Goal: Task Accomplishment & Management: Manage account settings

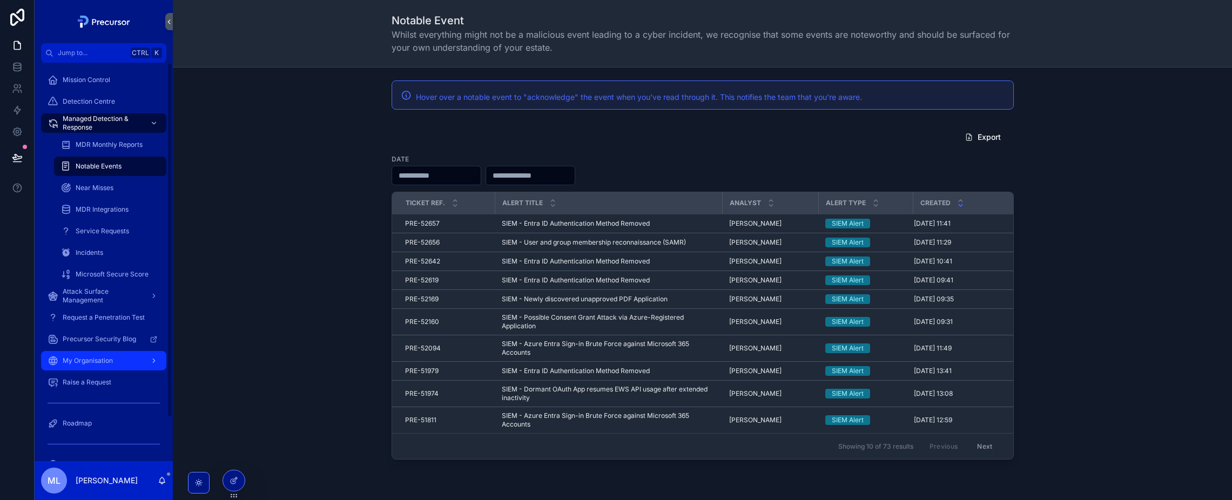
click at [104, 361] on span "My Organisation" at bounding box center [88, 361] width 50 height 9
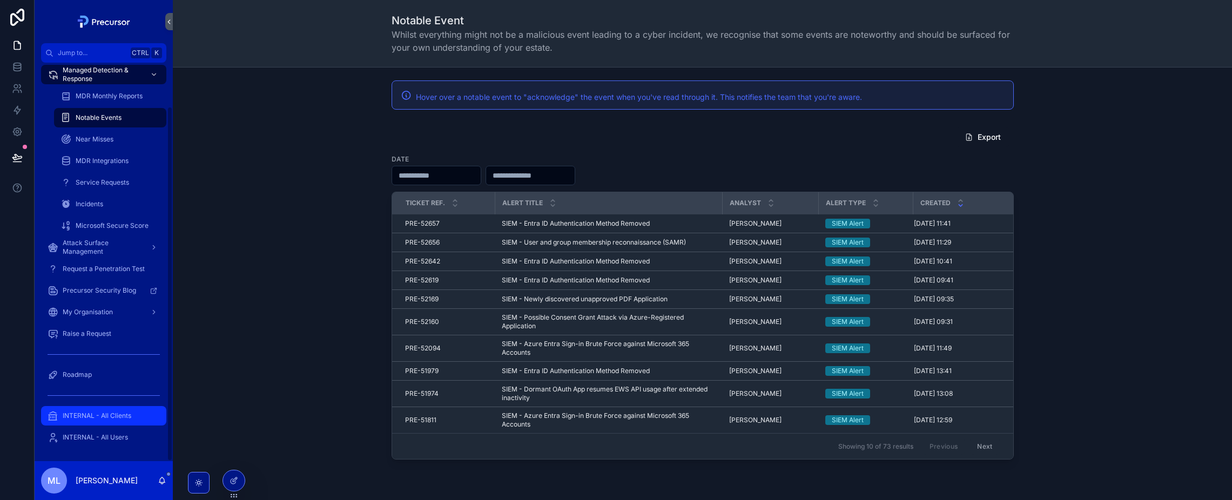
click at [122, 418] on span "INTERNAL - All Clients" at bounding box center [97, 416] width 69 height 9
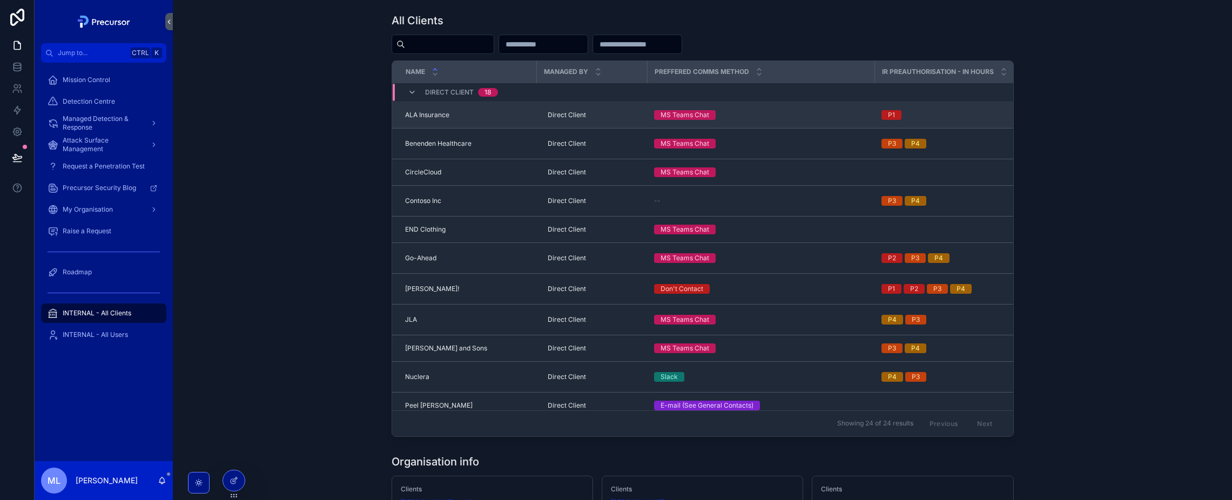
click at [416, 119] on span "ALA Insurance" at bounding box center [427, 115] width 44 height 9
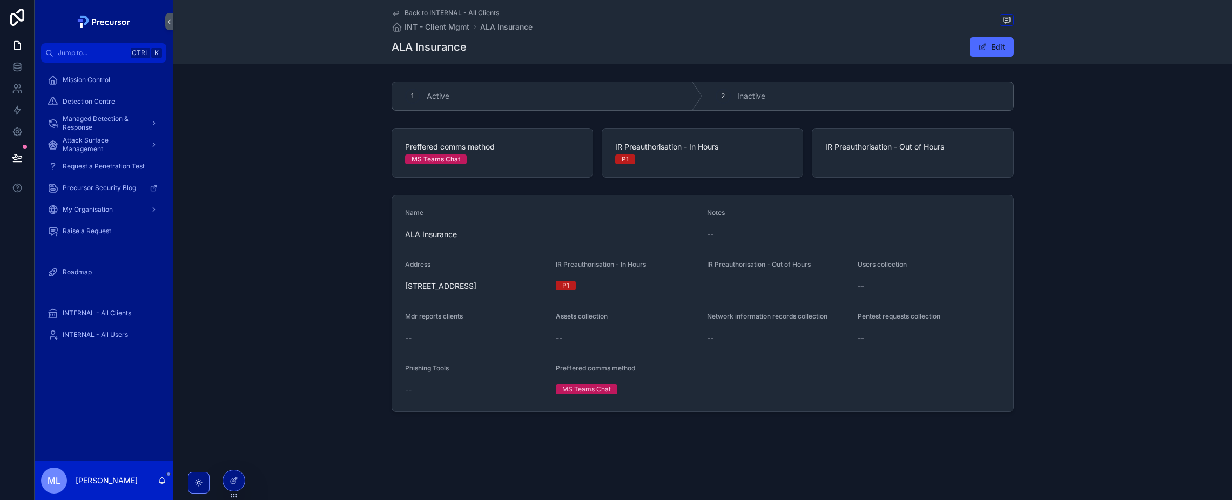
click at [311, 122] on div "1 Active 2 Inactive Preffered comms method MS Teams Chat IR Preauthorisation - …" at bounding box center [702, 246] width 1059 height 339
click at [105, 206] on span "My Organisation" at bounding box center [88, 209] width 50 height 9
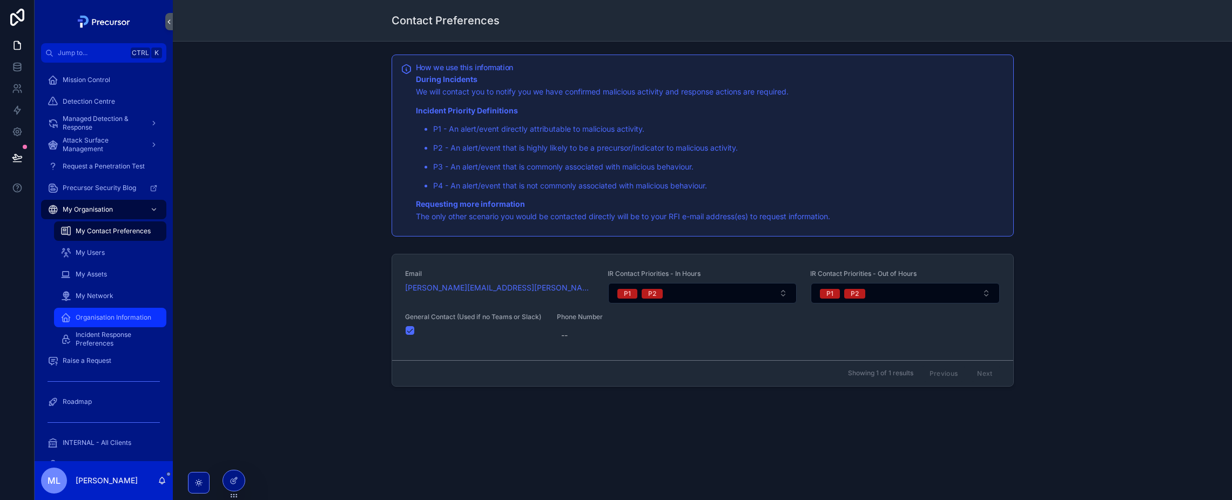
click at [125, 317] on span "Organisation Information" at bounding box center [114, 317] width 76 height 9
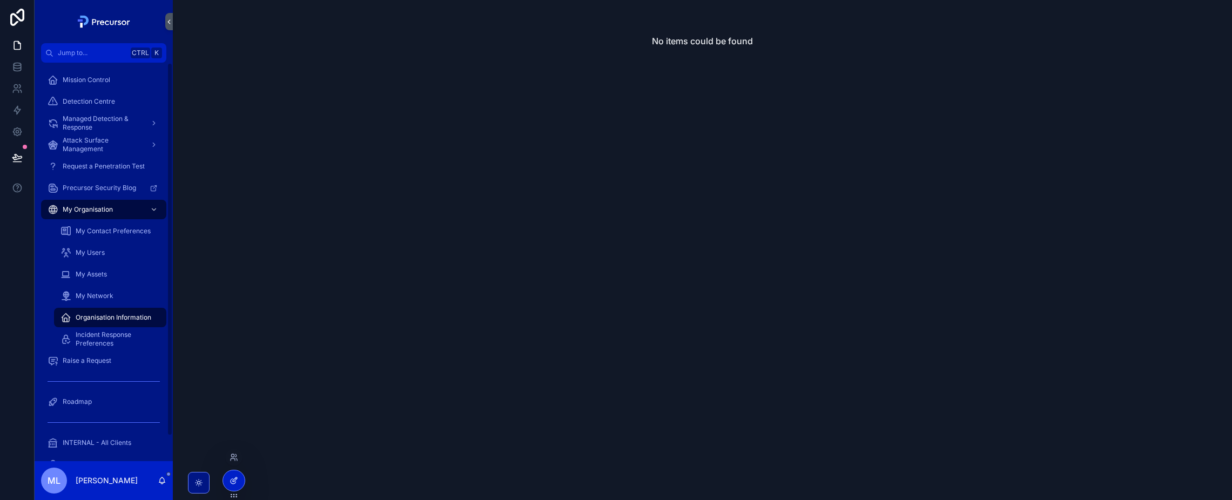
click at [233, 476] on div at bounding box center [234, 481] width 22 height 21
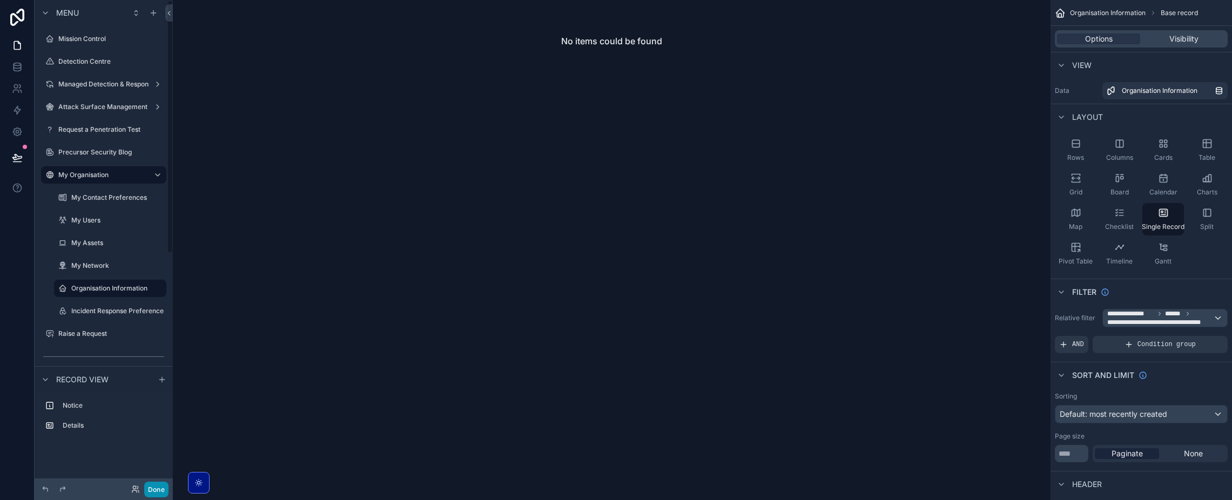
click at [150, 492] on button "Done" at bounding box center [156, 490] width 24 height 16
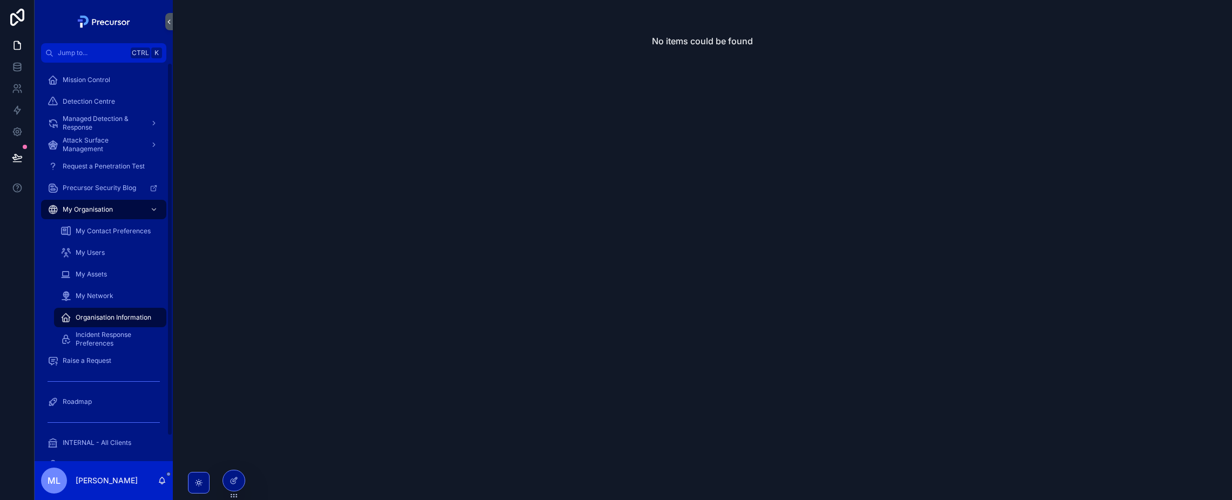
scroll to position [27, 0]
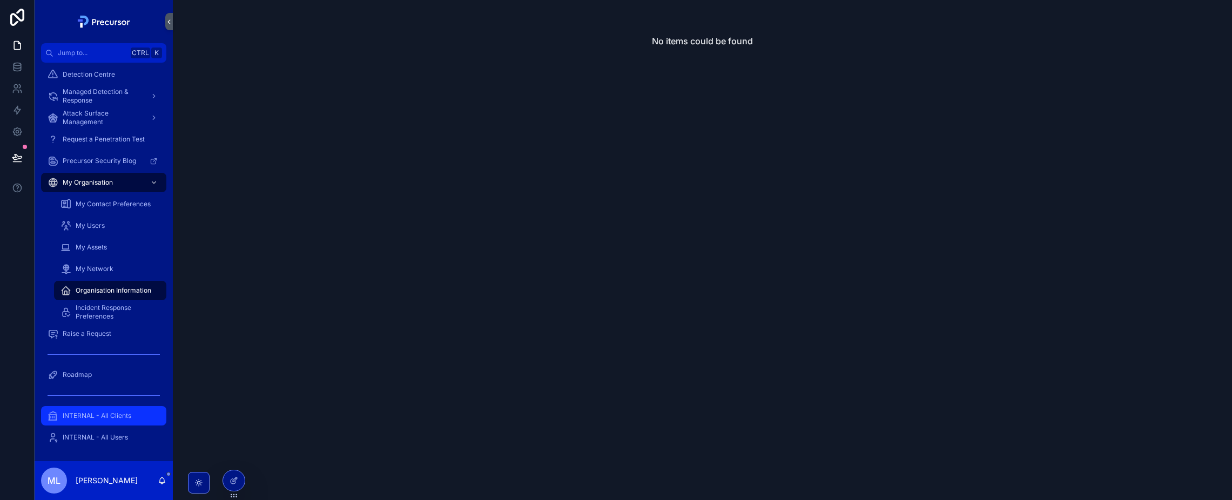
click at [105, 409] on div "INTERNAL - All Clients" at bounding box center [104, 415] width 112 height 17
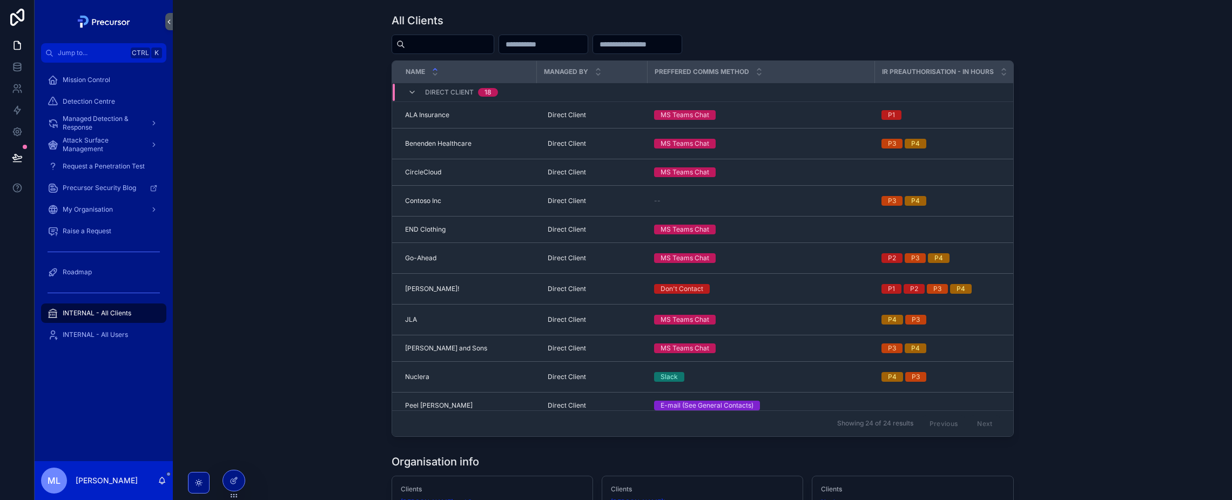
click at [285, 334] on div "All Clients Name Managed By Preffered comms method IR Preauthorisation - In Hou…" at bounding box center [703, 225] width 1042 height 433
click at [237, 477] on icon at bounding box center [234, 481] width 9 height 9
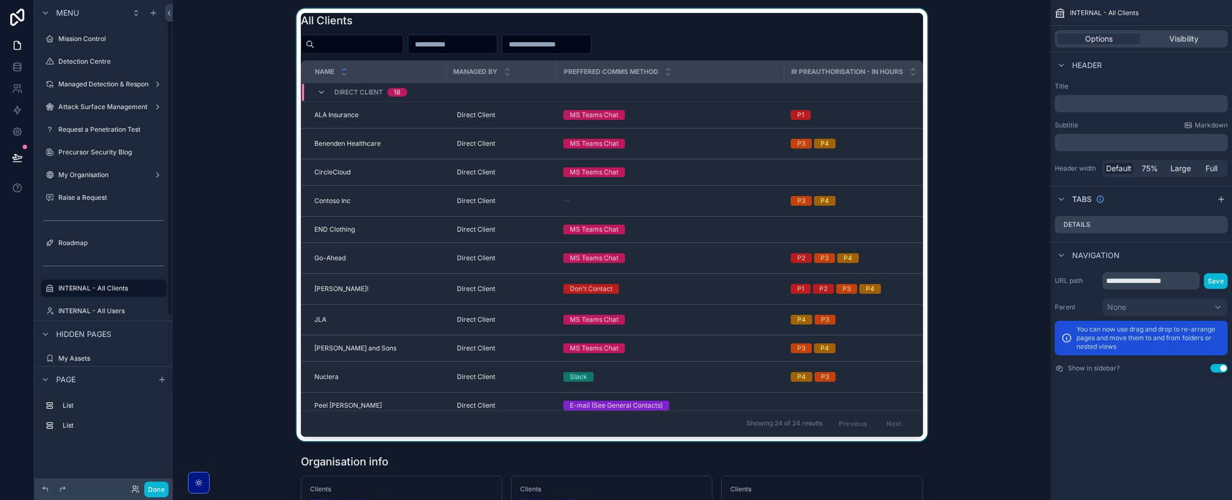
click at [383, 30] on div "scrollable content" at bounding box center [612, 225] width 861 height 433
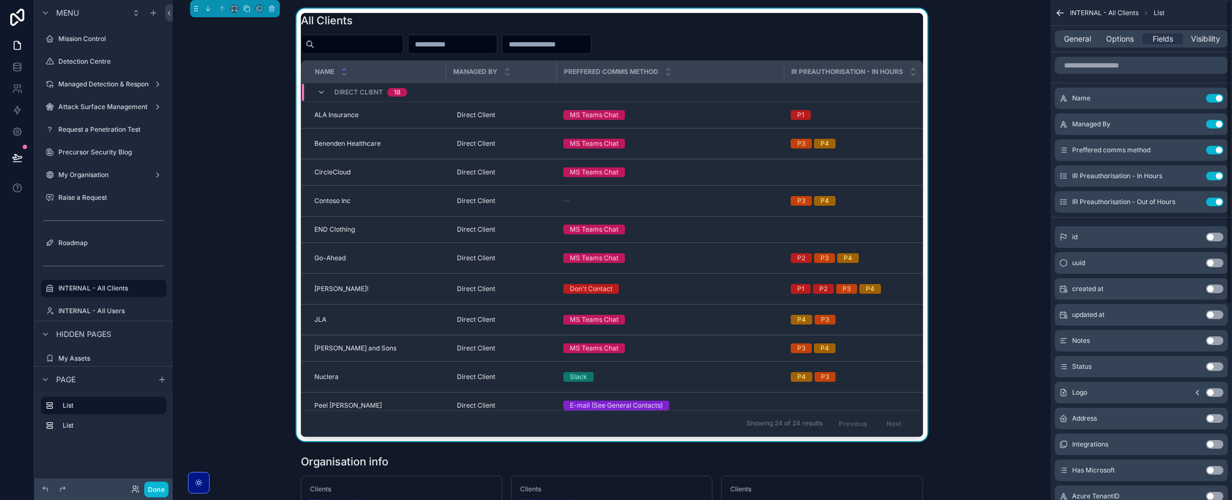
scroll to position [33, 0]
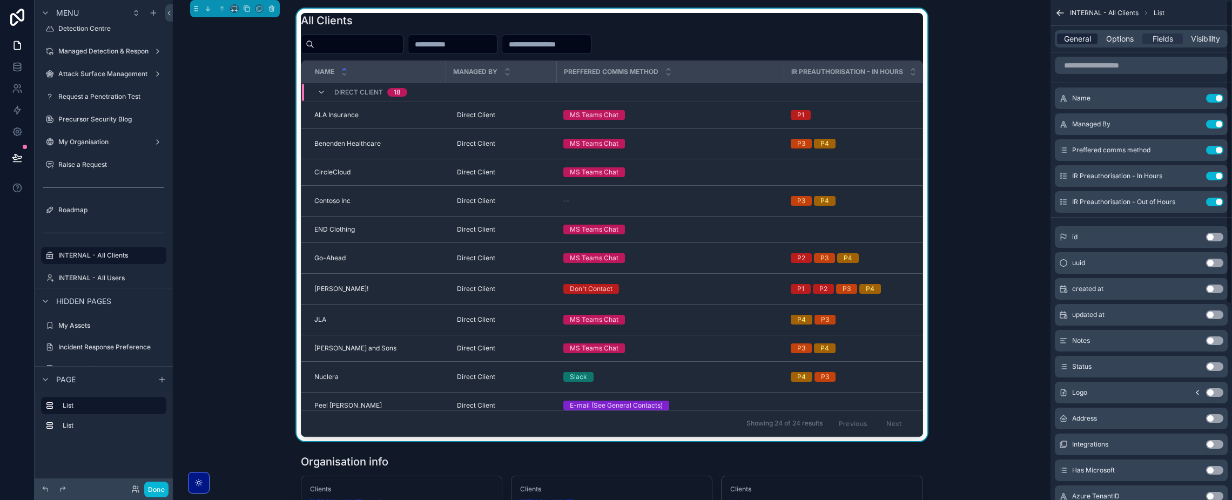
click at [1095, 41] on div "General" at bounding box center [1077, 38] width 41 height 11
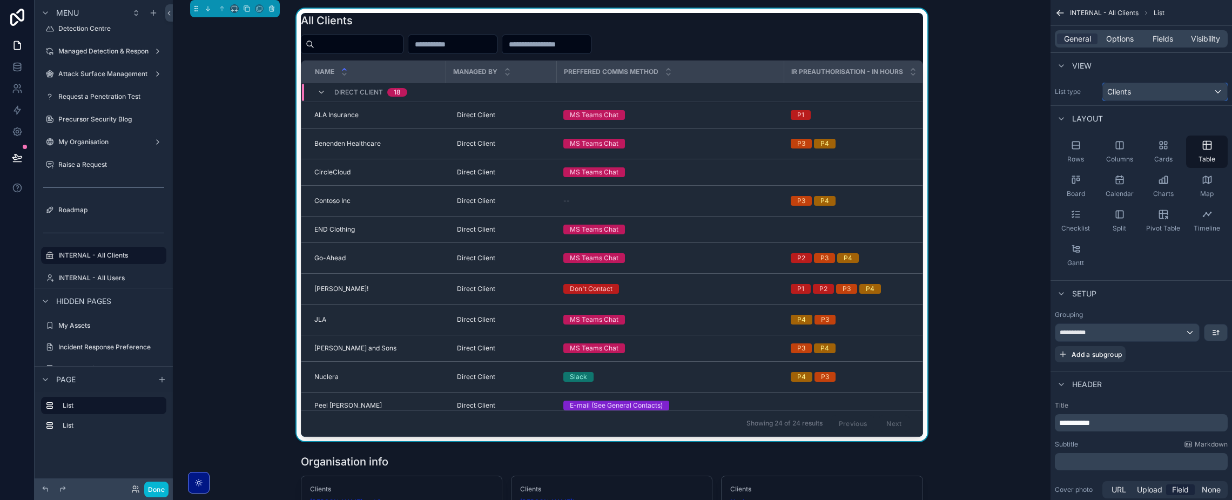
click at [1122, 84] on div "Clients" at bounding box center [1165, 91] width 124 height 17
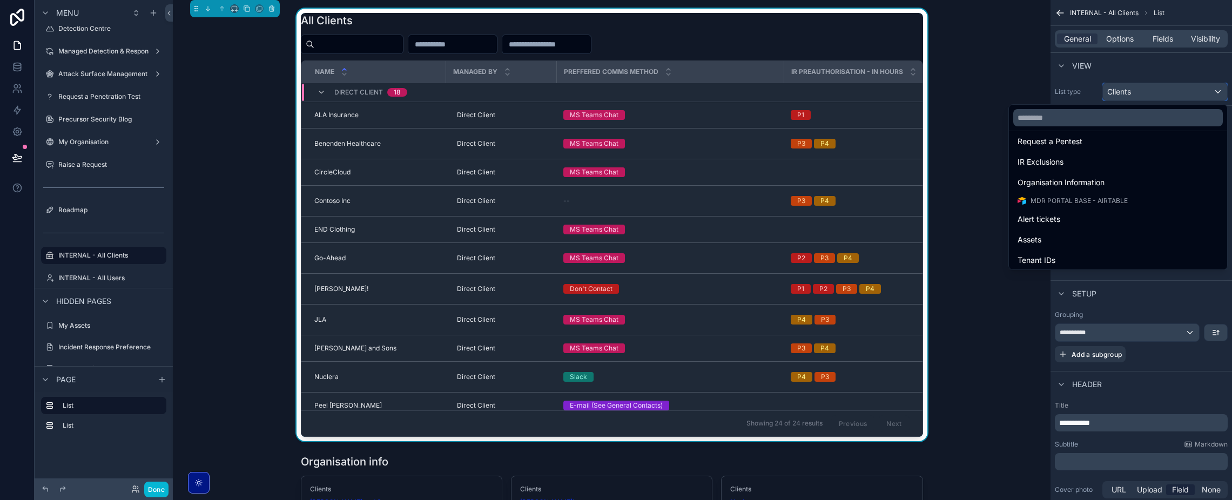
scroll to position [335, 0]
click at [1015, 164] on div "All Clients Name Managed By Preffered comms method IR Preauthorisation - In Hou…" at bounding box center [612, 225] width 861 height 433
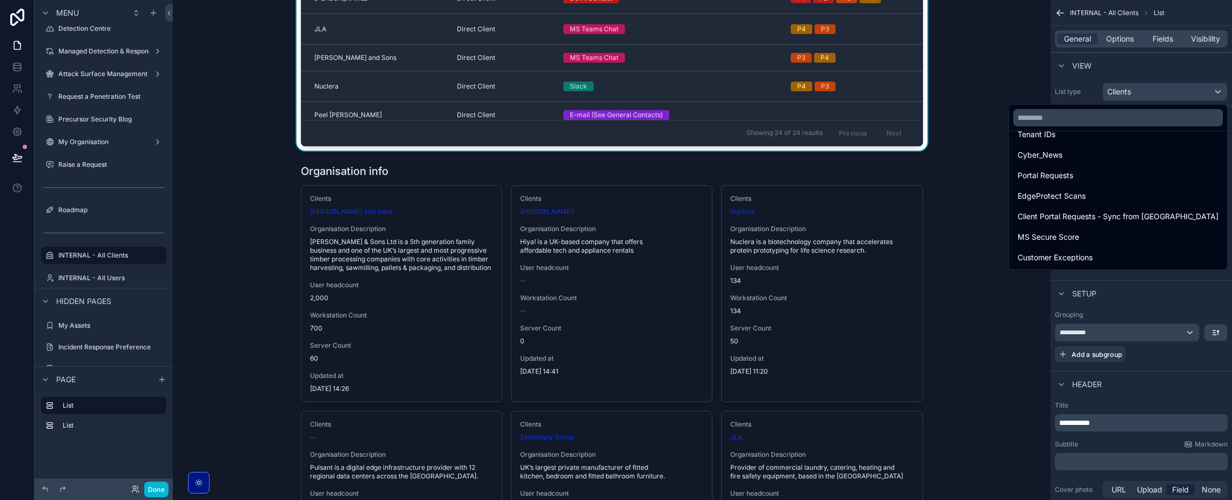
scroll to position [162, 0]
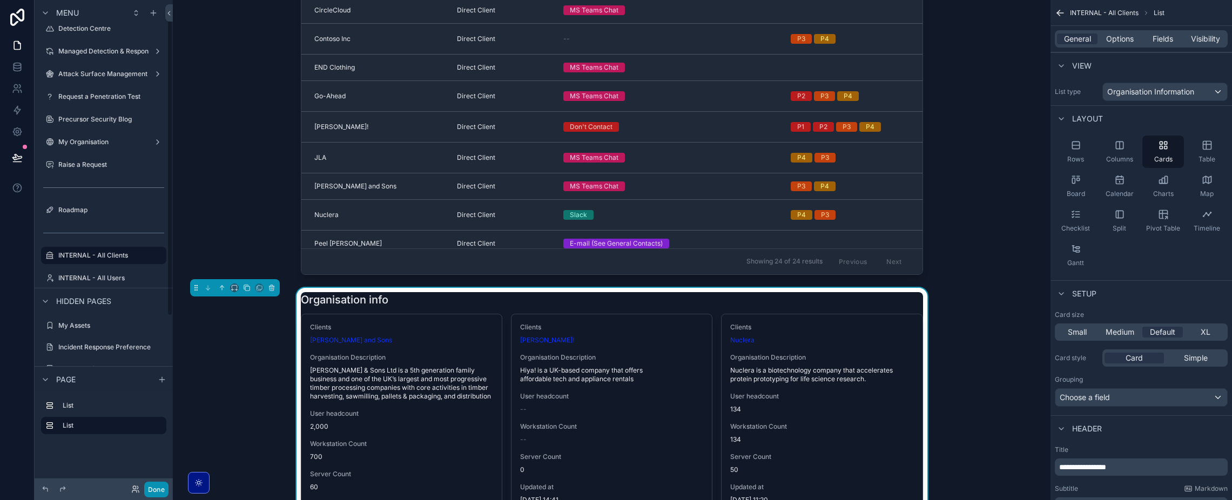
click at [157, 489] on button "Done" at bounding box center [156, 490] width 24 height 16
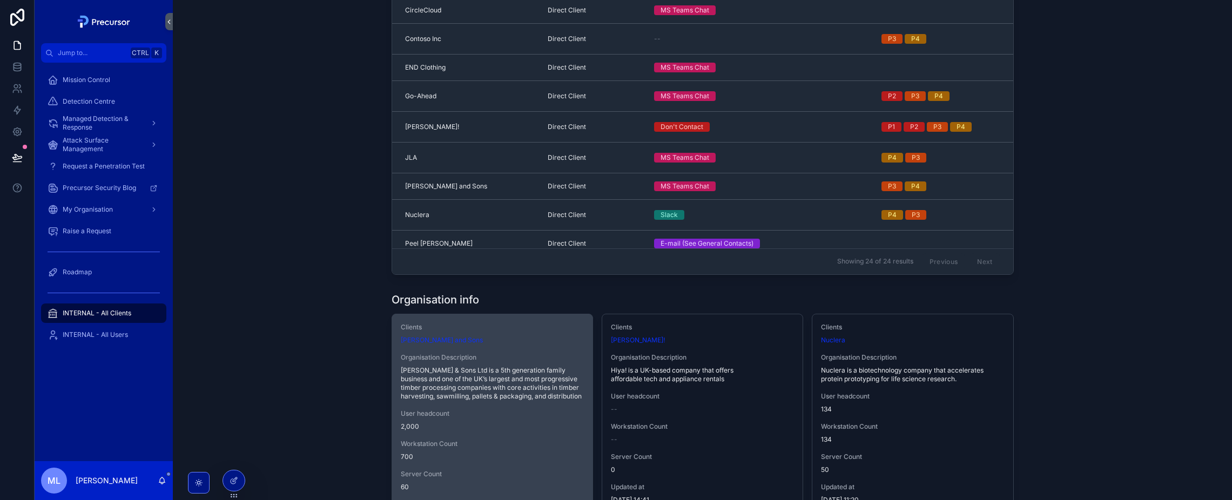
click at [452, 386] on span "[PERSON_NAME] & Sons Ltd is a 5th generation family business and one of the UK’…" at bounding box center [492, 383] width 183 height 35
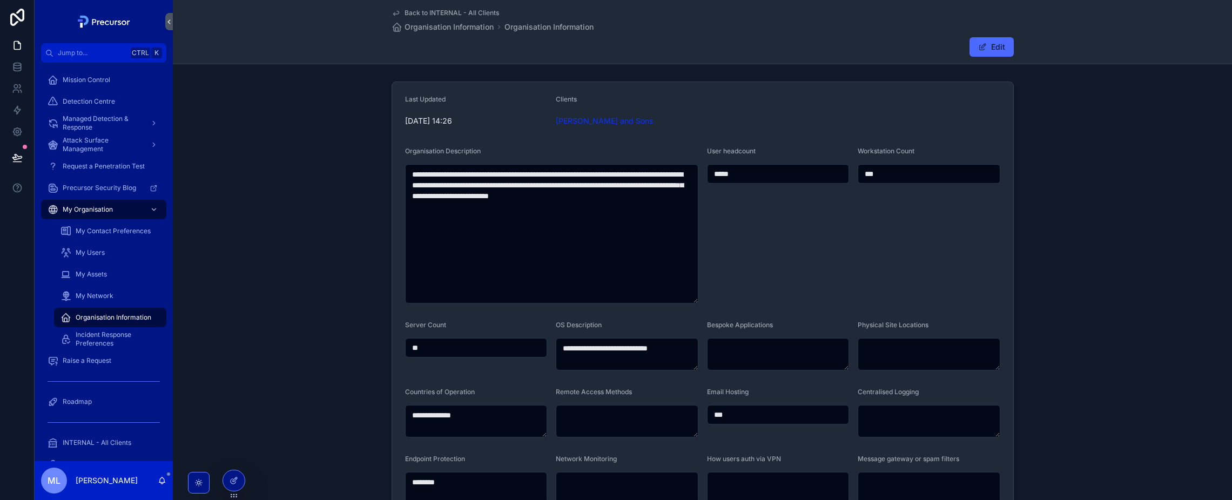
click at [432, 9] on span "Back to INTERNAL - All Clients" at bounding box center [452, 13] width 95 height 9
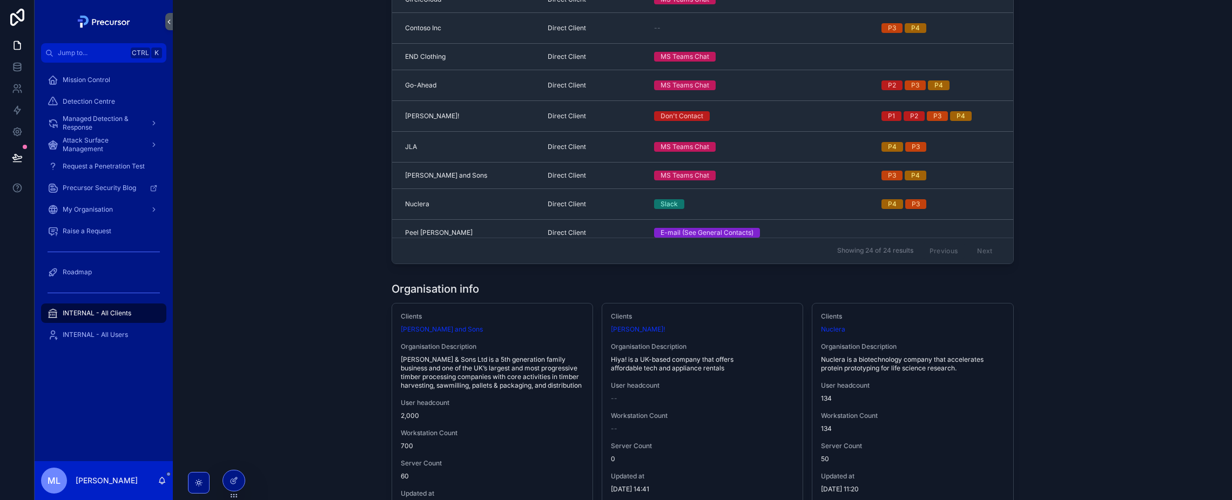
scroll to position [108, 0]
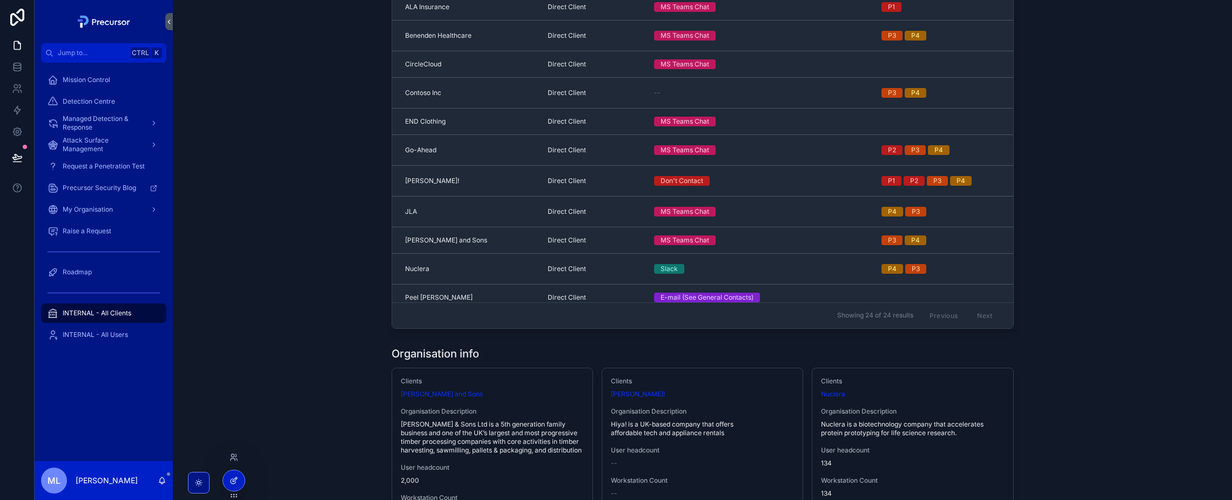
click at [242, 476] on div at bounding box center [234, 481] width 22 height 21
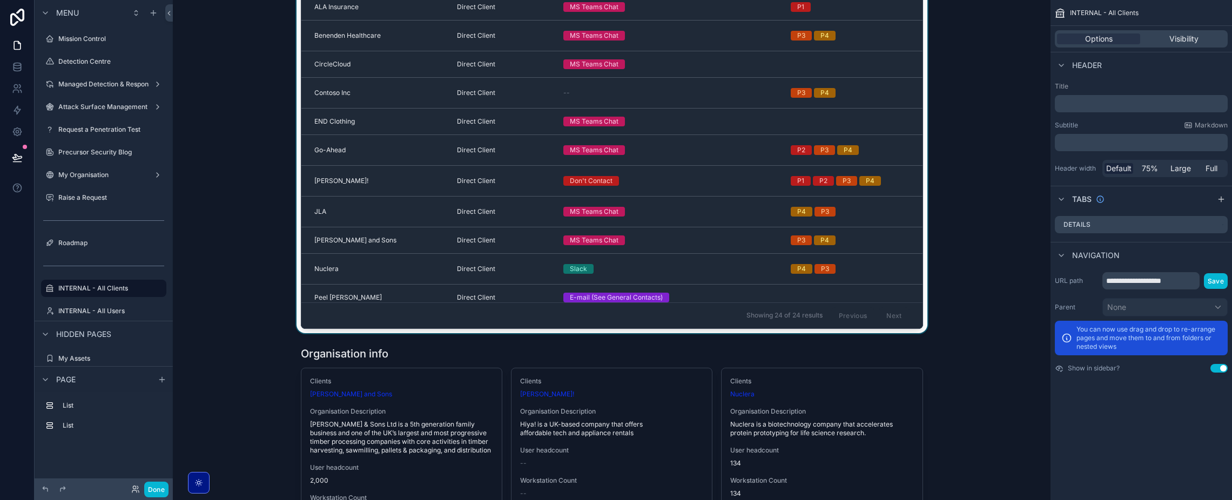
scroll to position [33, 0]
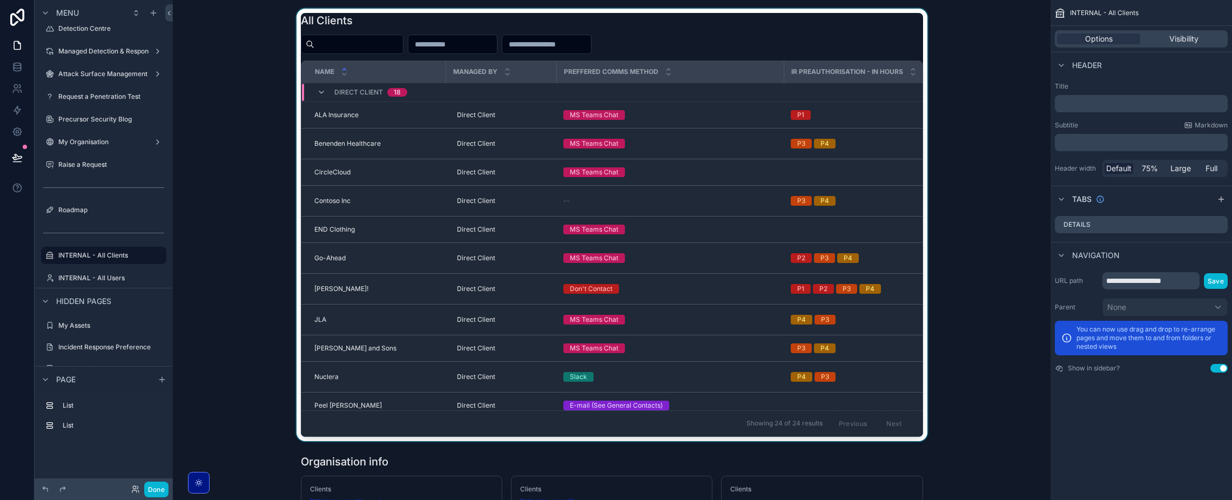
click at [593, 434] on div "scrollable content" at bounding box center [612, 225] width 861 height 433
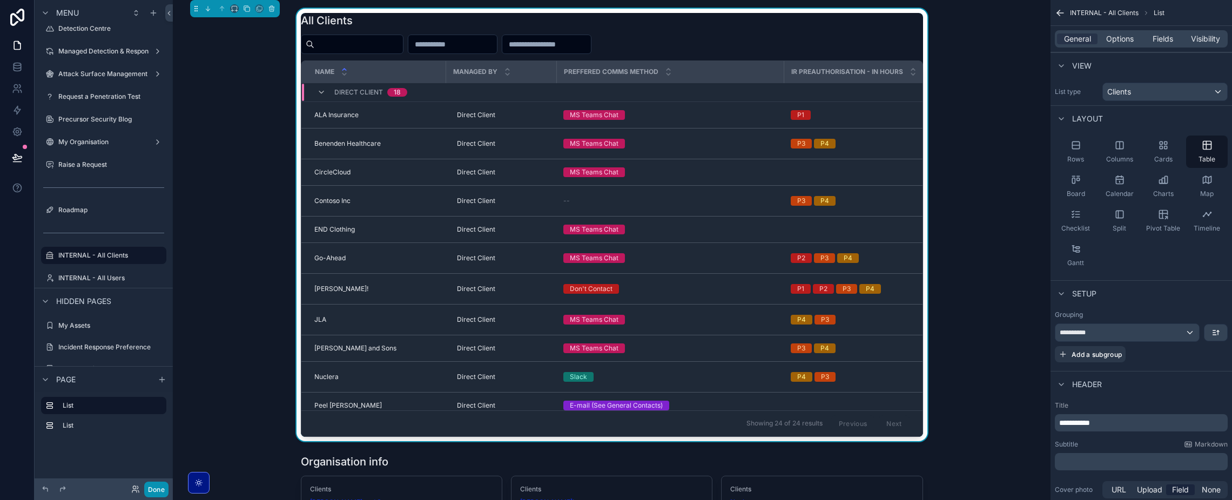
click at [145, 490] on button "Done" at bounding box center [156, 490] width 24 height 16
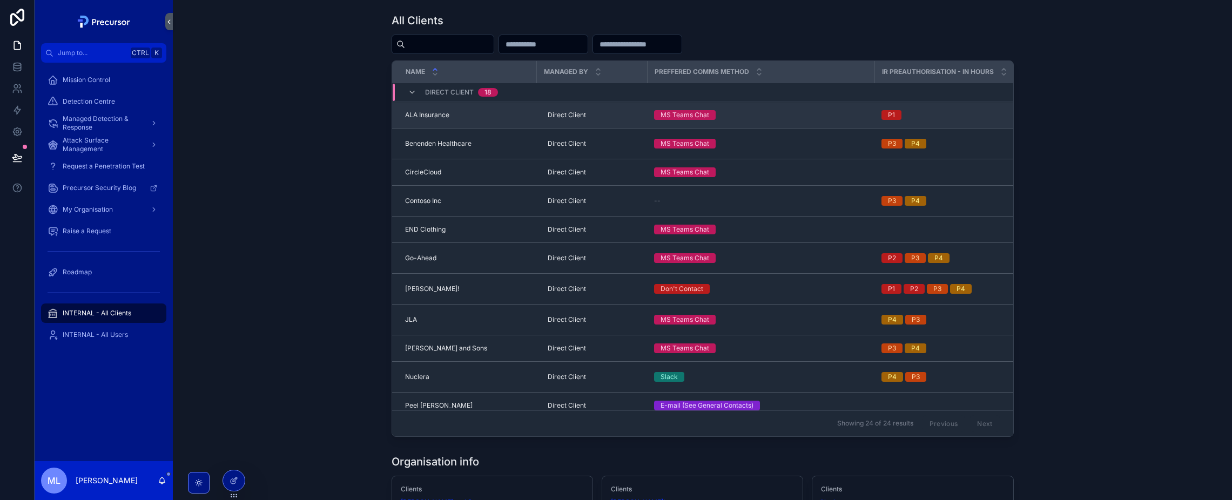
click at [410, 112] on span "ALA Insurance" at bounding box center [427, 115] width 44 height 9
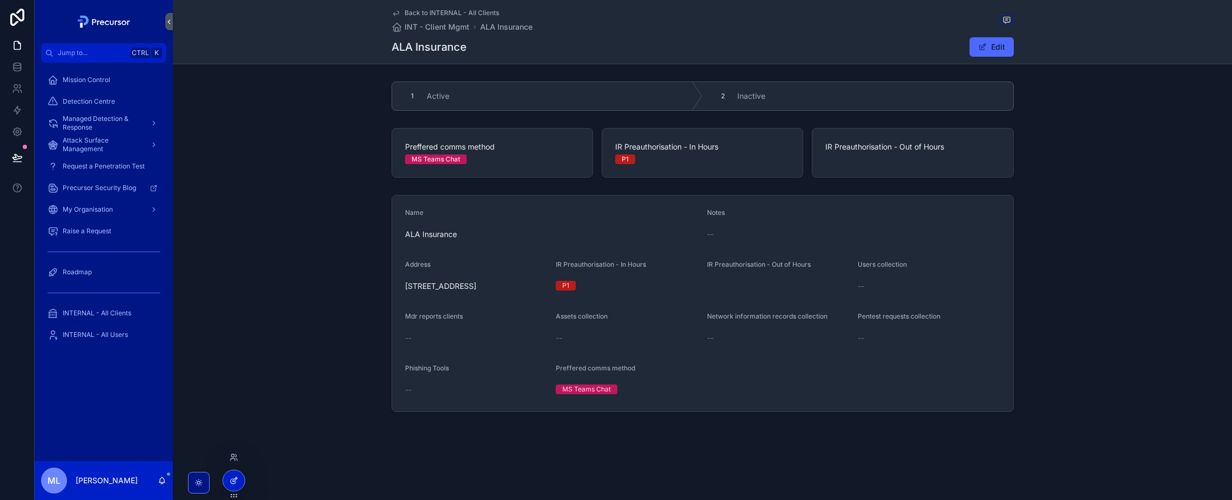
click at [228, 484] on div at bounding box center [234, 481] width 22 height 21
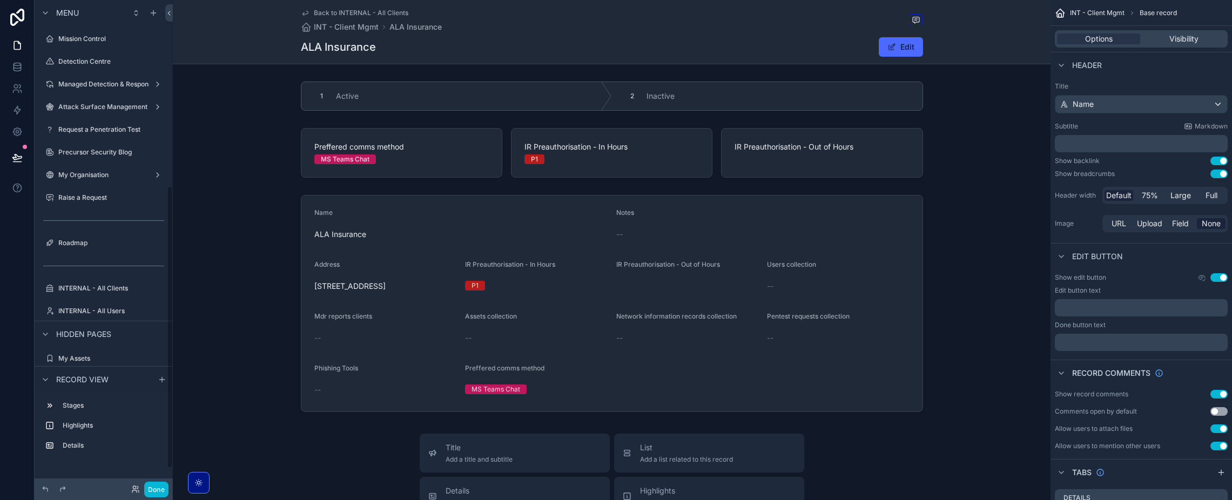
scroll to position [320, 0]
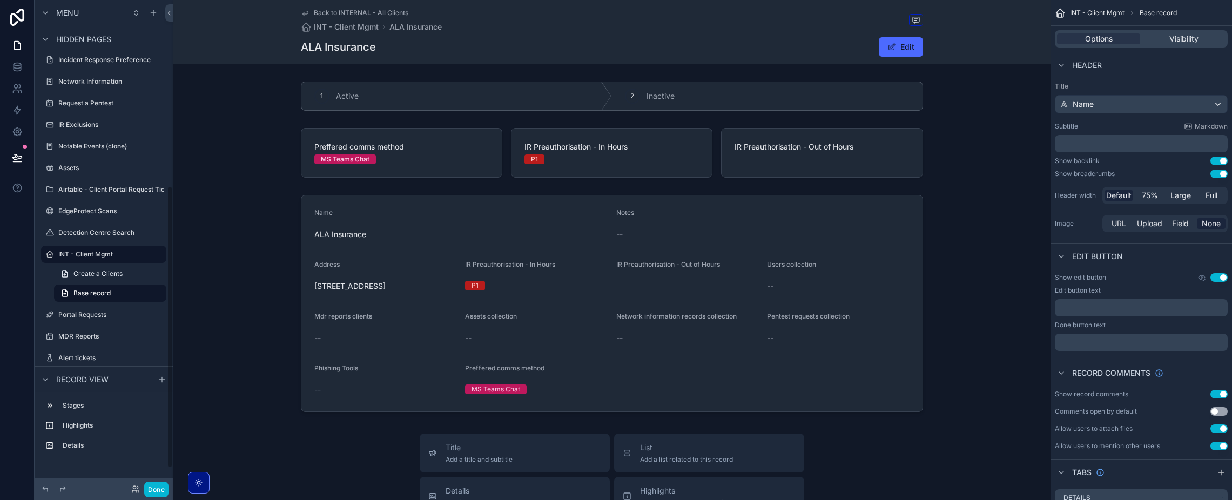
click at [344, 11] on span "Back to INTERNAL - All Clients" at bounding box center [361, 13] width 95 height 9
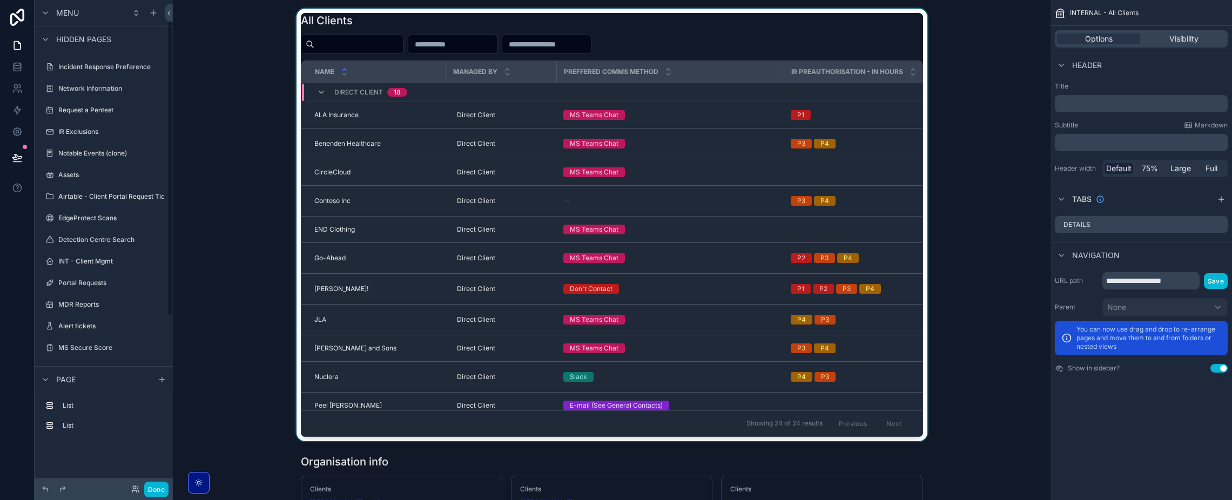
click at [697, 33] on div "scrollable content" at bounding box center [612, 225] width 861 height 433
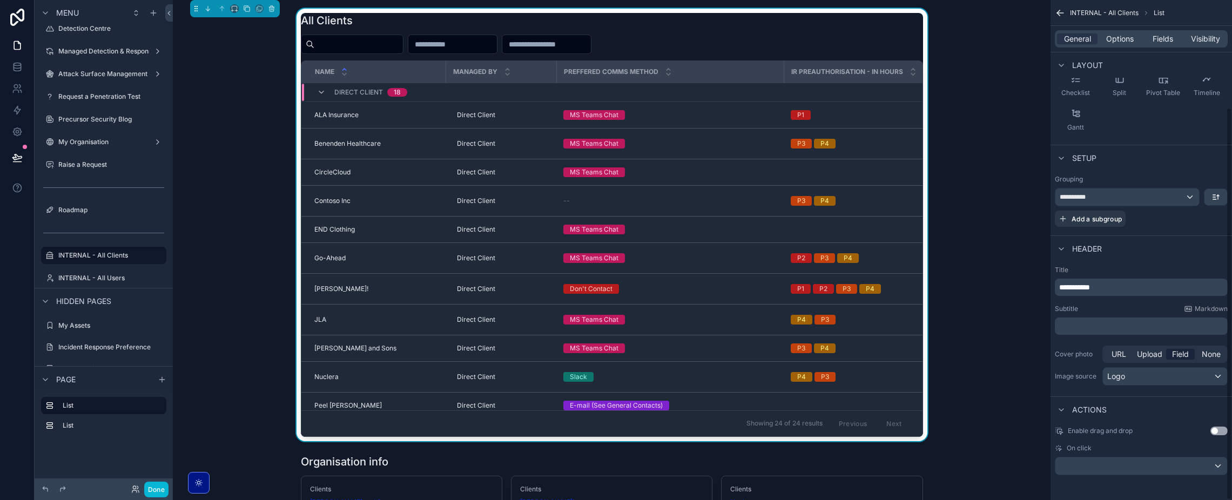
scroll to position [137, 0]
click at [1166, 212] on div "**********" at bounding box center [1141, 206] width 173 height 39
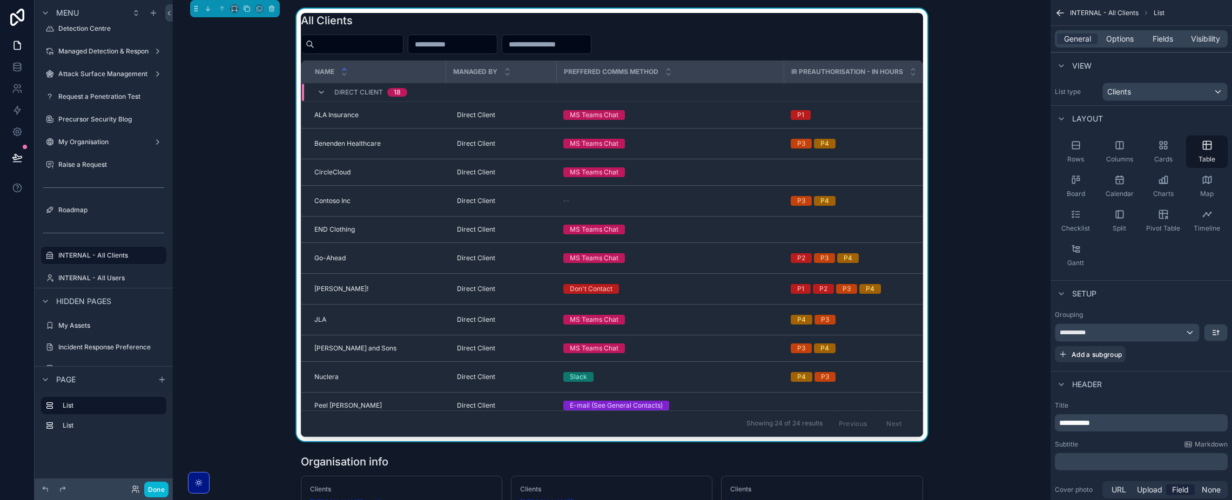
click at [1159, 271] on div "Rows Columns Cards Table Board Calendar Charts Map Checklist Split Pivot Table …" at bounding box center [1142, 203] width 182 height 145
click at [1157, 271] on div "Rows Columns Cards Table Board Calendar Charts Map Checklist Split Pivot Table …" at bounding box center [1142, 203] width 182 height 145
click at [1156, 272] on div "Rows Columns Cards Table Board Calendar Charts Map Checklist Split Pivot Table …" at bounding box center [1142, 203] width 182 height 145
click at [1143, 107] on div "Layout" at bounding box center [1142, 118] width 182 height 26
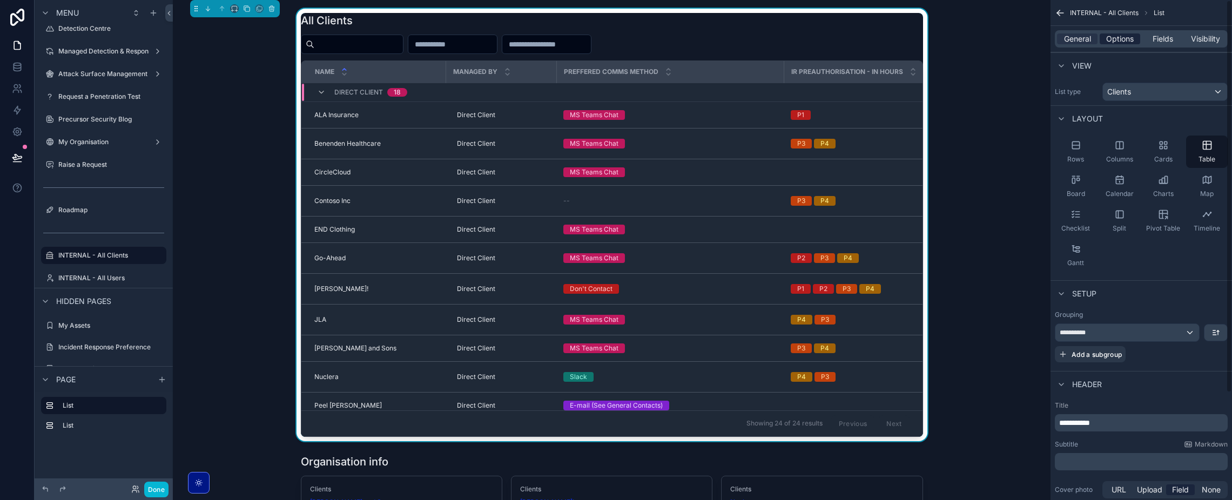
click at [1117, 43] on span "Options" at bounding box center [1120, 38] width 28 height 11
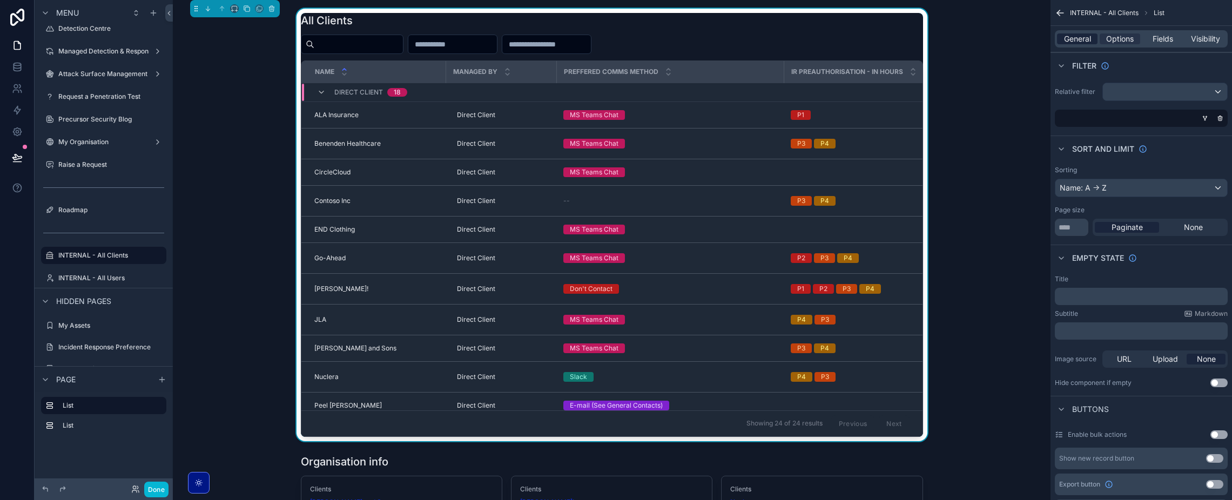
drag, startPoint x: 1112, startPoint y: 41, endPoint x: 1097, endPoint y: 37, distance: 16.0
click at [1109, 39] on span "Options" at bounding box center [1120, 38] width 28 height 11
click at [1094, 37] on div "General" at bounding box center [1077, 38] width 41 height 11
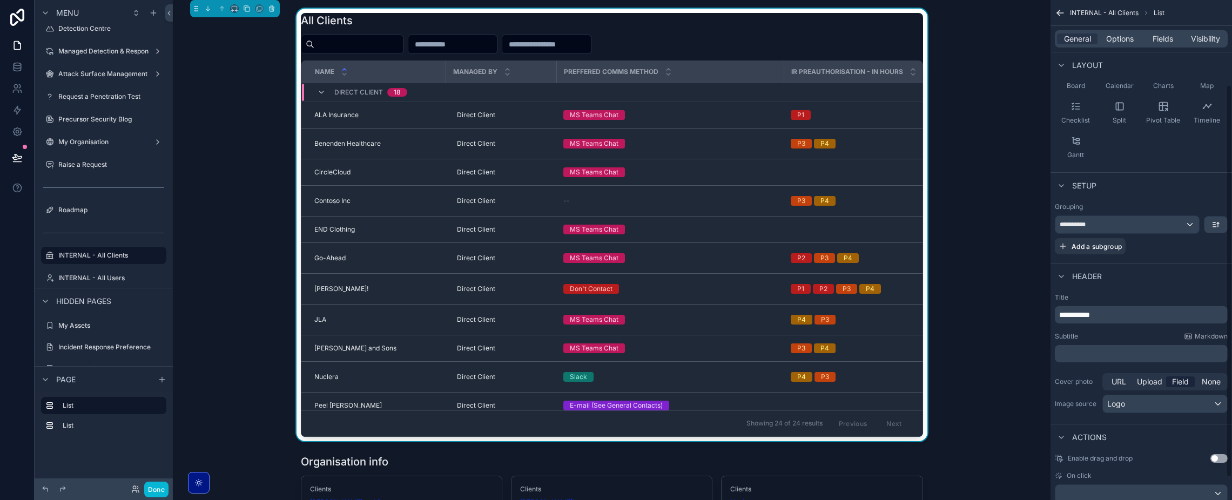
scroll to position [137, 0]
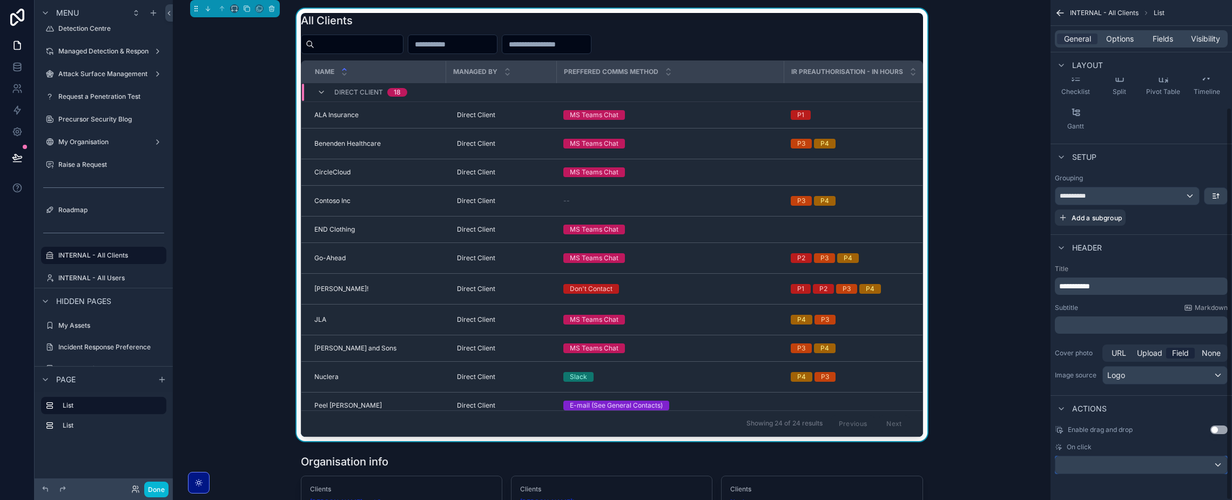
click at [1117, 466] on div "scrollable content" at bounding box center [1142, 465] width 172 height 17
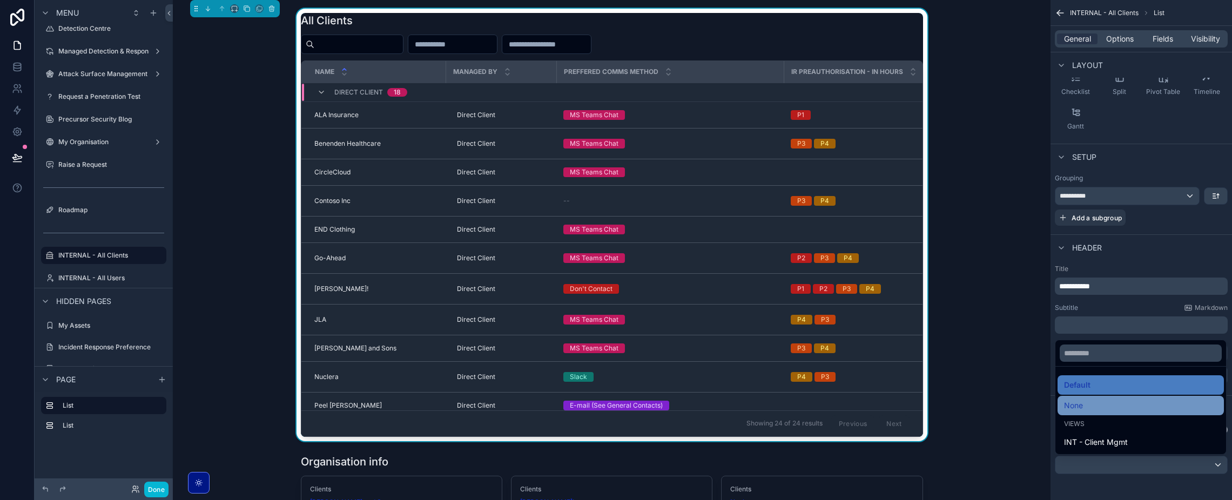
click at [1081, 406] on span "None" at bounding box center [1073, 405] width 19 height 13
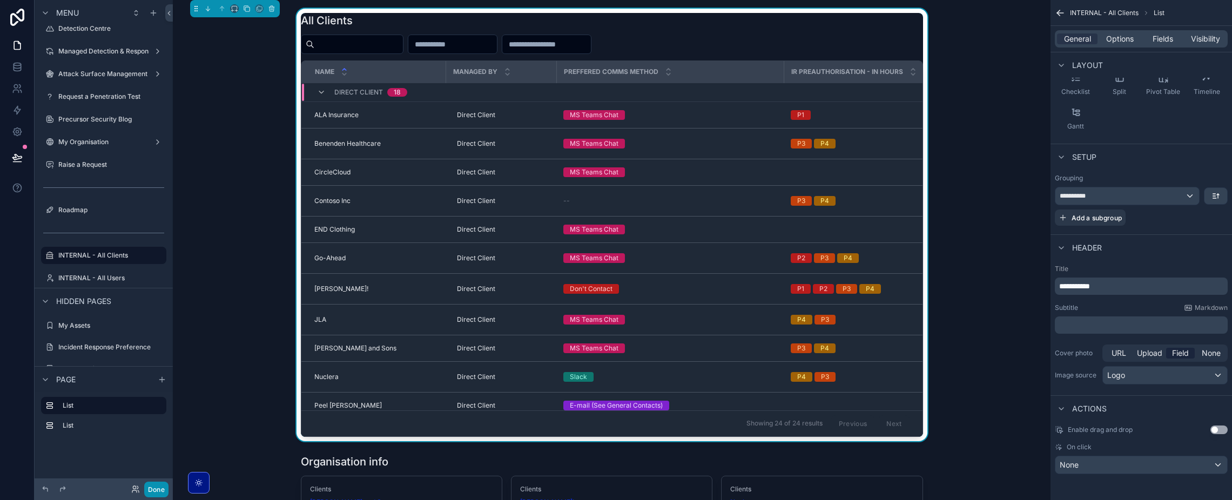
click at [149, 492] on button "Done" at bounding box center [156, 490] width 24 height 16
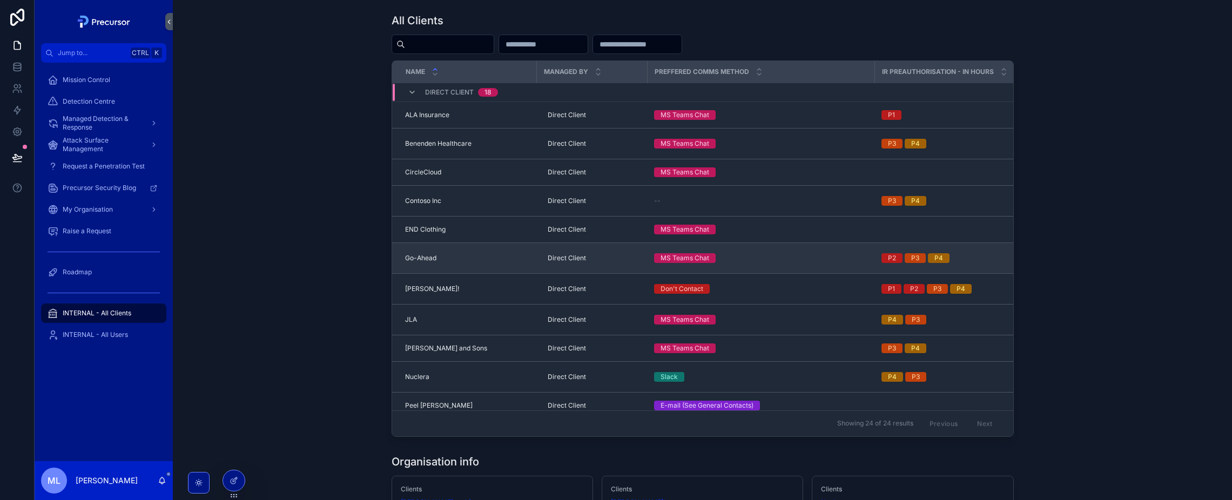
click at [412, 255] on span "Go-Ahead" at bounding box center [420, 258] width 31 height 9
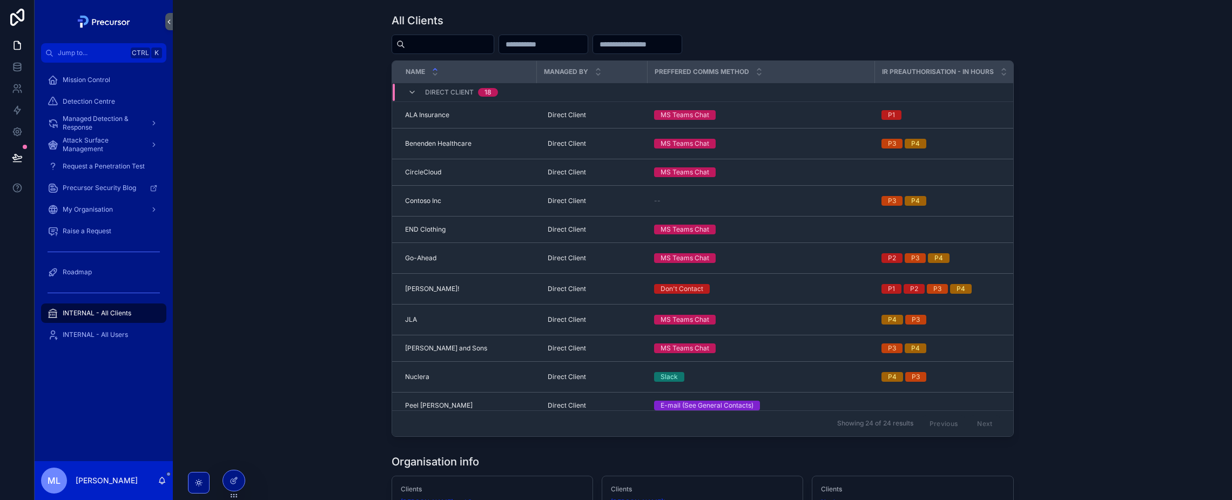
click at [304, 276] on div "All Clients Name Managed By Preffered comms method IR Preauthorisation - In Hou…" at bounding box center [703, 225] width 1042 height 433
click at [230, 481] on icon at bounding box center [234, 481] width 9 height 9
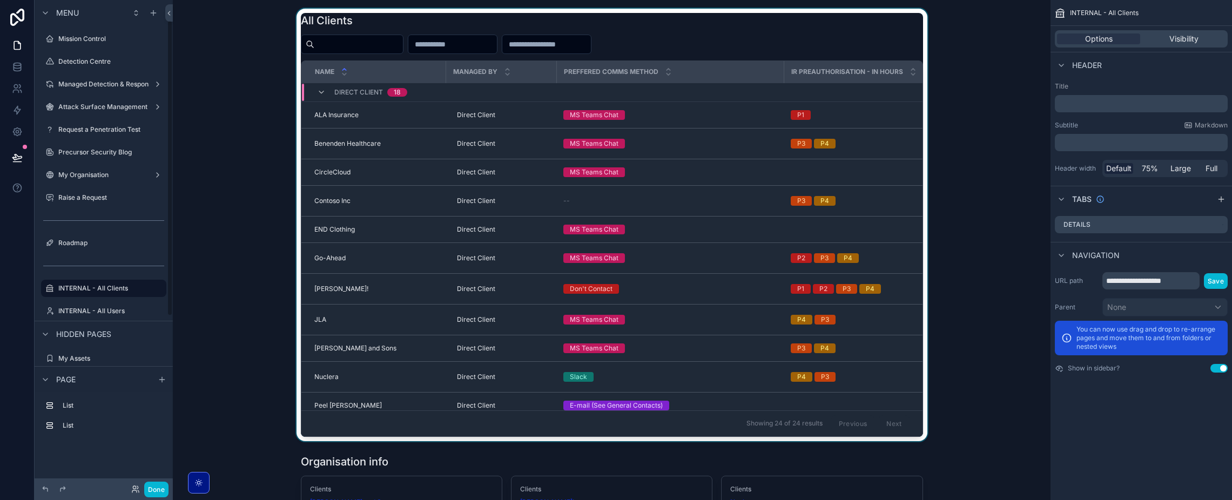
click at [356, 24] on div "scrollable content" at bounding box center [612, 225] width 861 height 433
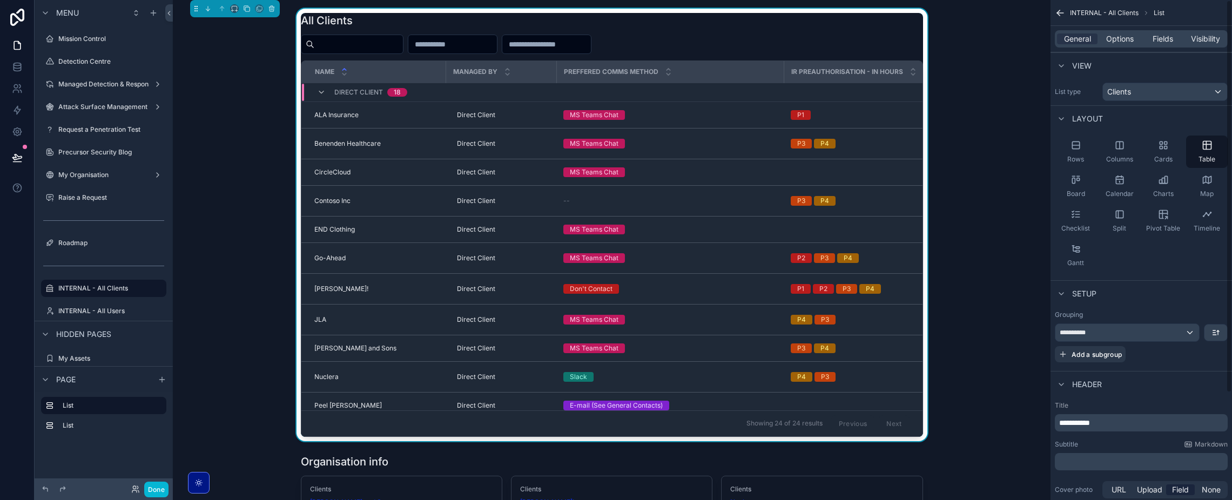
scroll to position [33, 0]
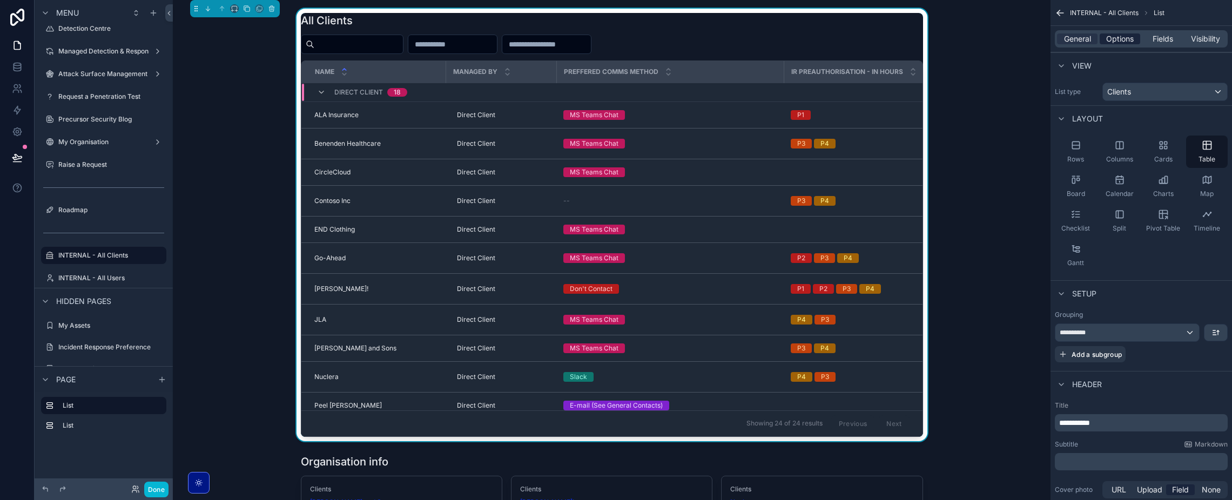
click at [1110, 34] on span "Options" at bounding box center [1120, 38] width 28 height 11
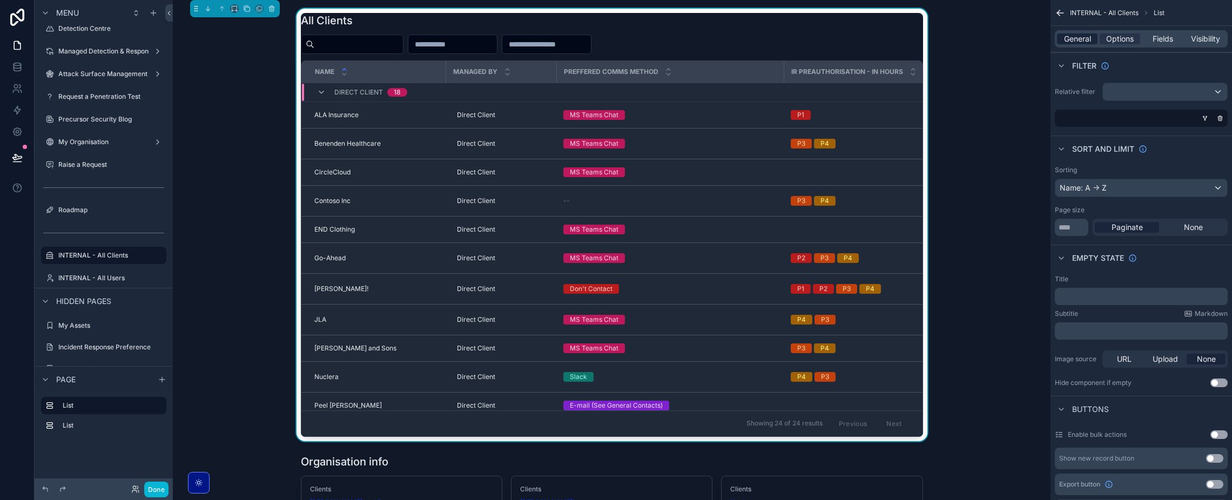
click at [1074, 38] on span "General" at bounding box center [1077, 38] width 27 height 11
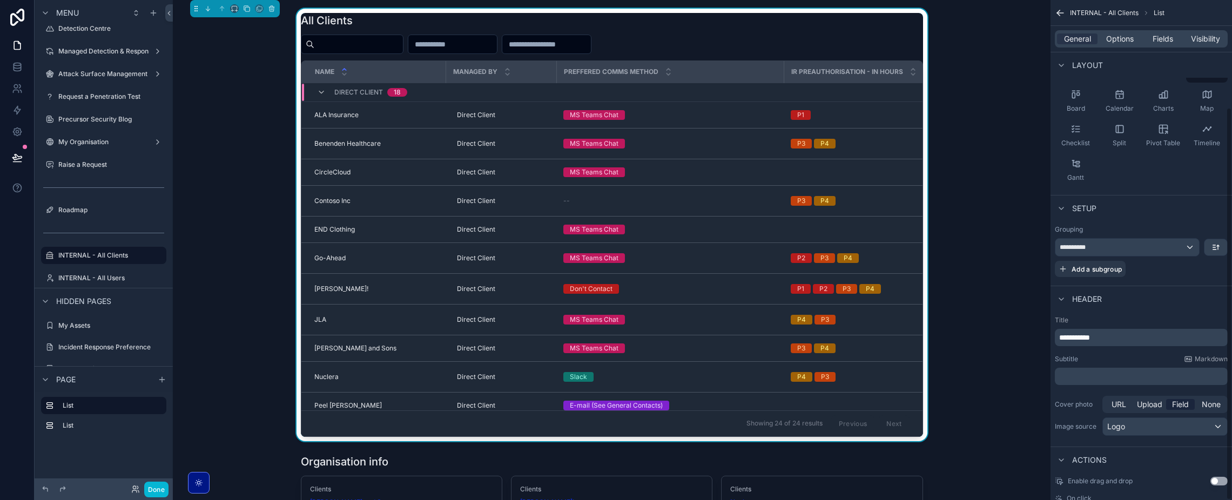
scroll to position [137, 0]
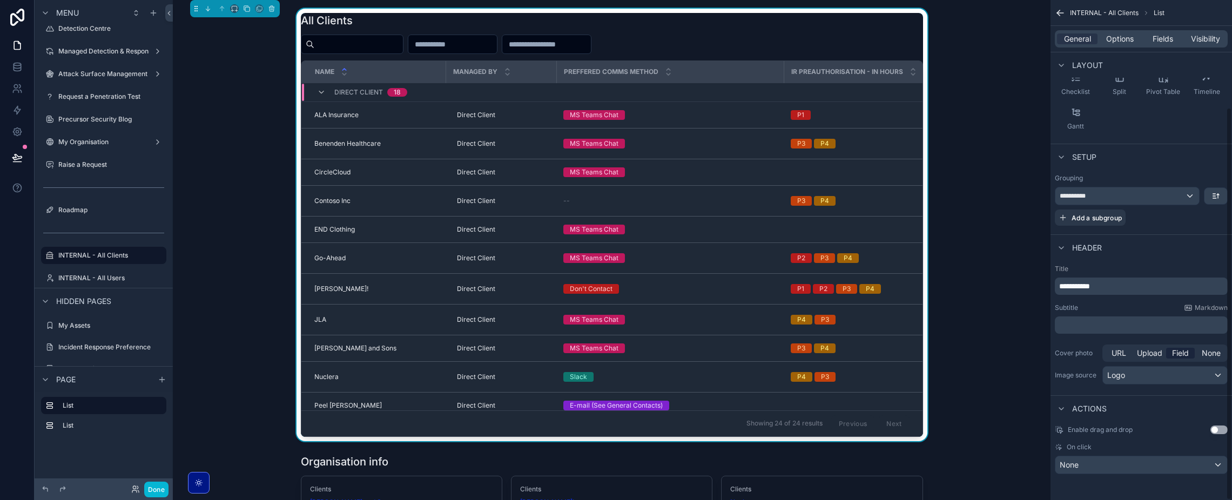
click at [1105, 295] on div "**********" at bounding box center [1142, 325] width 182 height 131
click at [1108, 285] on p "**********" at bounding box center [1142, 286] width 166 height 11
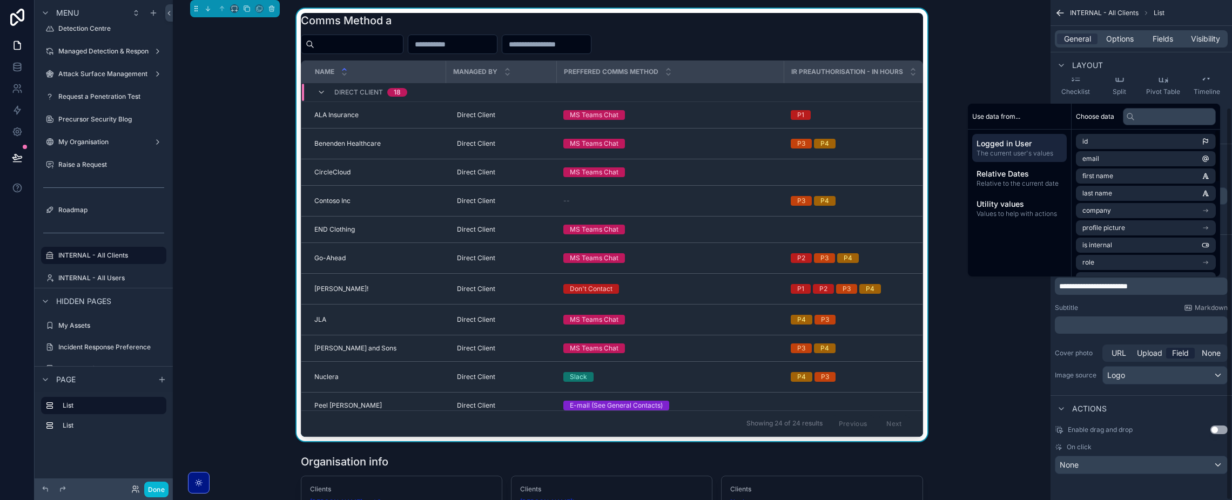
click at [1097, 300] on div "**********" at bounding box center [1142, 325] width 182 height 131
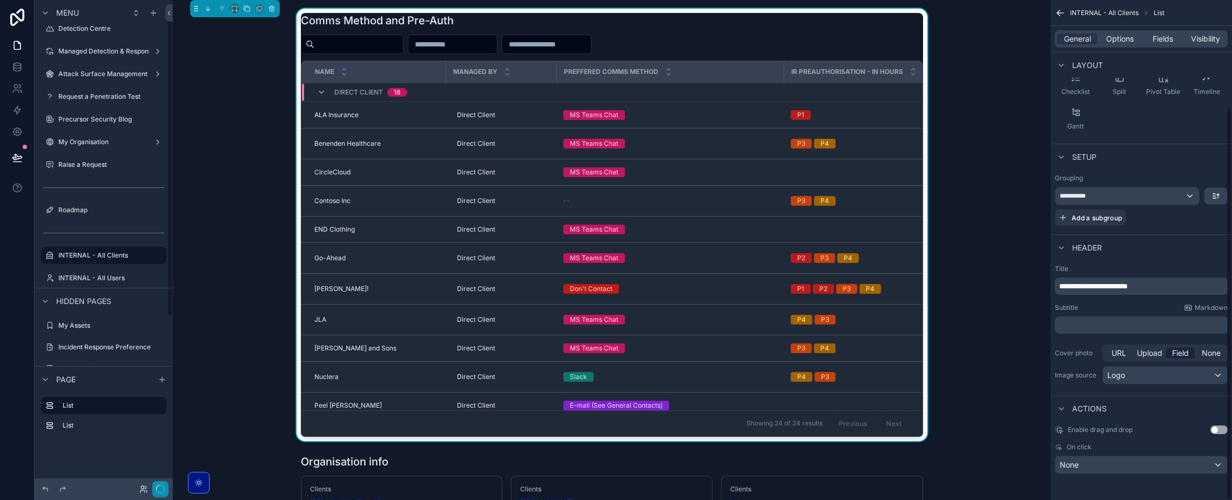
click at [162, 486] on button "button" at bounding box center [160, 489] width 16 height 16
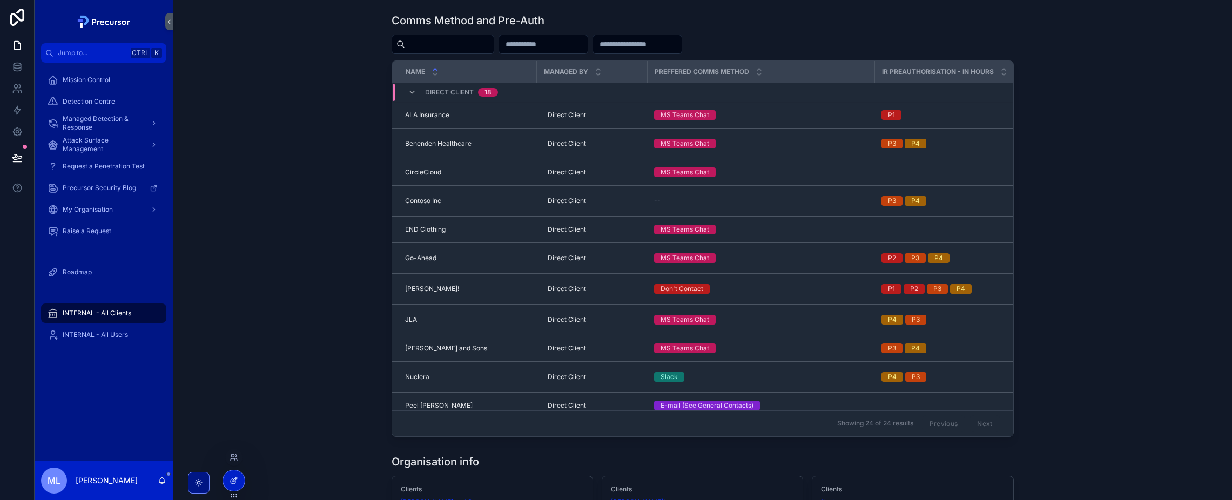
click at [239, 487] on div at bounding box center [234, 481] width 22 height 21
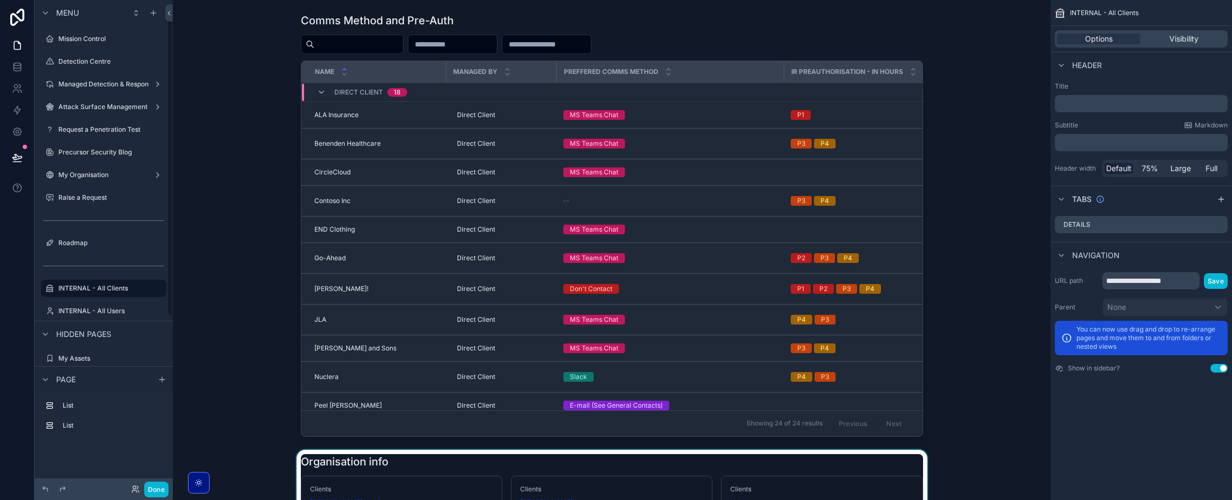
scroll to position [33, 0]
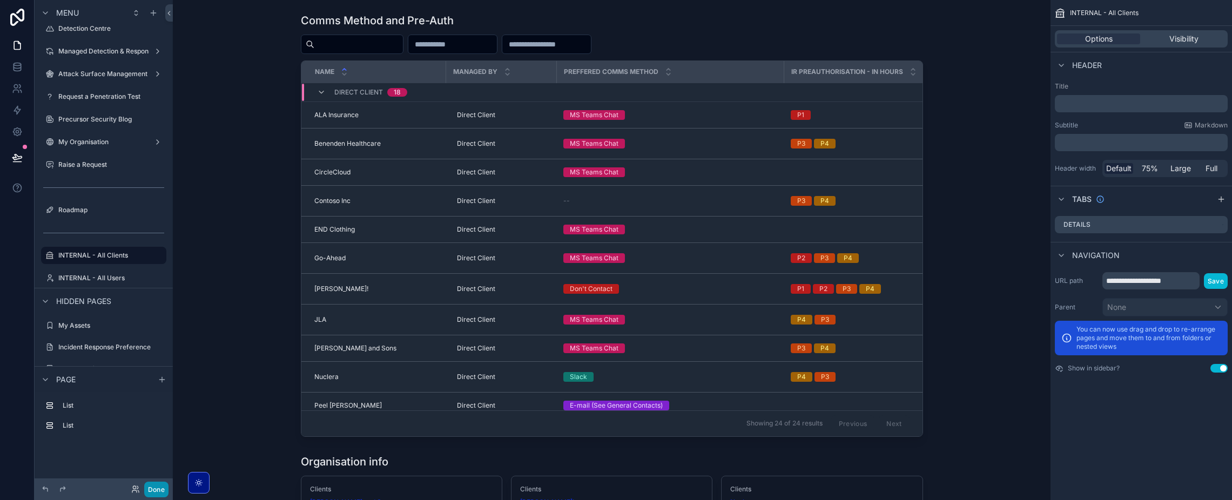
click at [165, 489] on button "Done" at bounding box center [156, 490] width 24 height 16
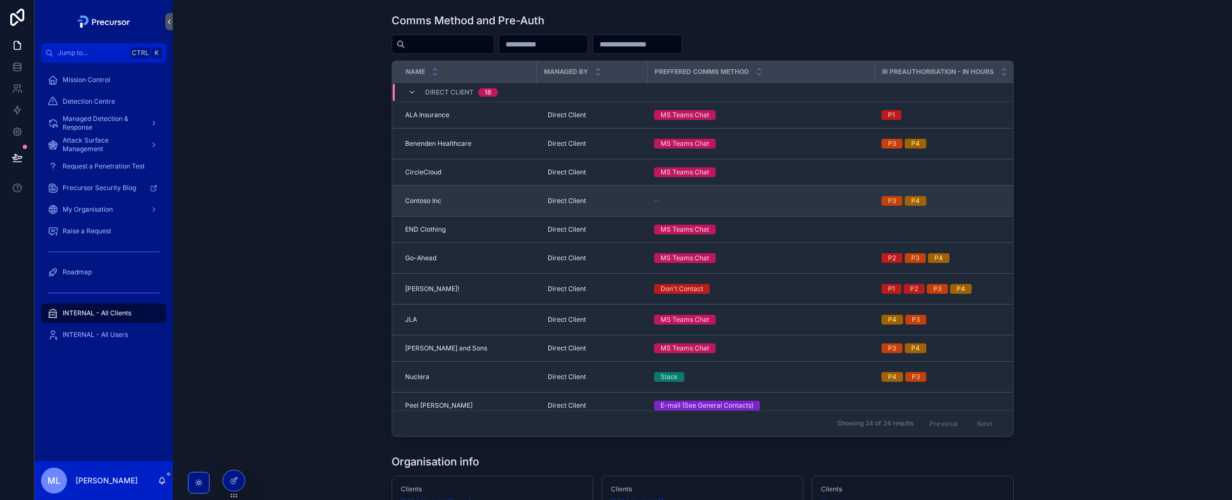
click at [435, 205] on span "Contoso Inc" at bounding box center [423, 201] width 36 height 9
click at [549, 203] on span "Direct Client" at bounding box center [567, 201] width 38 height 9
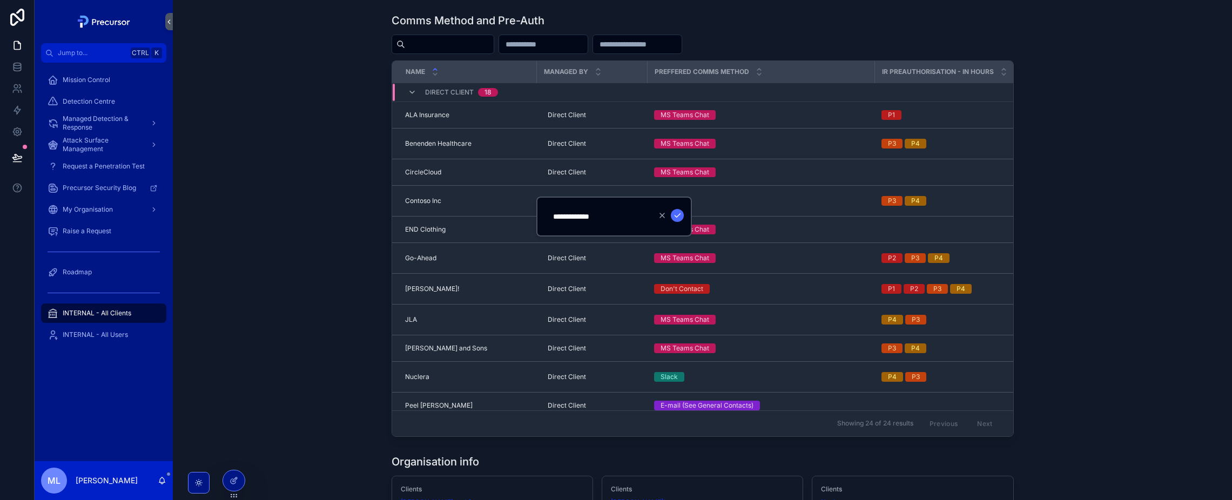
click at [336, 196] on div "Comms Method and Pre-Auth Name Managed By Preffered comms method IR Preauthoris…" at bounding box center [703, 225] width 1042 height 433
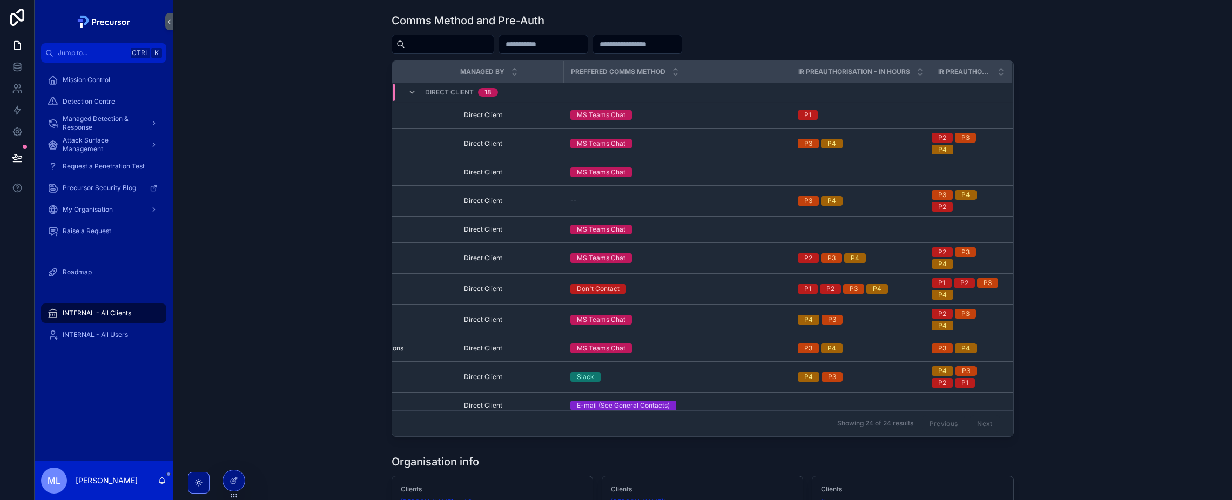
scroll to position [0, 0]
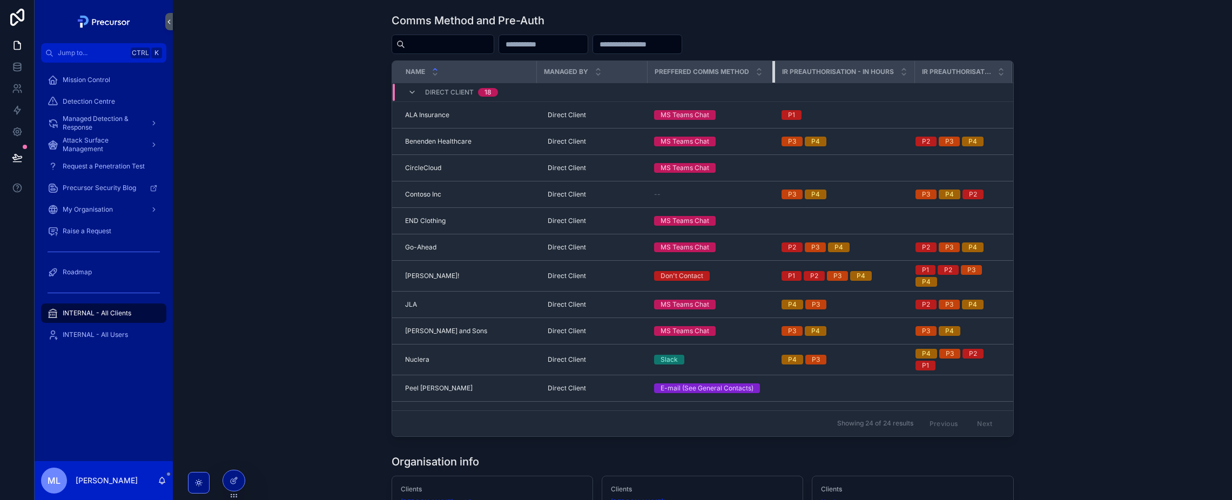
drag, startPoint x: 871, startPoint y: 69, endPoint x: 772, endPoint y: 78, distance: 100.4
click at [773, 78] on div "scrollable content" at bounding box center [775, 72] width 4 height 22
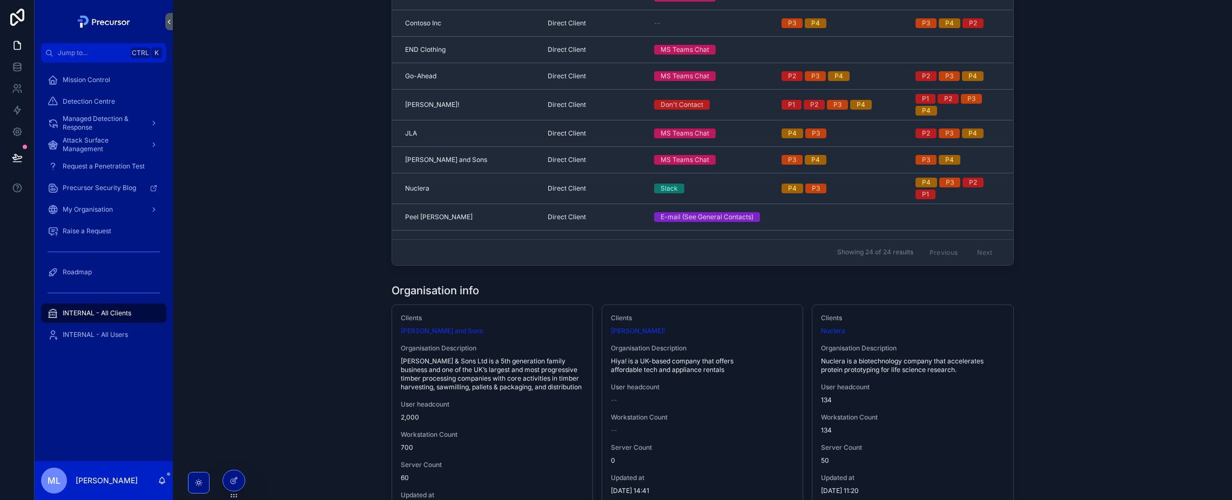
scroll to position [270, 0]
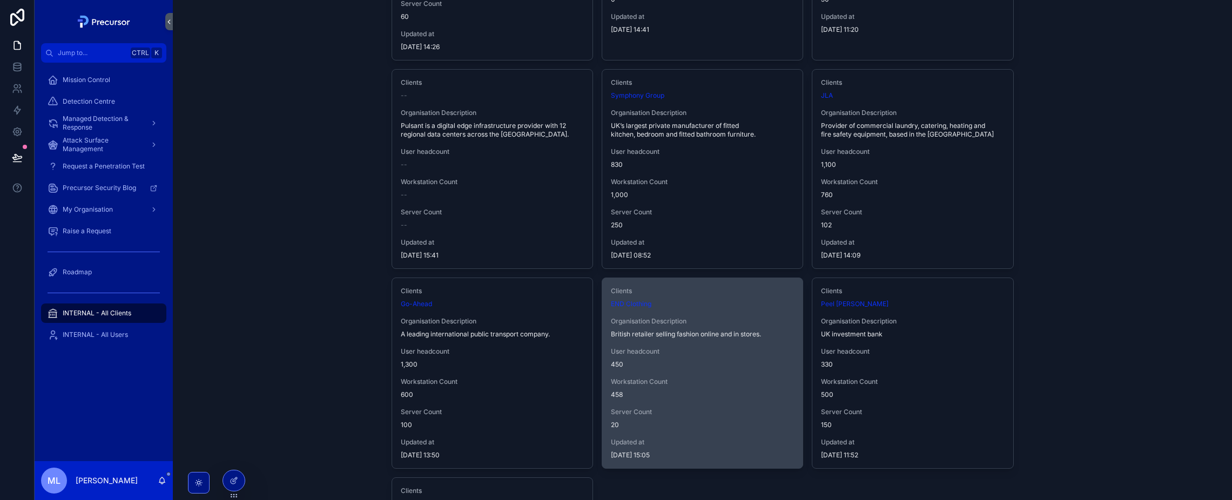
scroll to position [648, 0]
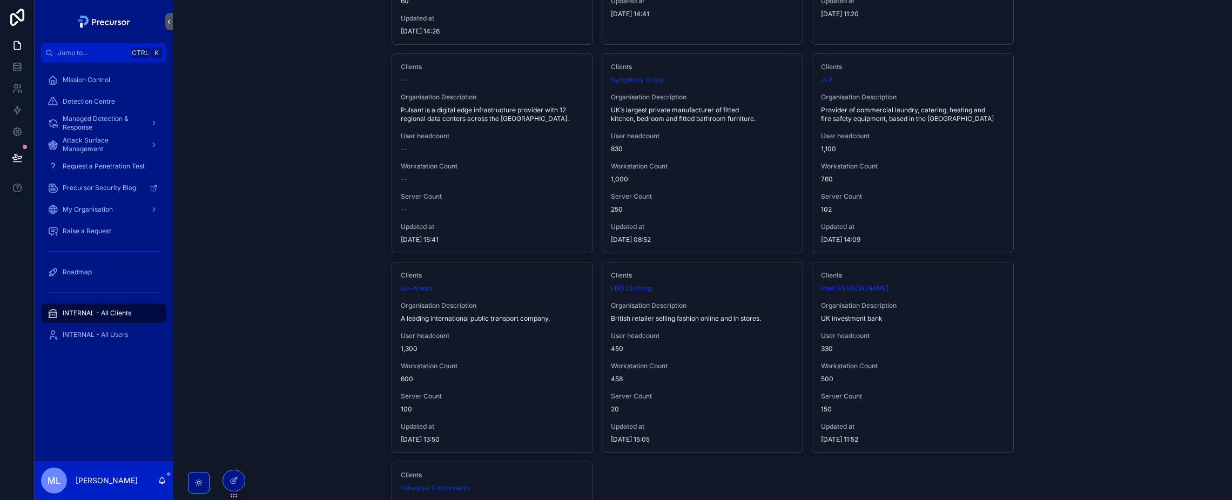
click at [728, 359] on div "Clients END Clothing Organisation Description British retailer selling fashion …" at bounding box center [702, 358] width 200 height 190
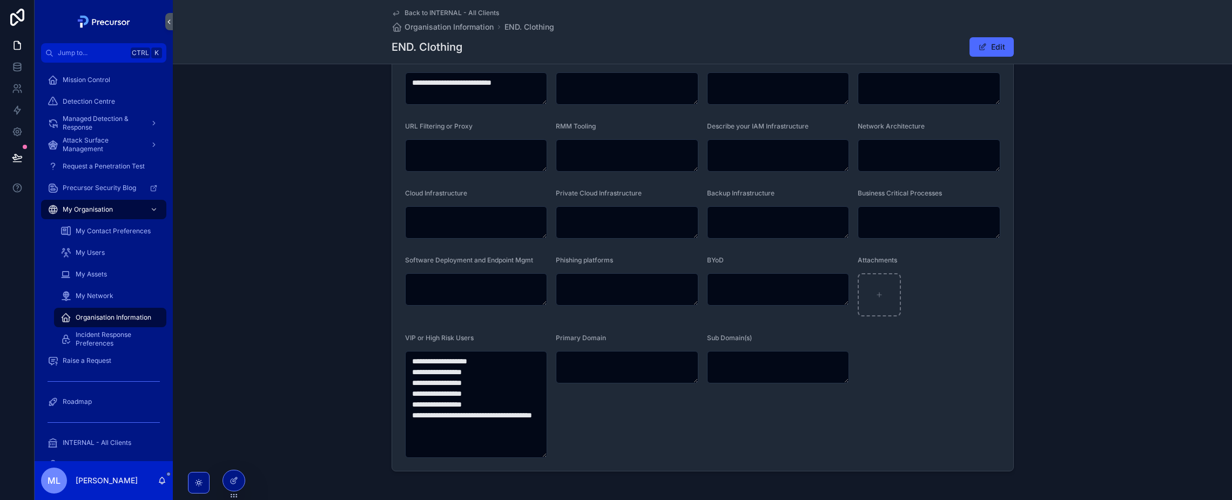
scroll to position [411, 0]
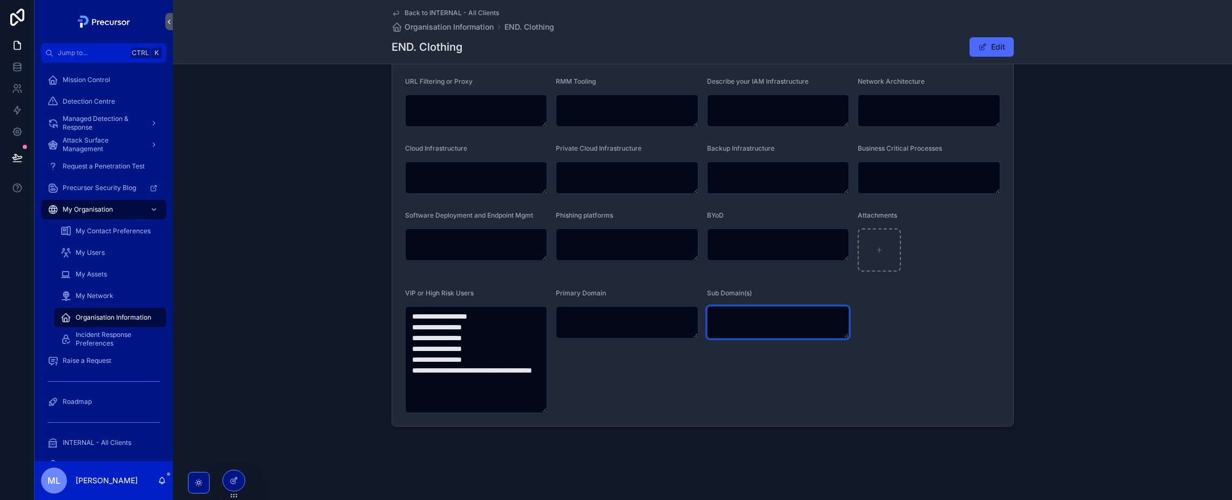
click at [828, 318] on textarea "scrollable content" at bounding box center [778, 322] width 143 height 32
click at [741, 287] on form "**********" at bounding box center [702, 48] width 621 height 755
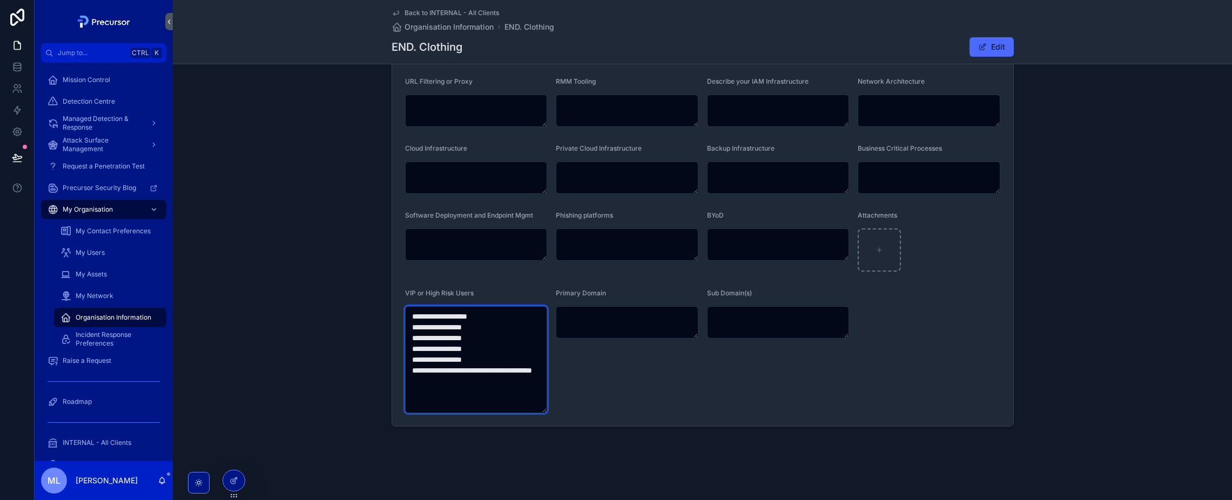
click at [489, 405] on textarea "**********" at bounding box center [476, 359] width 143 height 107
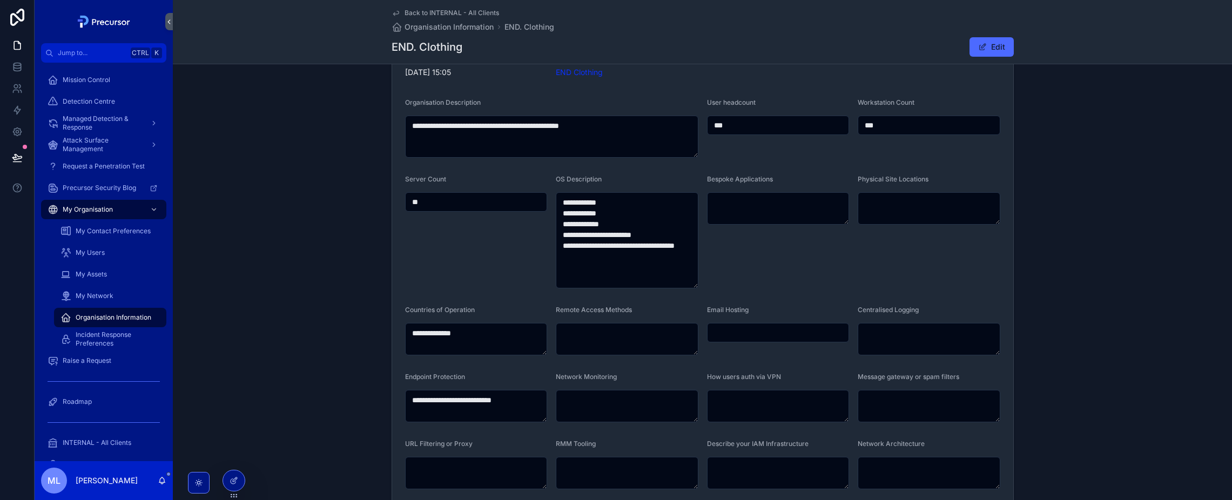
scroll to position [0, 0]
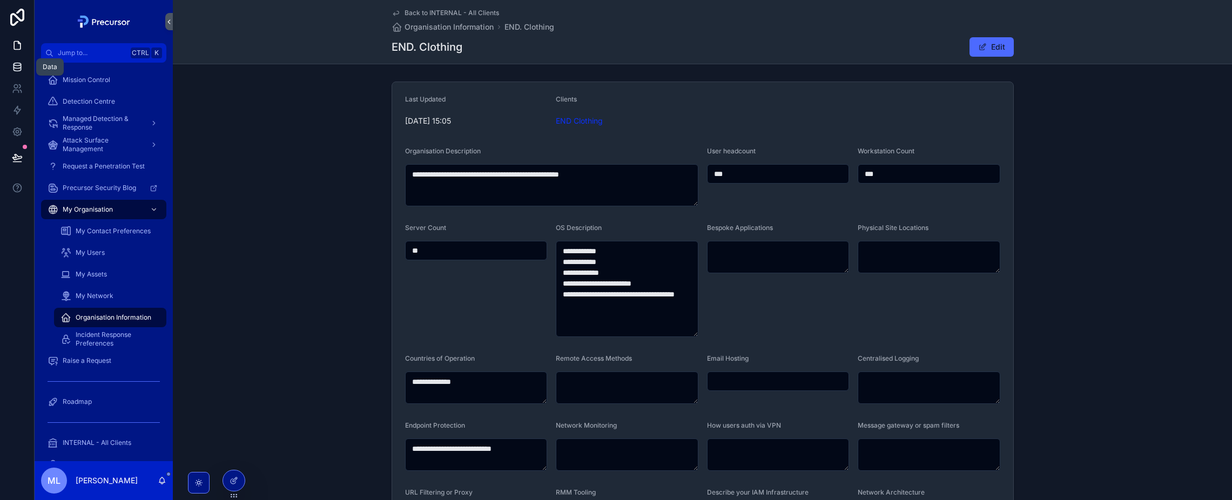
click at [10, 65] on link at bounding box center [17, 67] width 34 height 22
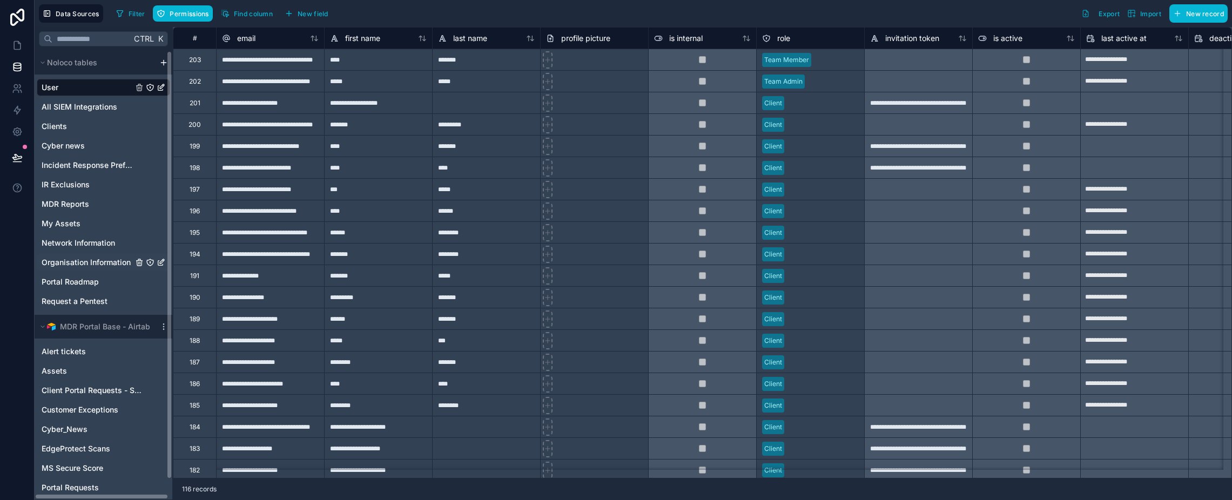
drag, startPoint x: 92, startPoint y: 256, endPoint x: 149, endPoint y: 265, distance: 56.9
click at [92, 256] on div "Organisation Information" at bounding box center [103, 262] width 133 height 17
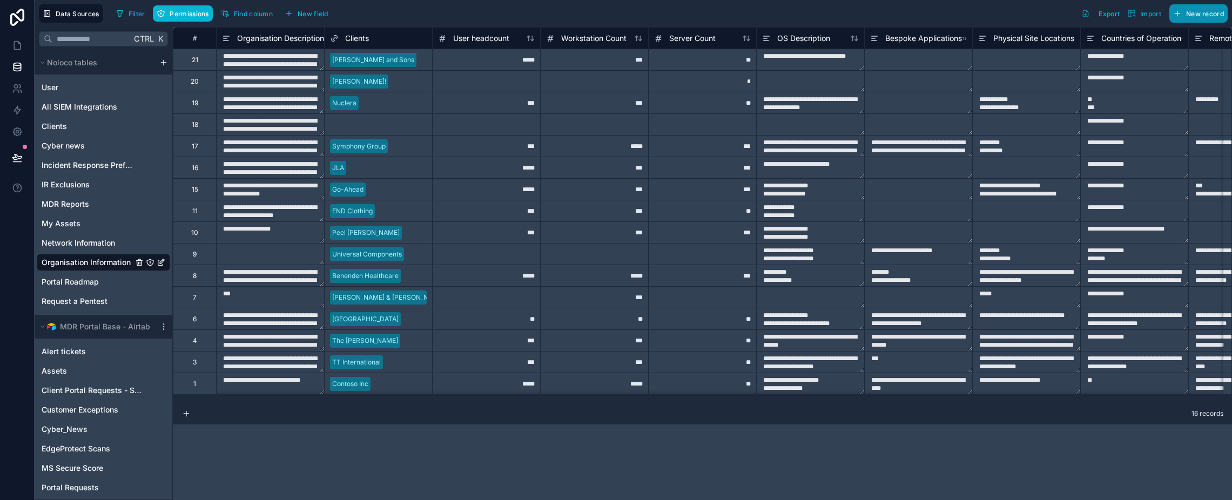
click at [1185, 19] on button "New record" at bounding box center [1199, 13] width 58 height 18
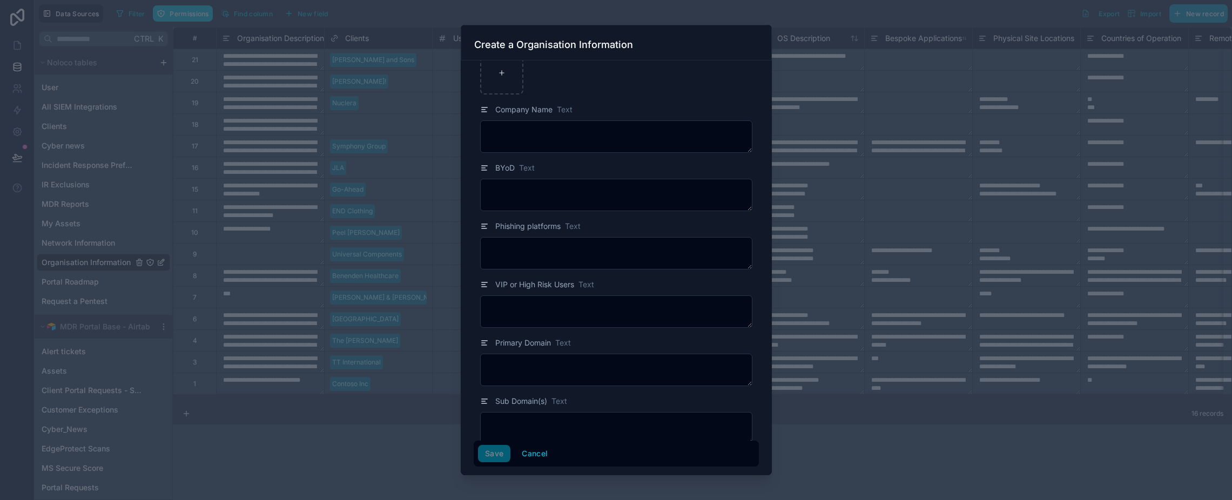
scroll to position [1503, 0]
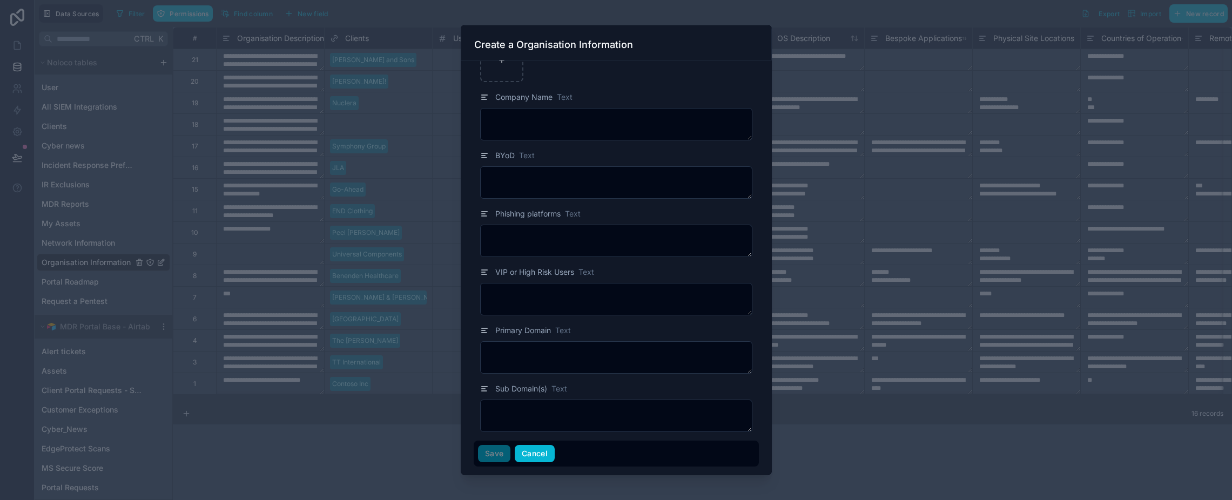
drag, startPoint x: 535, startPoint y: 456, endPoint x: 1183, endPoint y: 111, distance: 733.3
click at [535, 455] on button "Cancel" at bounding box center [535, 453] width 40 height 17
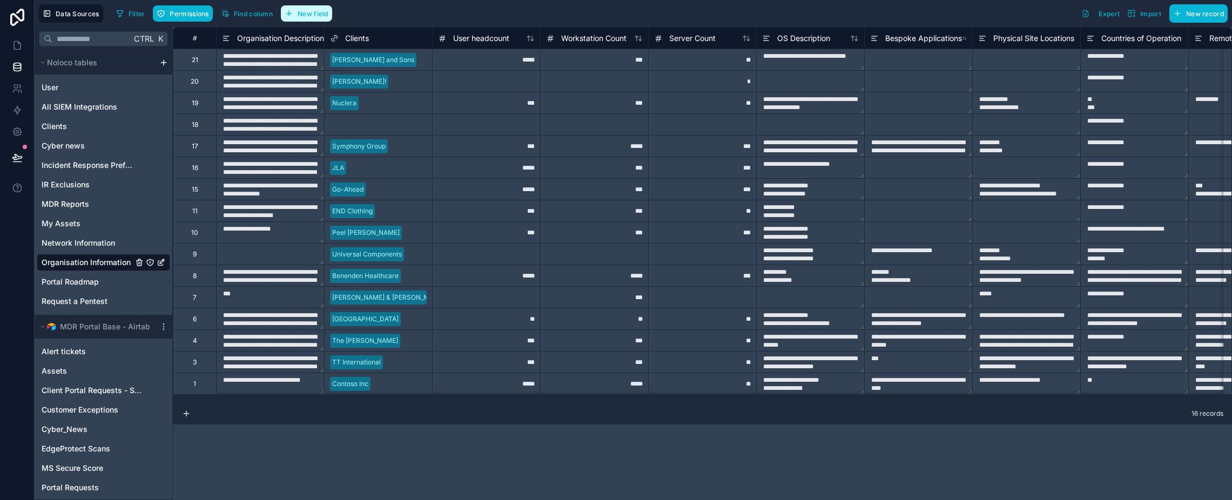
click at [307, 11] on span "New field" at bounding box center [313, 14] width 31 height 8
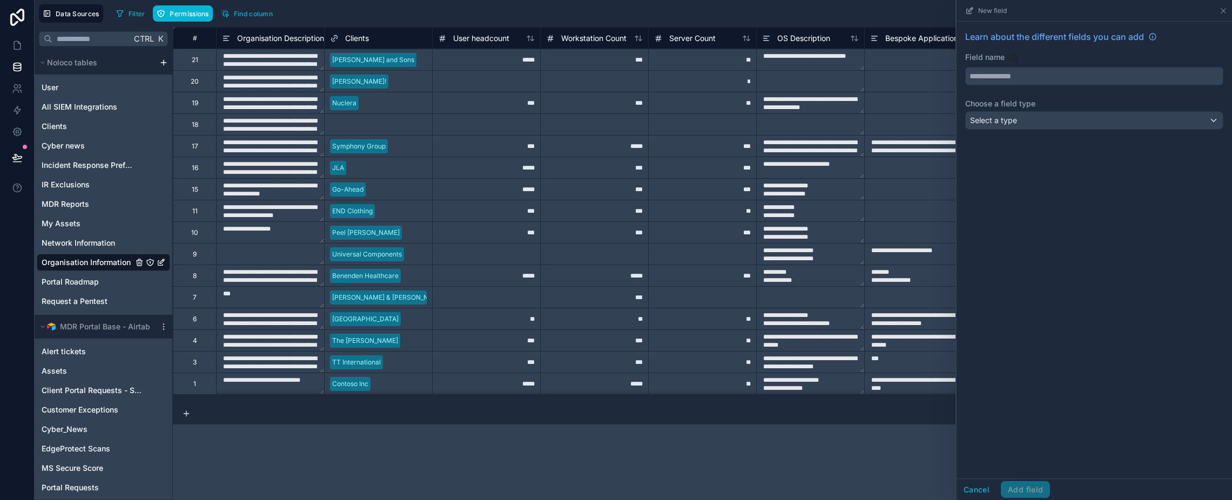
click at [1003, 75] on input "text" at bounding box center [1094, 76] width 257 height 17
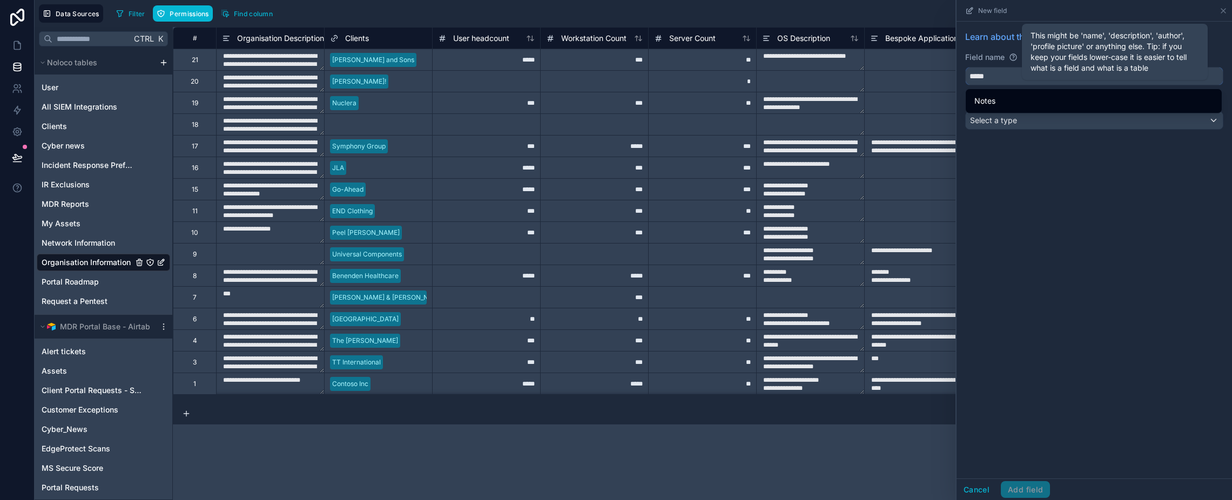
type input "*****"
click at [1012, 58] on icon at bounding box center [1013, 57] width 9 height 9
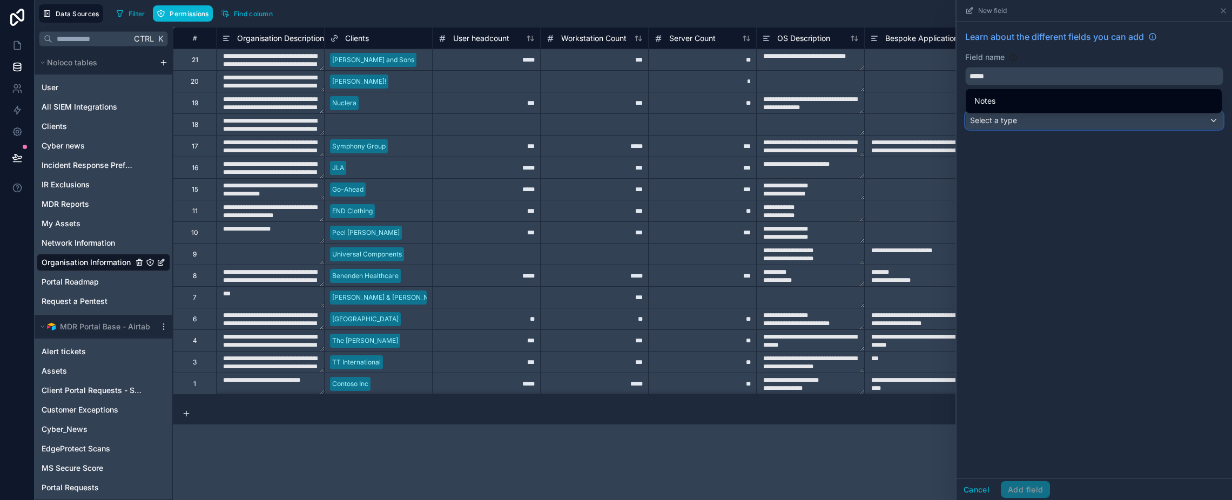
click at [1007, 120] on span "Select a type" at bounding box center [993, 120] width 47 height 9
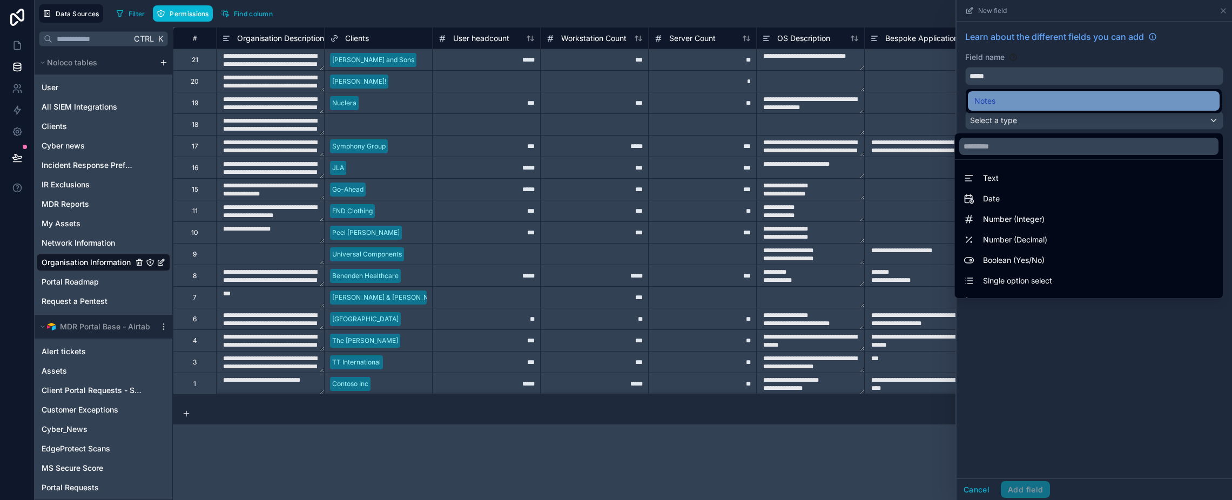
click at [995, 108] on div "Notes" at bounding box center [1094, 100] width 252 height 19
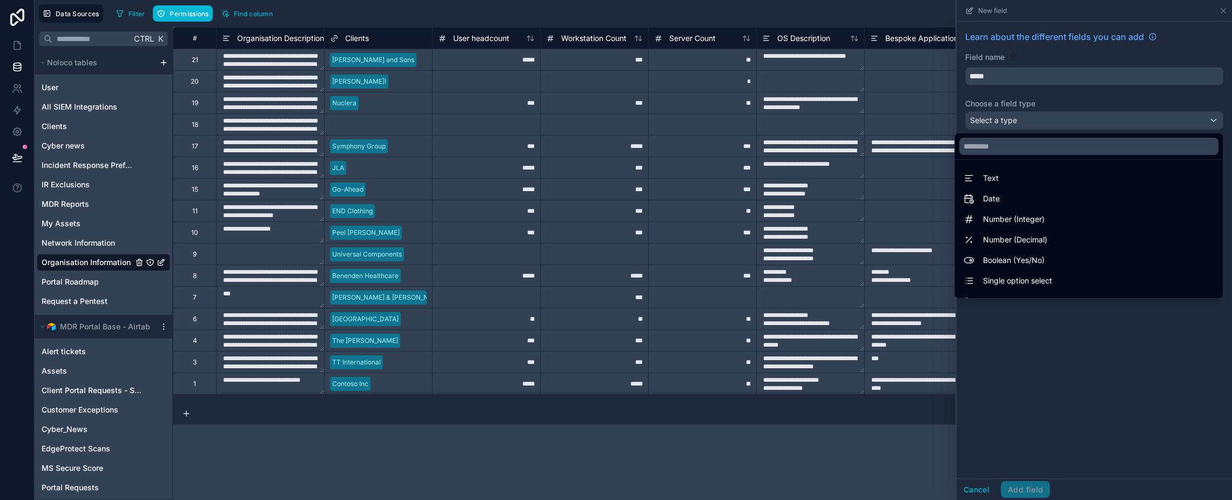
click at [998, 115] on div at bounding box center [1095, 250] width 276 height 500
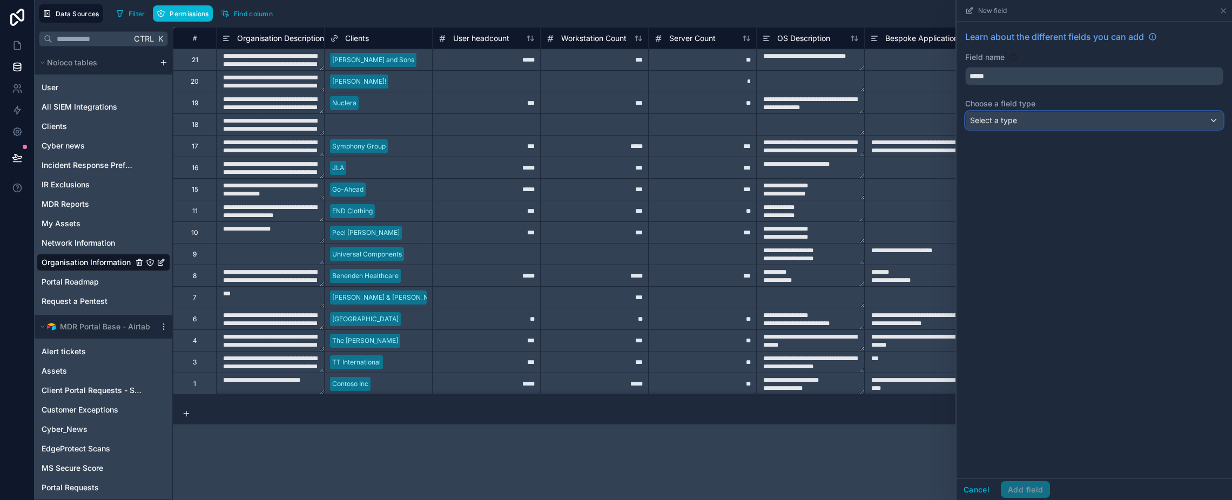
click at [998, 129] on div "Select a type" at bounding box center [1094, 120] width 257 height 17
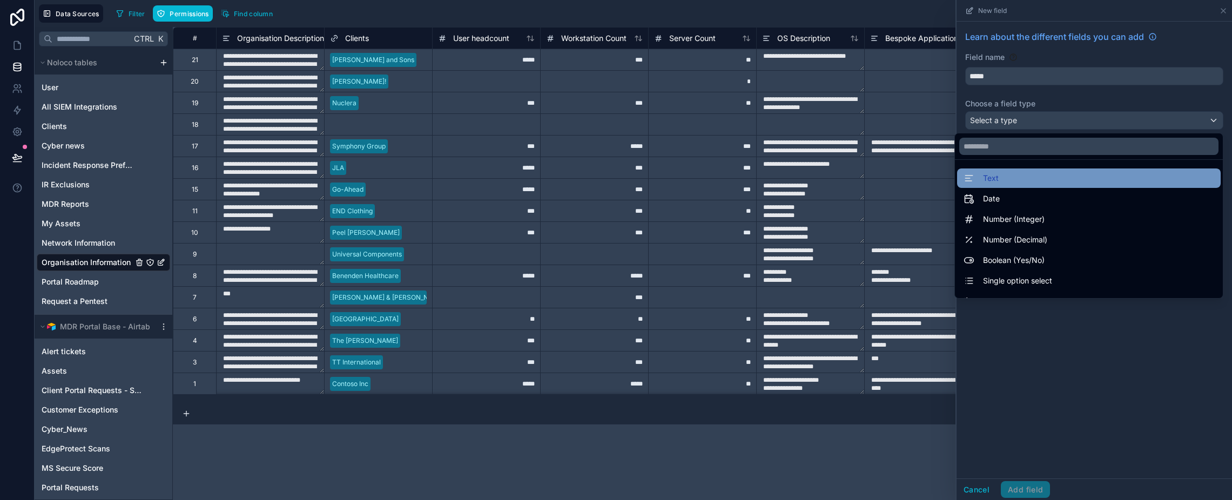
click at [1006, 182] on div "Text" at bounding box center [1089, 178] width 251 height 13
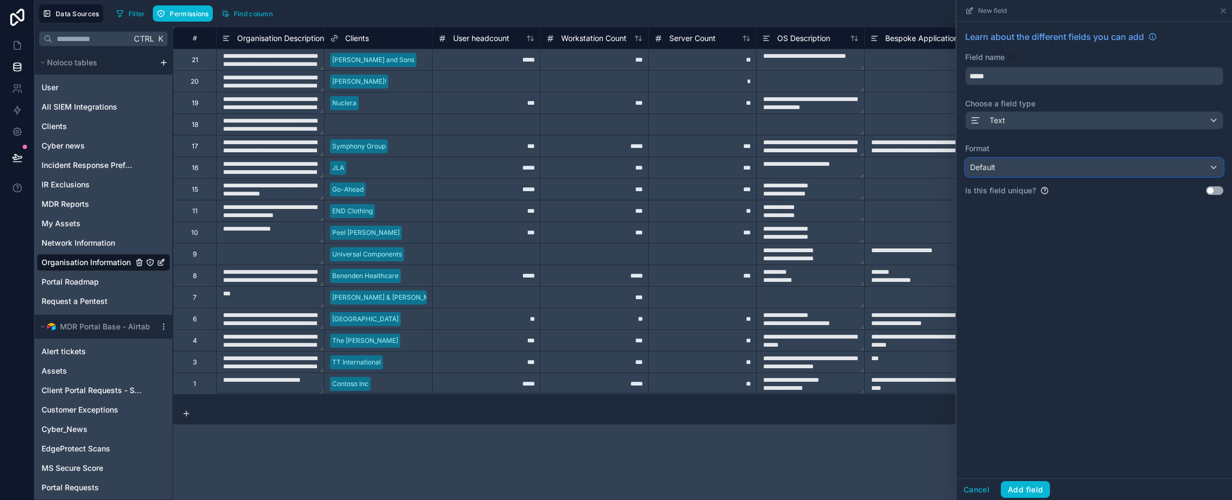
click at [1001, 162] on div "Default" at bounding box center [1094, 167] width 257 height 17
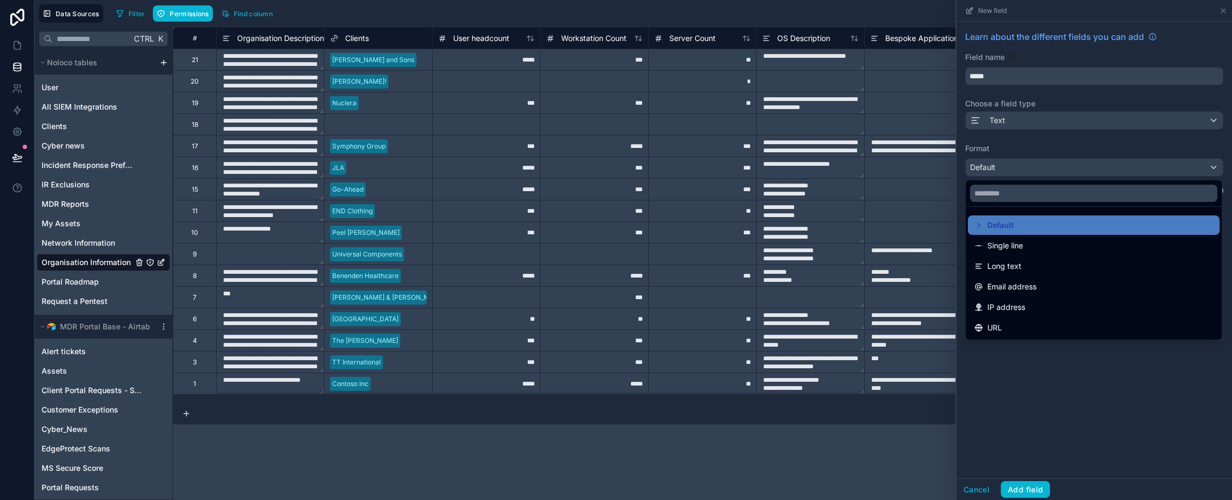
click at [1002, 167] on div at bounding box center [1095, 250] width 276 height 500
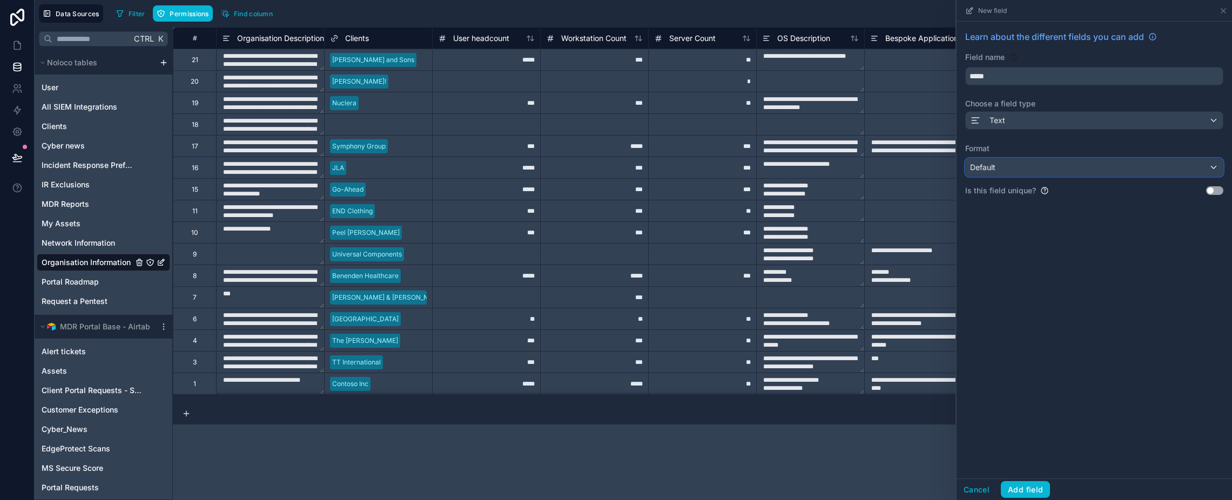
click at [1003, 167] on div "Default" at bounding box center [1094, 167] width 257 height 17
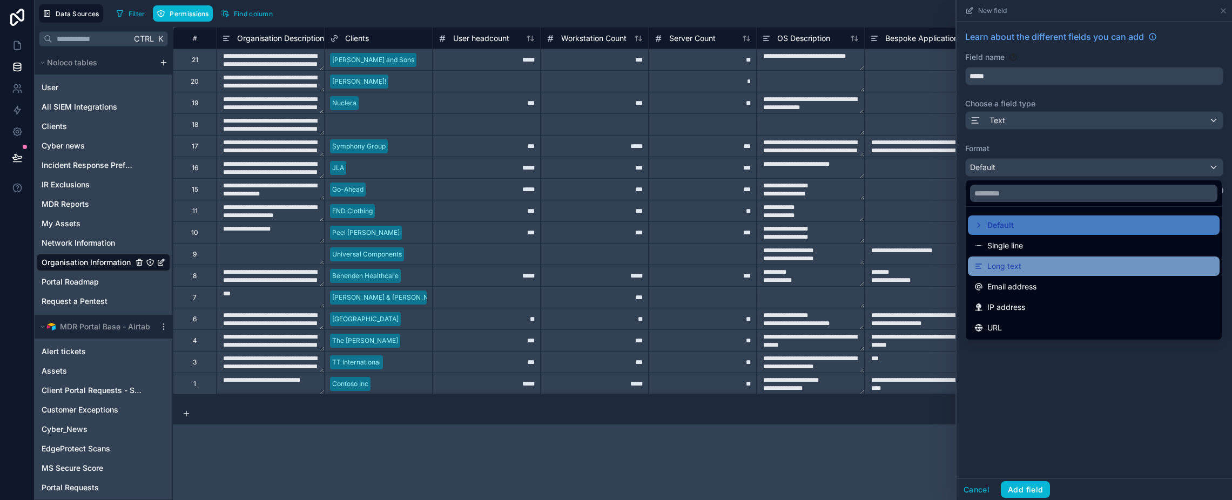
click at [1015, 267] on span "Long text" at bounding box center [1005, 266] width 34 height 13
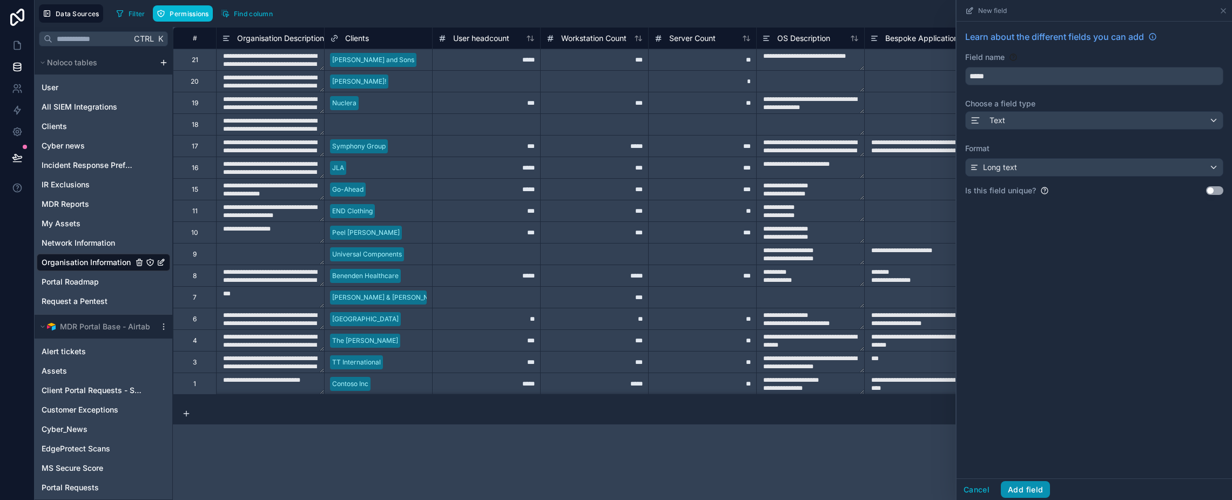
click at [1021, 484] on button "Add field" at bounding box center [1025, 489] width 49 height 17
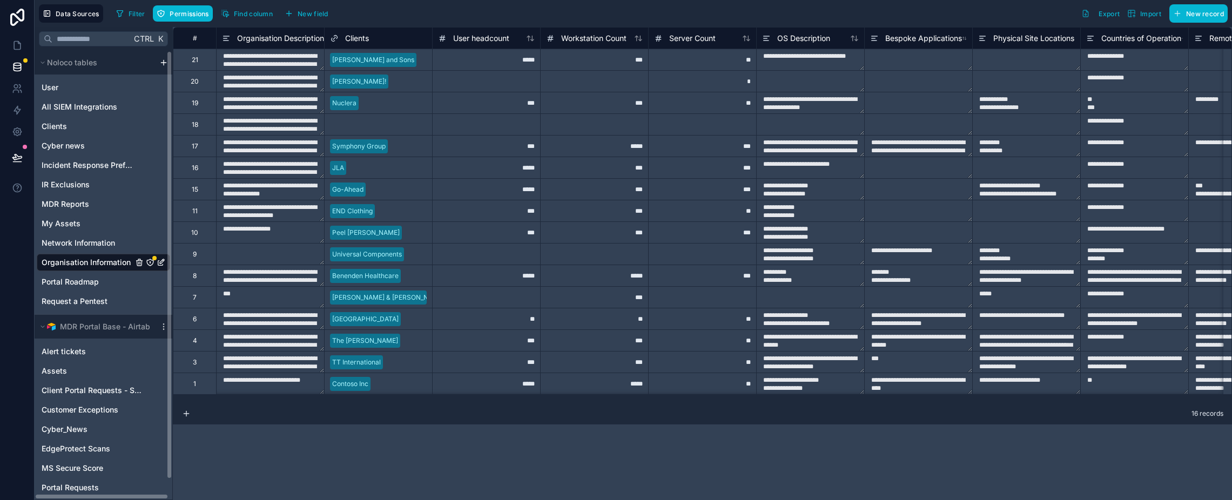
click at [153, 263] on icon "Organisation Information" at bounding box center [150, 262] width 9 height 9
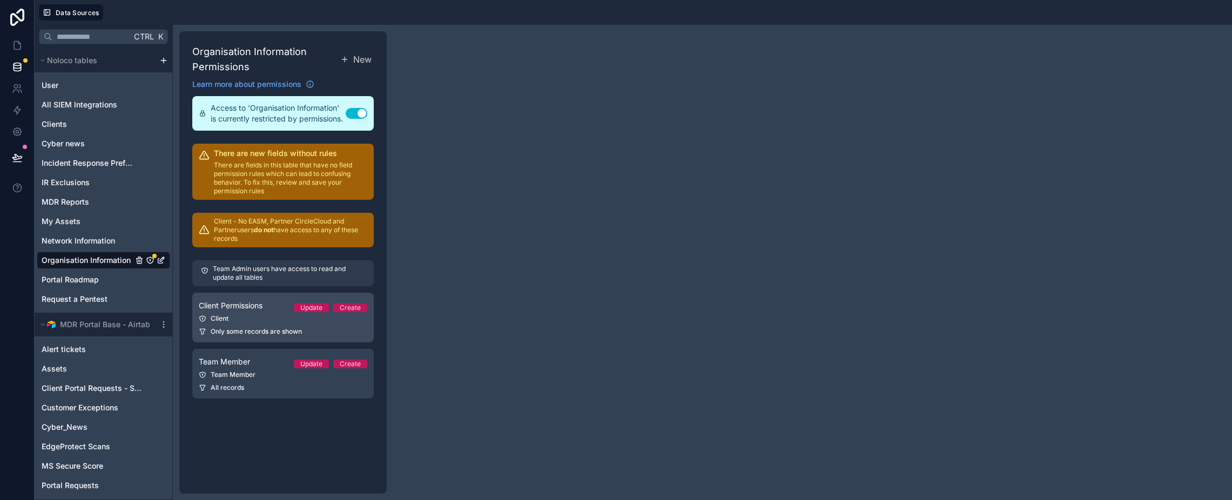
drag, startPoint x: 263, startPoint y: 320, endPoint x: 270, endPoint y: 314, distance: 9.3
click at [263, 319] on div "Client" at bounding box center [283, 318] width 169 height 9
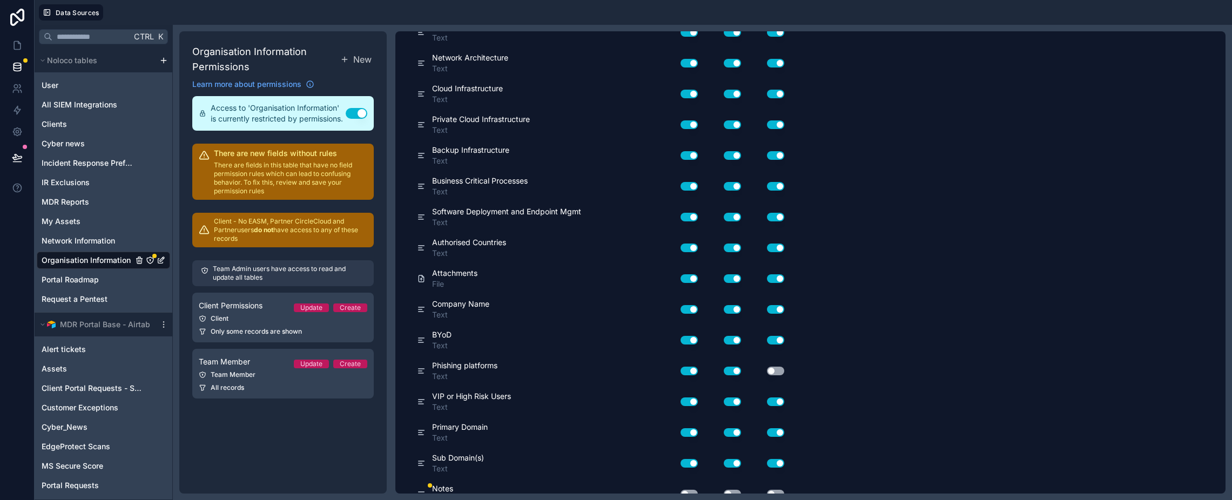
scroll to position [862, 0]
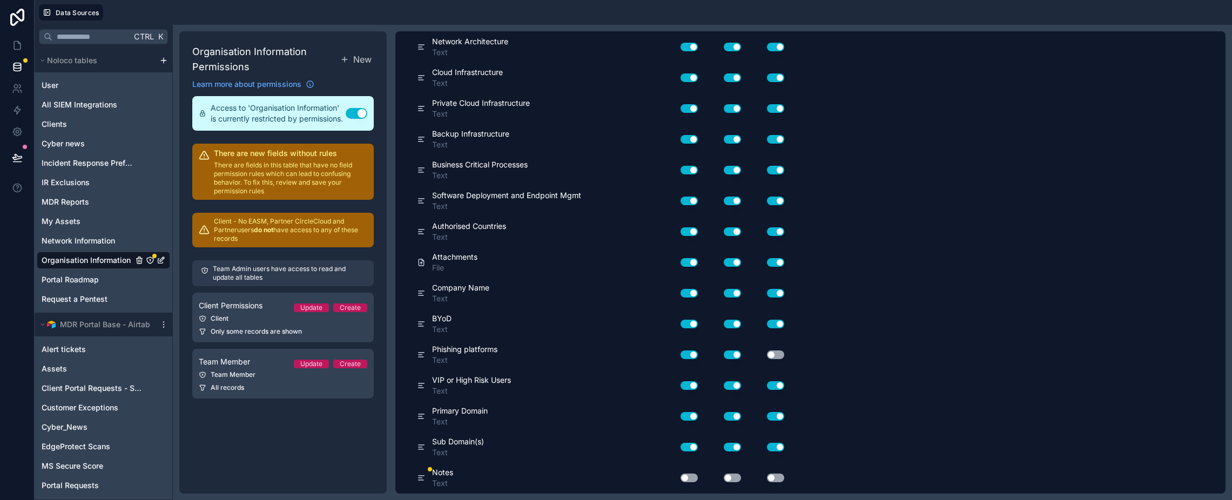
click at [688, 480] on button "Use setting" at bounding box center [689, 478] width 17 height 9
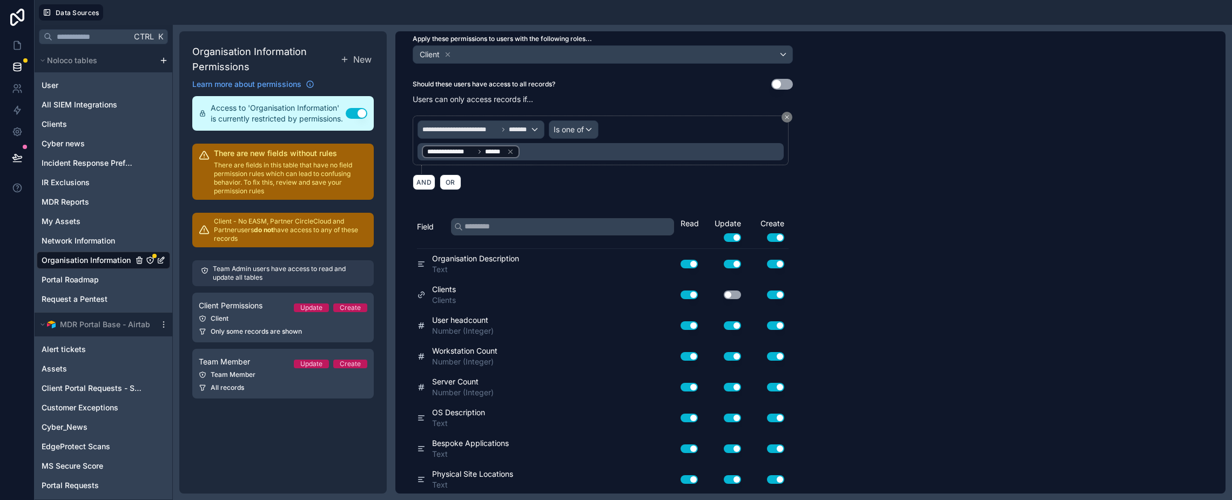
scroll to position [0, 0]
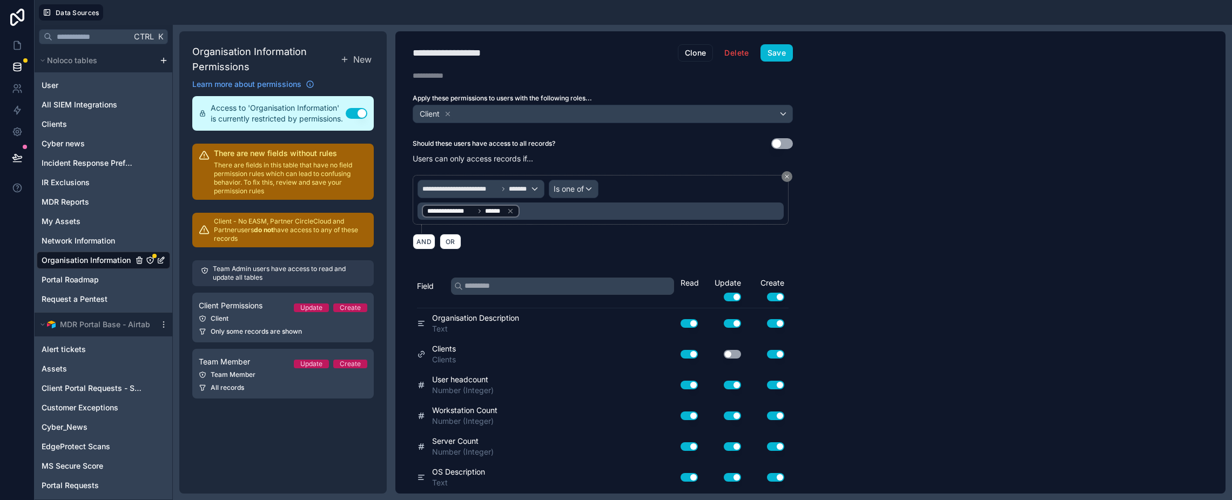
drag, startPoint x: 860, startPoint y: 410, endPoint x: 838, endPoint y: 177, distance: 233.4
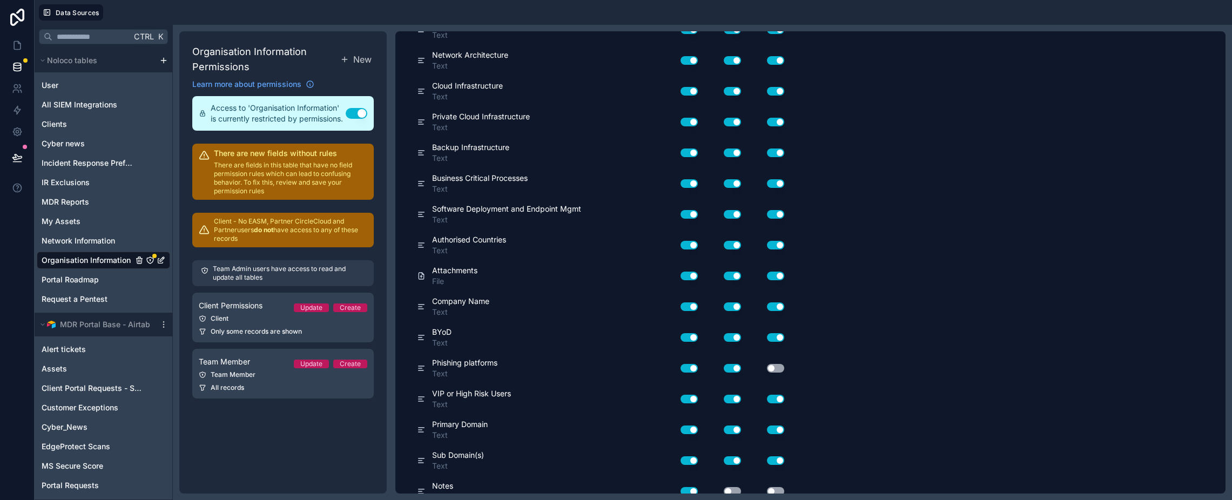
scroll to position [862, 0]
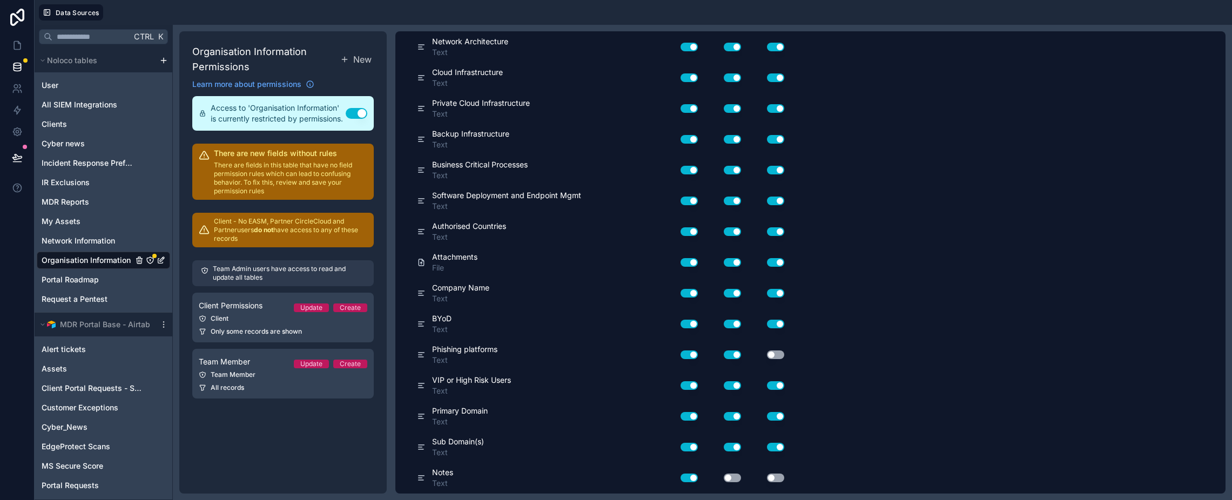
drag, startPoint x: 839, startPoint y: 333, endPoint x: 835, endPoint y: 400, distance: 66.6
click at [731, 480] on button "Use setting" at bounding box center [732, 478] width 17 height 9
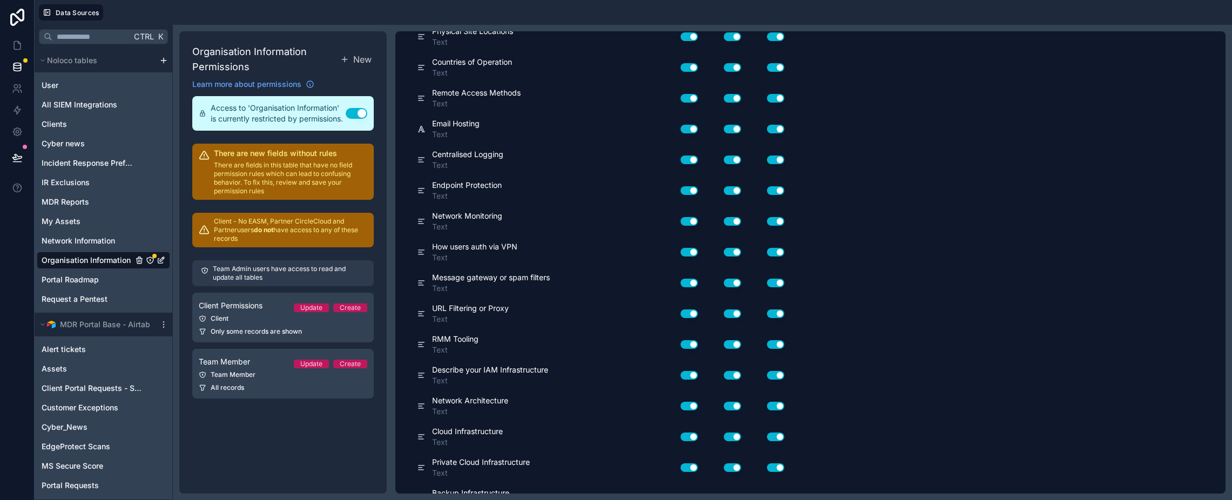
scroll to position [0, 0]
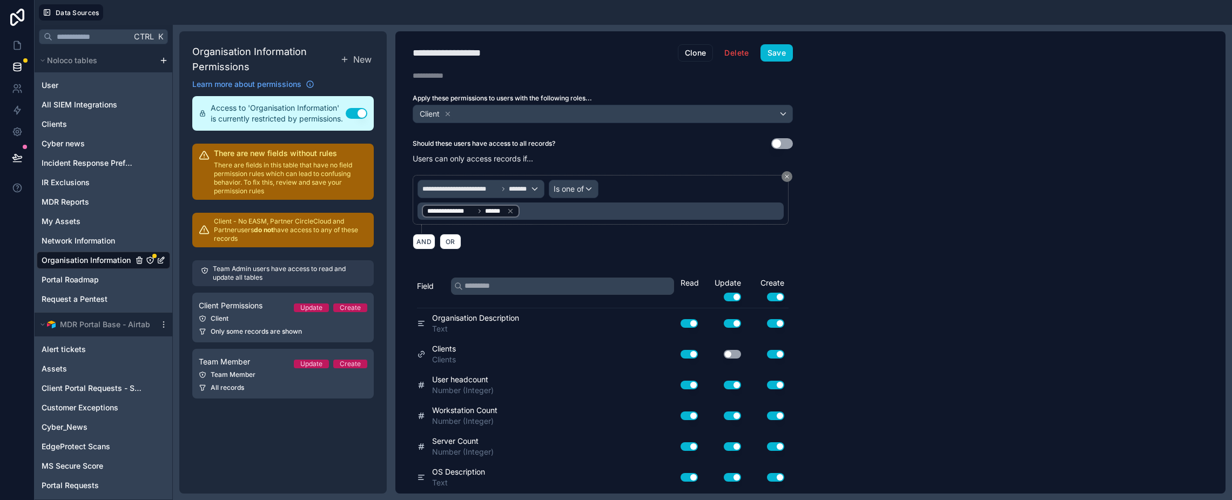
drag, startPoint x: 866, startPoint y: 344, endPoint x: 830, endPoint y: 133, distance: 213.7
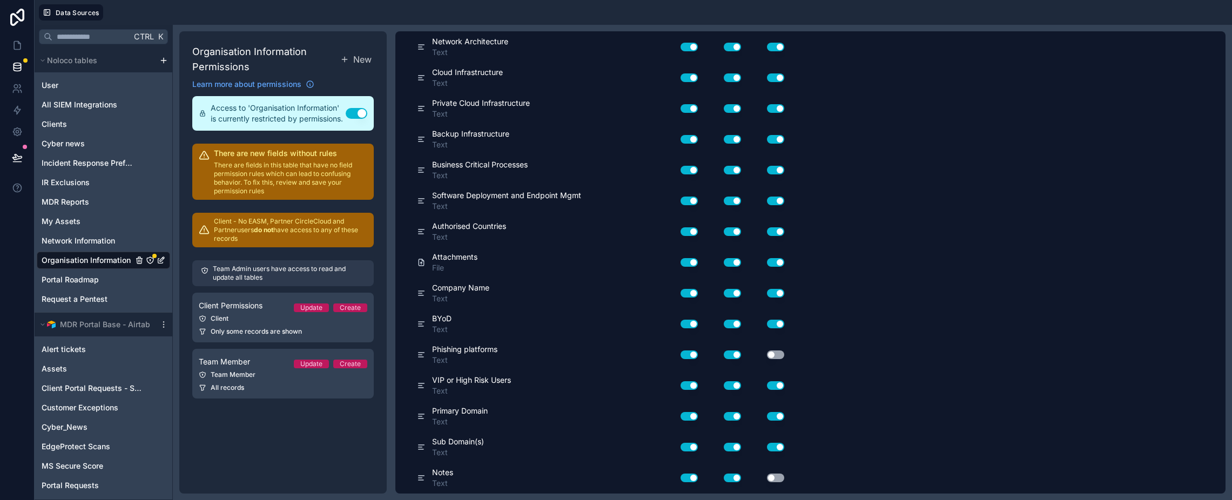
drag, startPoint x: 863, startPoint y: 238, endPoint x: 894, endPoint y: 393, distance: 158.1
click at [777, 480] on button "Use setting" at bounding box center [775, 478] width 17 height 9
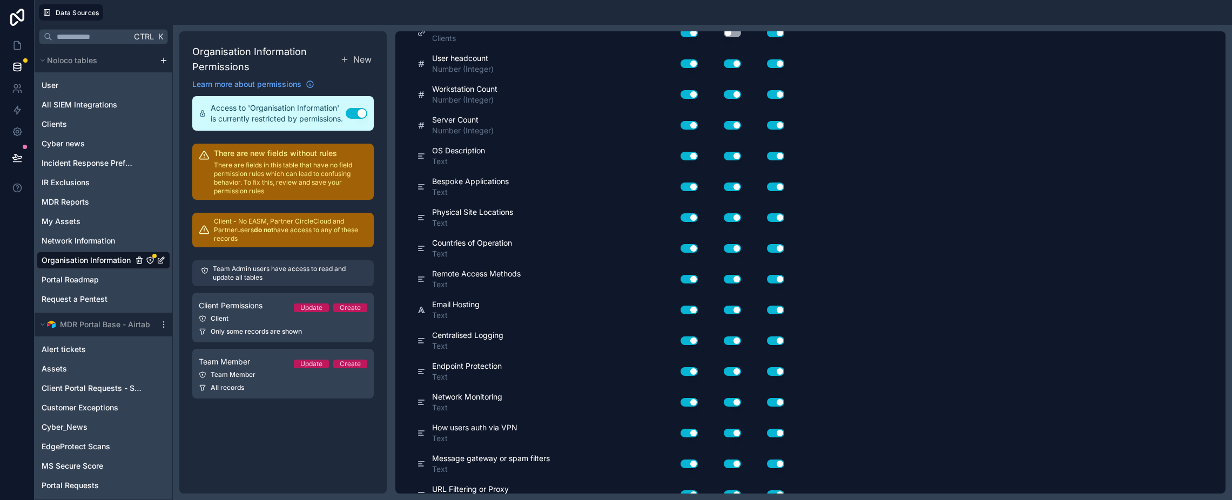
scroll to position [0, 0]
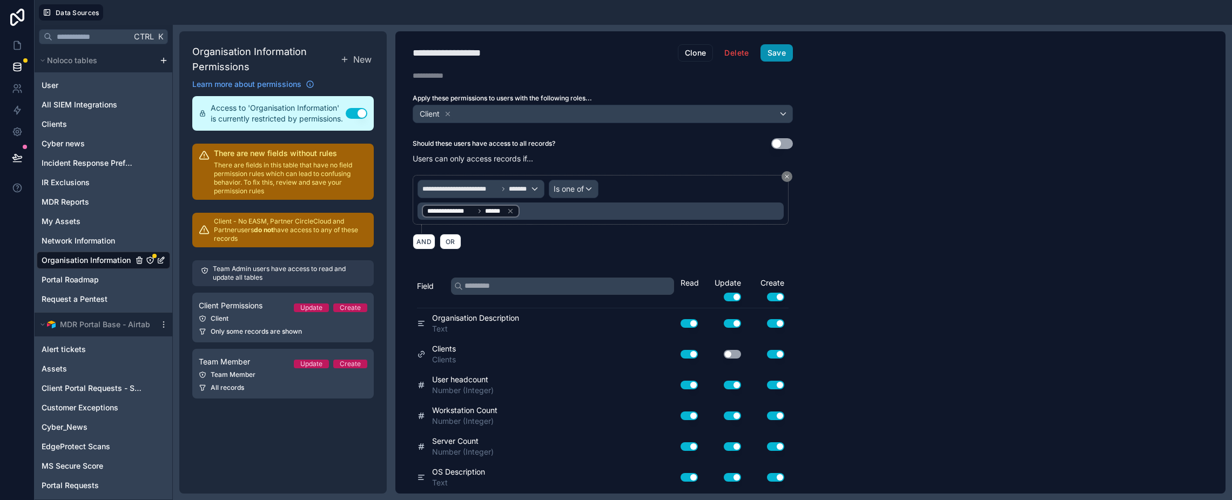
click at [777, 50] on button "Save" at bounding box center [777, 52] width 32 height 17
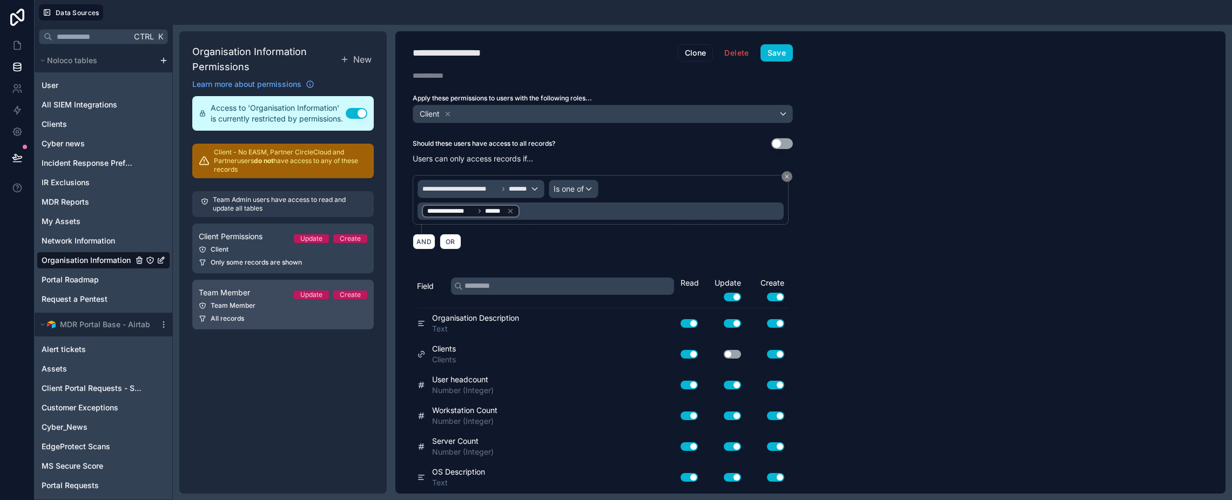
click at [245, 312] on link "Team Member Update Create Team Member All records" at bounding box center [283, 305] width 182 height 50
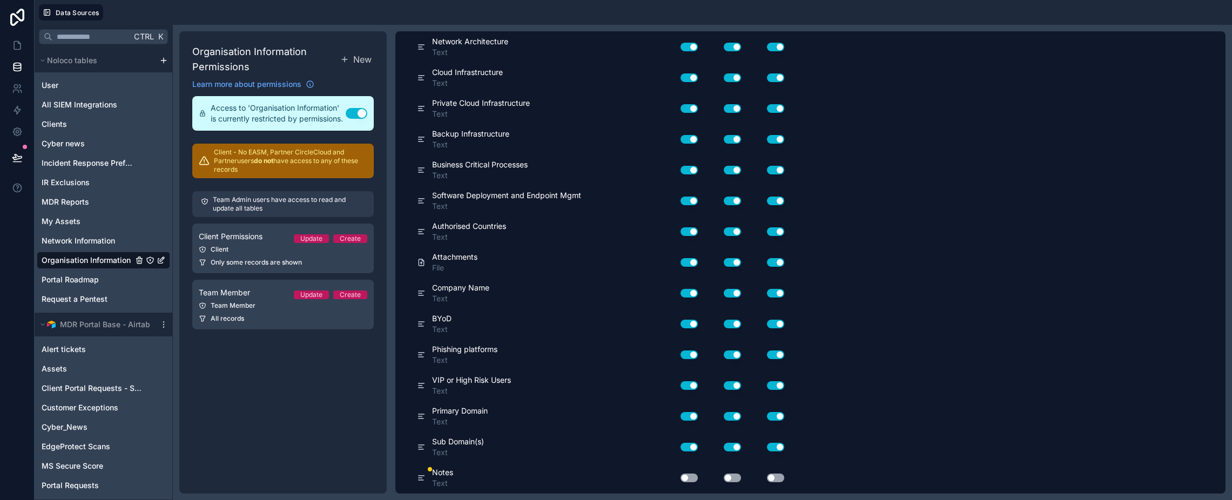
drag, startPoint x: 901, startPoint y: 210, endPoint x: 869, endPoint y: 453, distance: 245.2
click at [786, 480] on div "Use setting" at bounding box center [767, 478] width 43 height 9
click at [780, 480] on button "Use setting" at bounding box center [775, 478] width 17 height 9
click at [729, 478] on button "Use setting" at bounding box center [732, 478] width 17 height 9
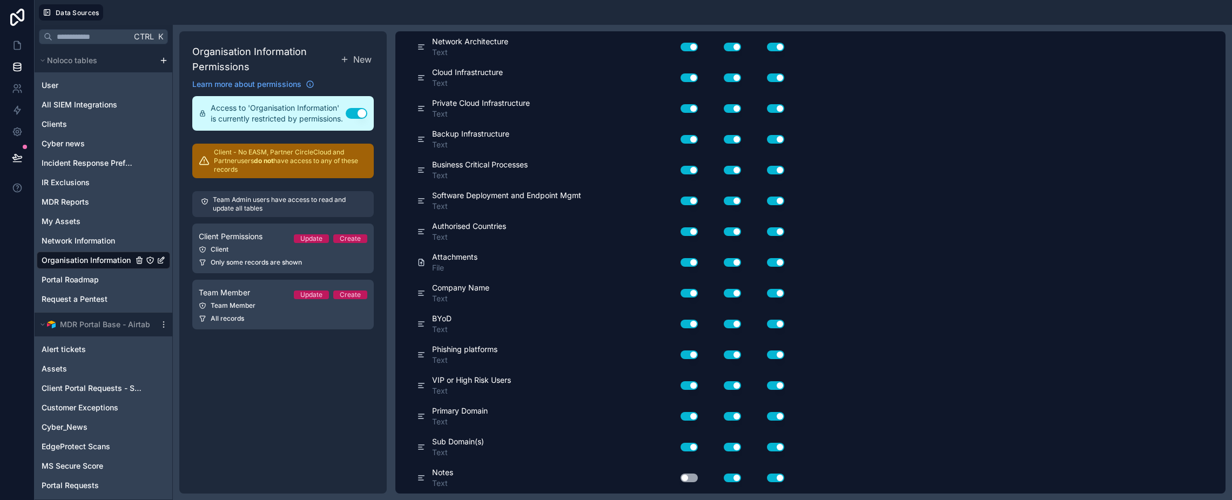
click at [701, 478] on div "Use setting" at bounding box center [685, 477] width 35 height 17
click at [695, 477] on button "Use setting" at bounding box center [689, 478] width 17 height 9
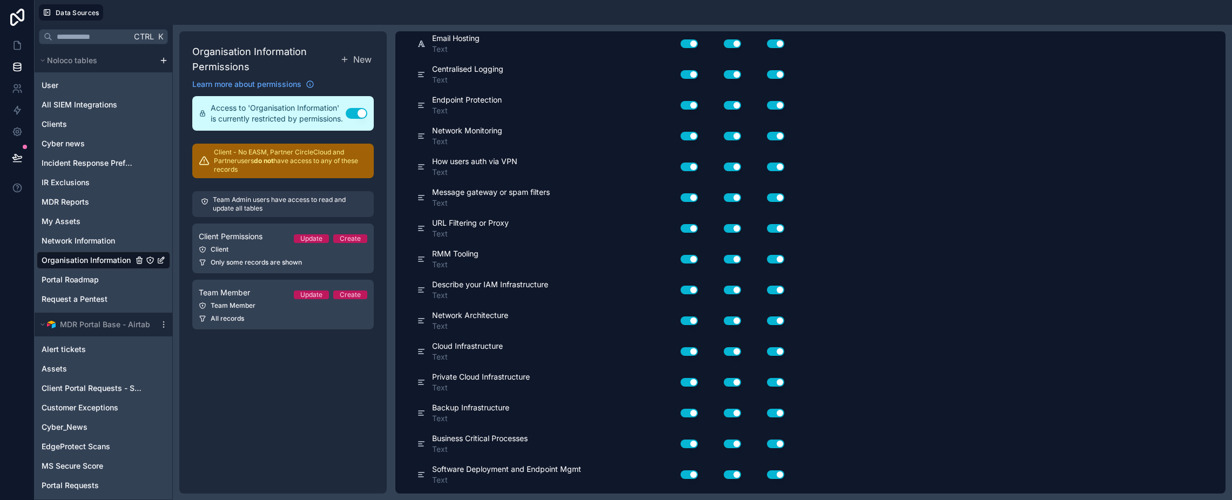
scroll to position [0, 0]
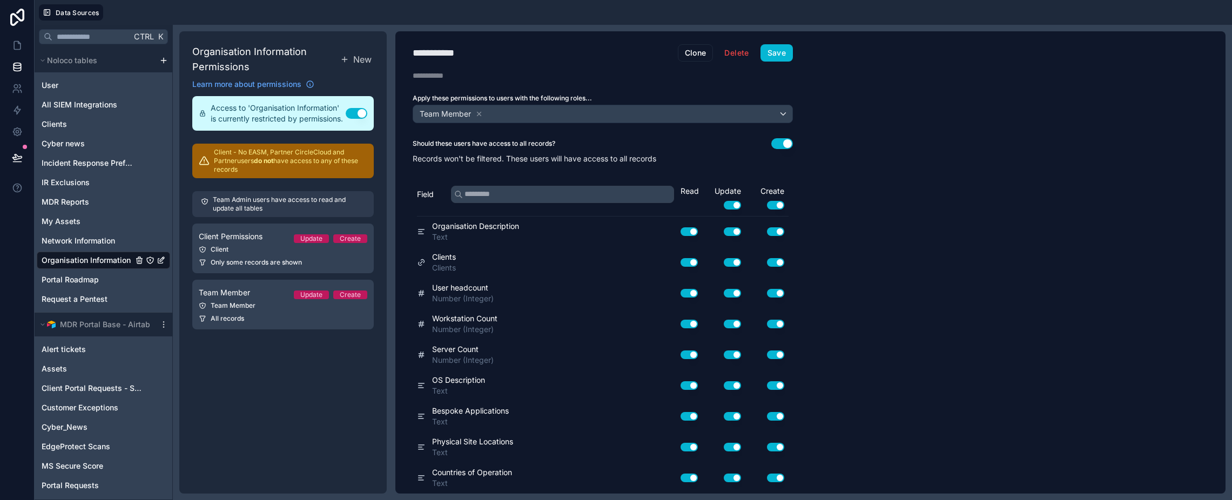
drag, startPoint x: 837, startPoint y: 446, endPoint x: 816, endPoint y: 100, distance: 346.5
click at [777, 59] on button "Save" at bounding box center [777, 52] width 32 height 17
click at [18, 51] on link at bounding box center [17, 46] width 34 height 22
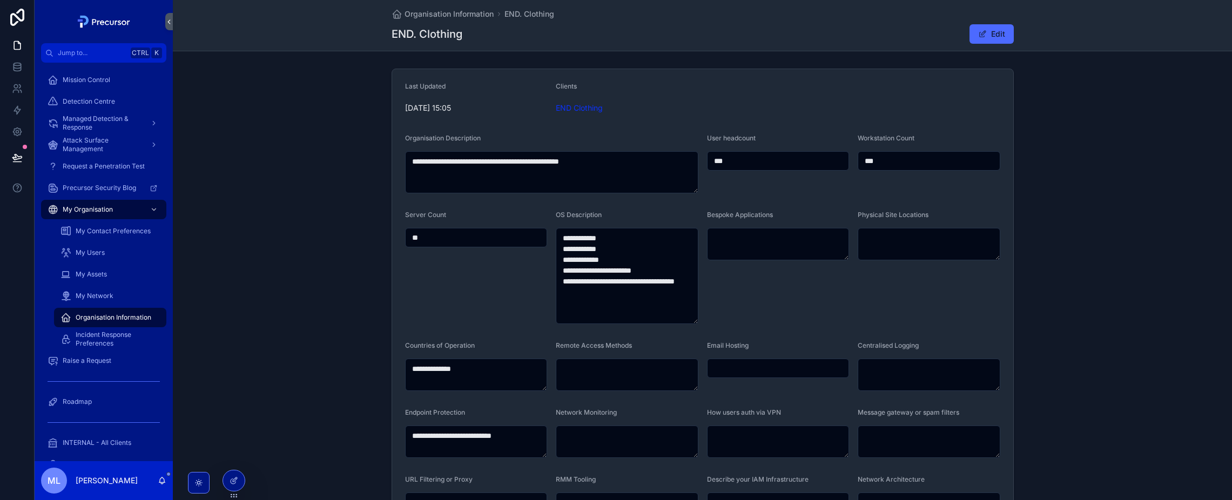
drag, startPoint x: 242, startPoint y: 486, endPoint x: 333, endPoint y: 424, distance: 110.0
click at [242, 486] on div at bounding box center [234, 481] width 22 height 21
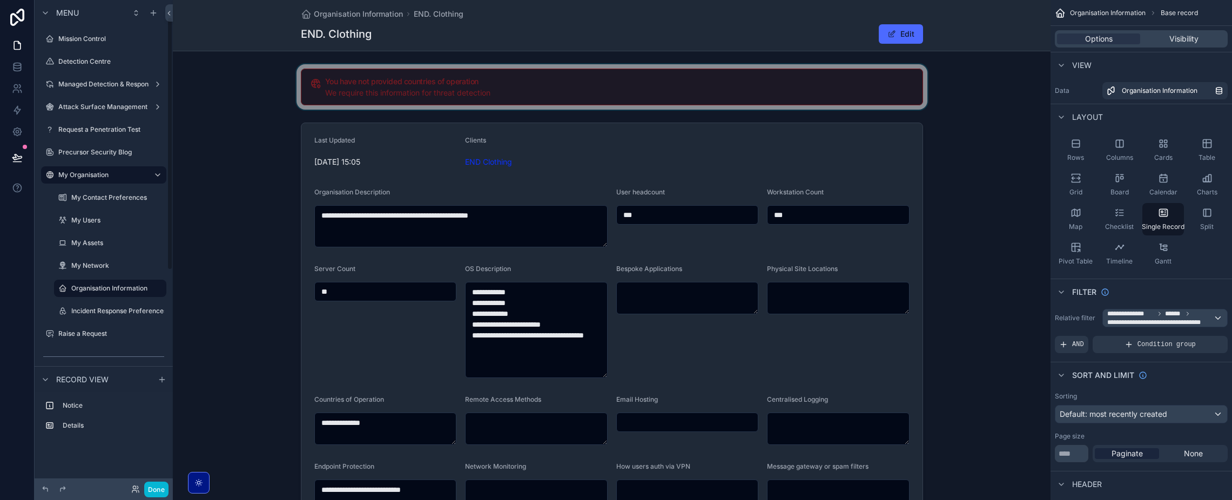
scroll to position [33, 0]
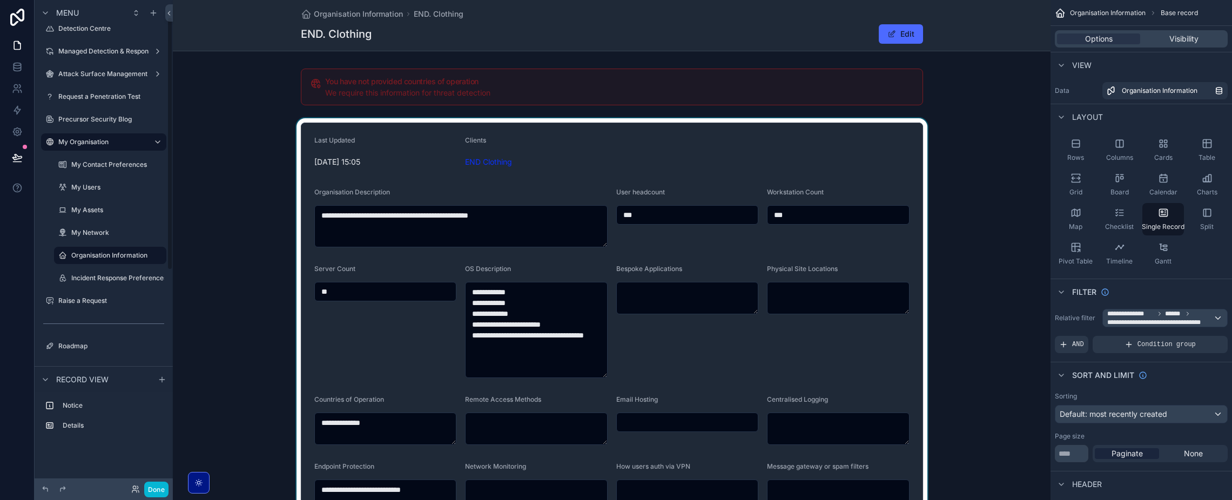
click at [693, 137] on div "scrollable content" at bounding box center [612, 500] width 878 height 765
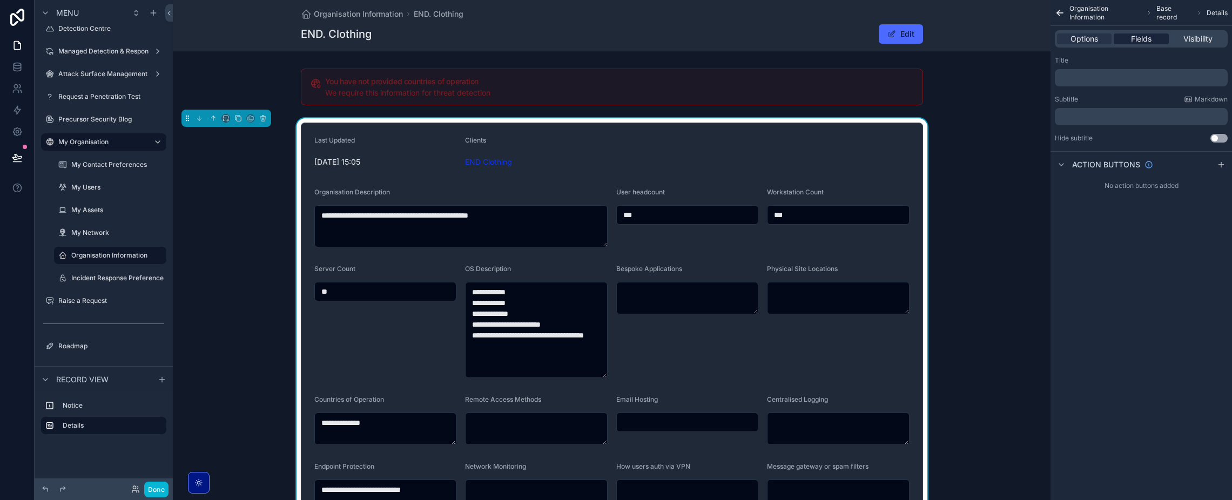
click at [1132, 42] on span "Fields" at bounding box center [1141, 38] width 21 height 11
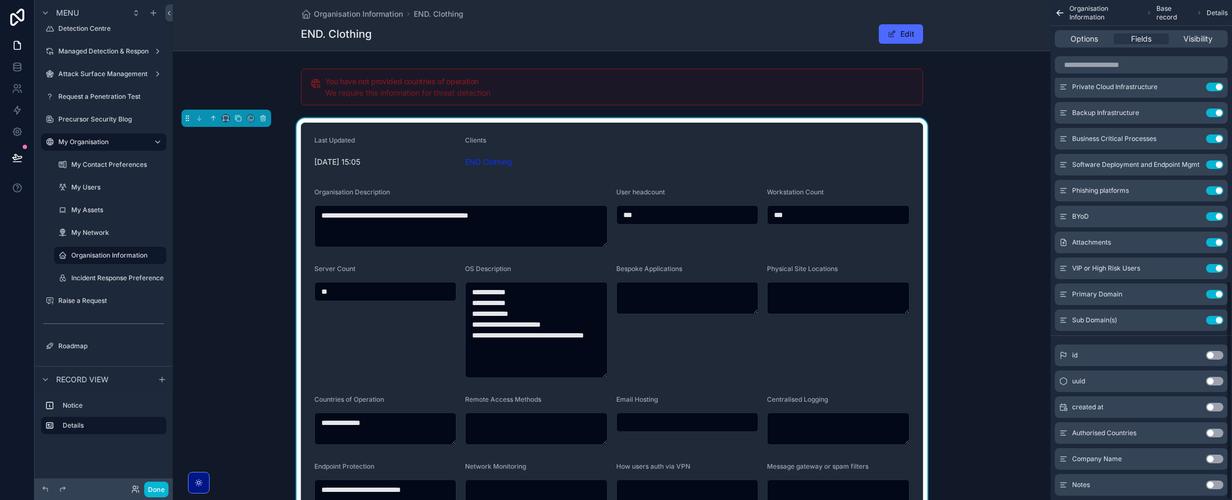
scroll to position [639, 0]
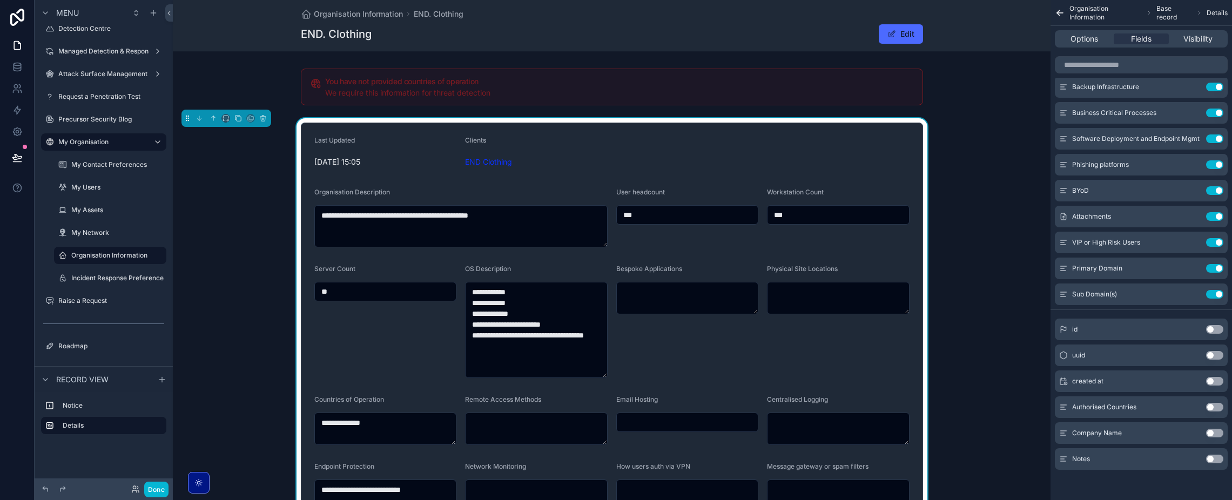
click at [1212, 461] on button "Use setting" at bounding box center [1214, 459] width 17 height 9
click at [163, 485] on button "Done" at bounding box center [156, 490] width 24 height 16
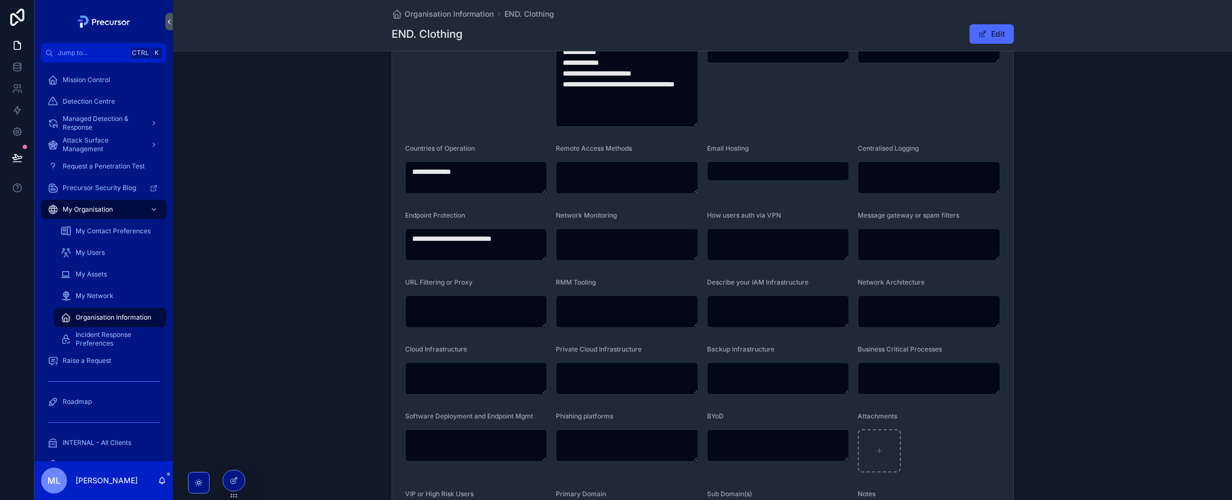
scroll to position [398, 0]
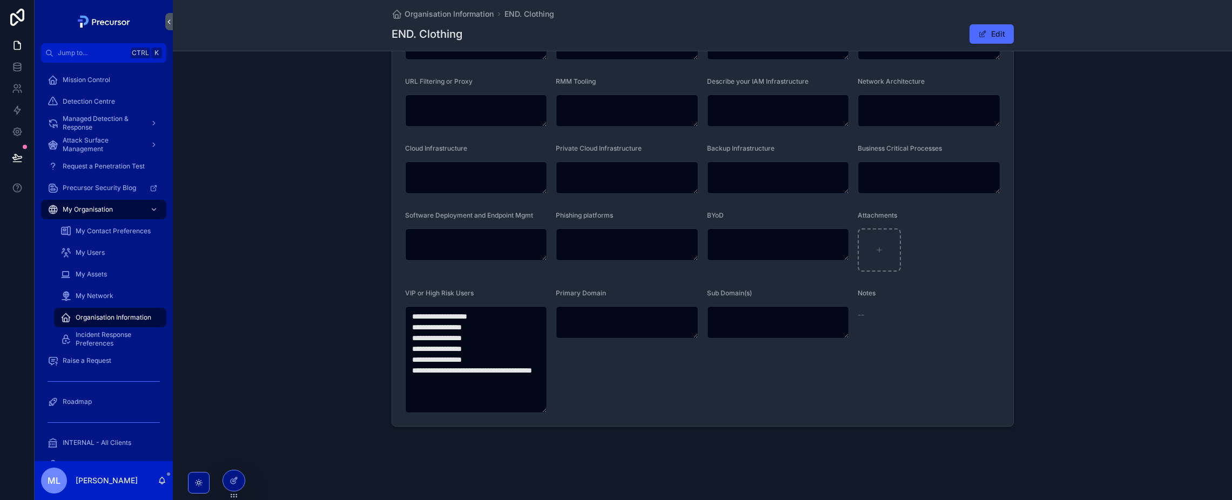
click at [863, 316] on div "--" at bounding box center [929, 315] width 143 height 11
click at [859, 315] on span "--" at bounding box center [861, 315] width 6 height 11
click at [244, 480] on div at bounding box center [234, 481] width 22 height 21
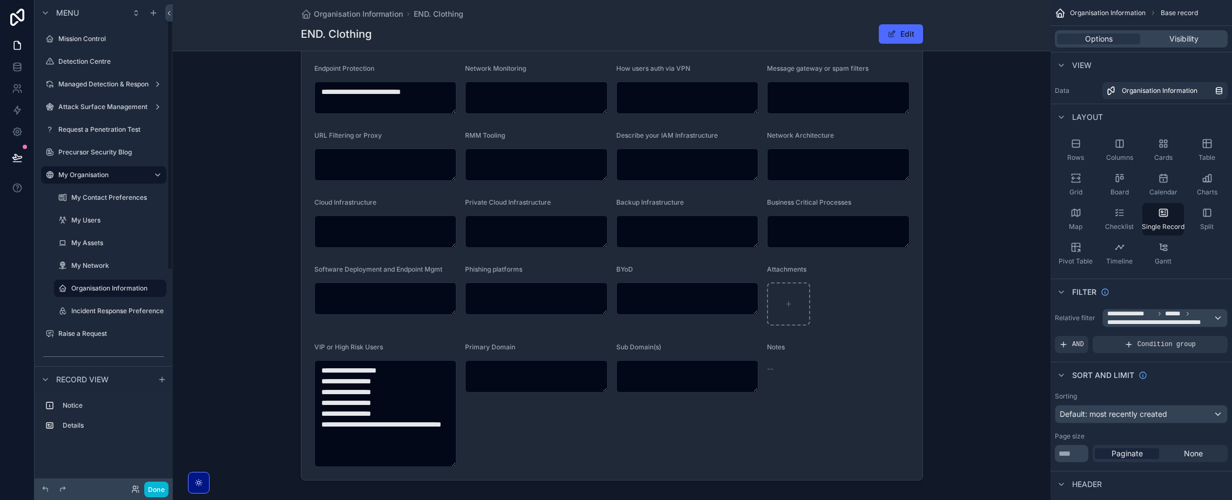
scroll to position [33, 0]
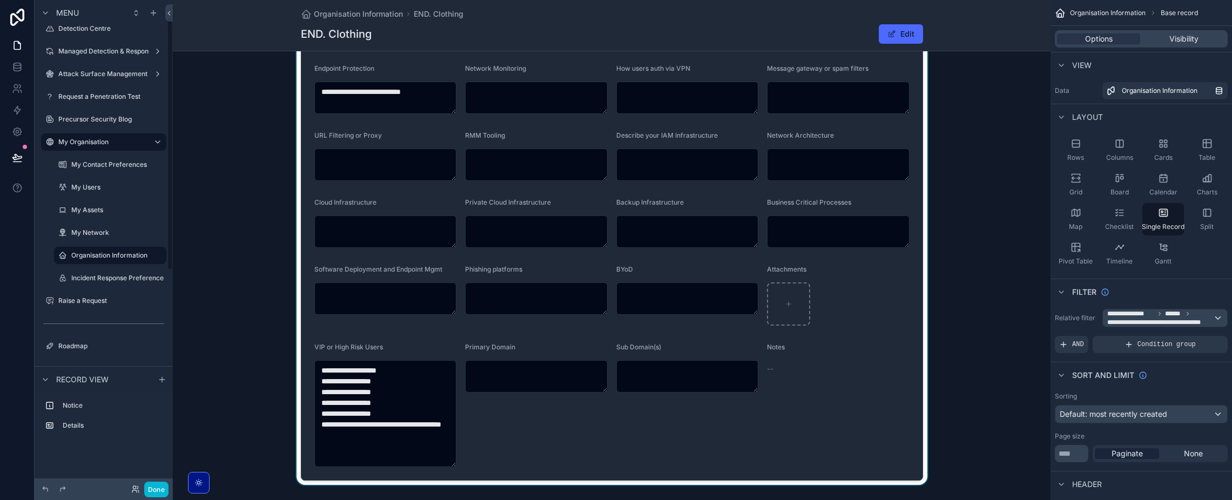
click at [844, 342] on div "scrollable content" at bounding box center [612, 102] width 878 height 765
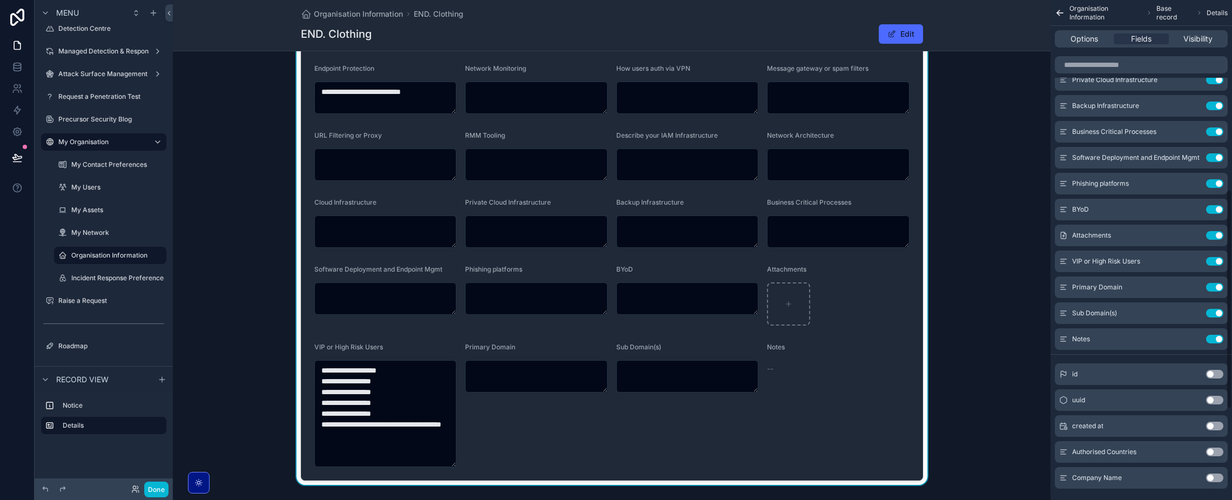
scroll to position [639, 0]
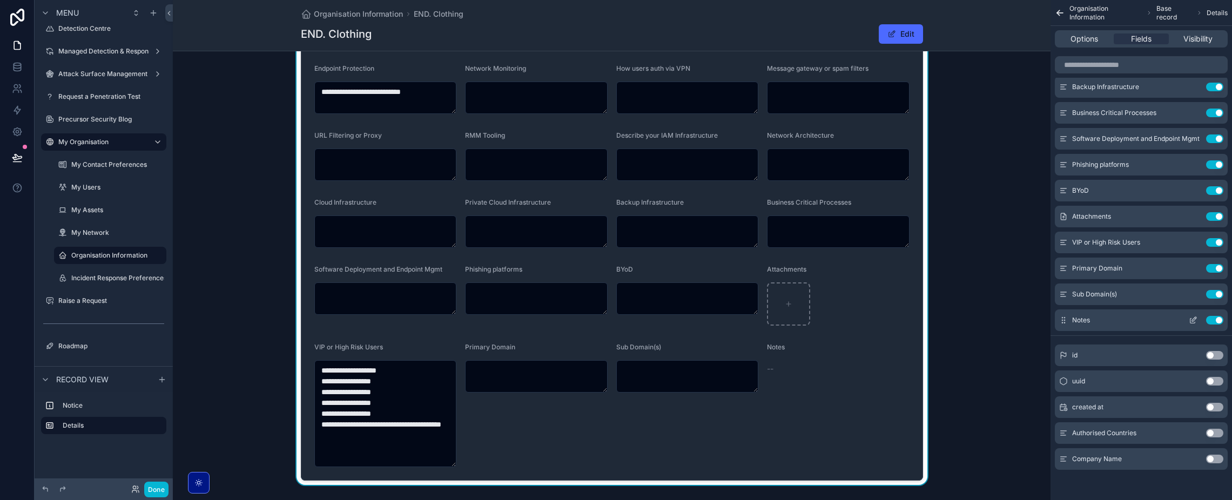
click at [1193, 321] on icon "scrollable content" at bounding box center [1194, 319] width 4 height 4
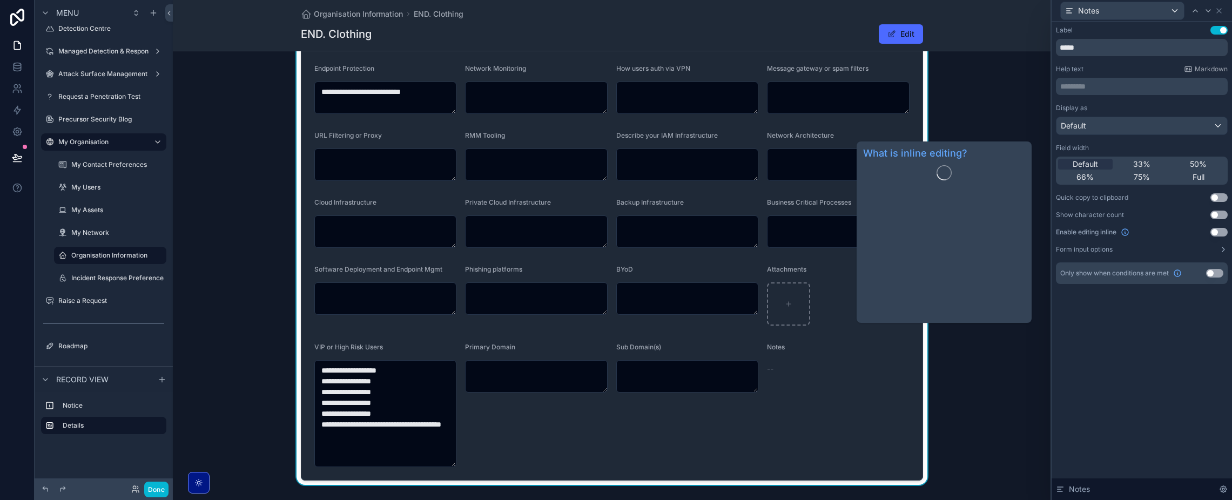
click at [1124, 321] on div "Label Use setting ***** Help text Markdown ********* ﻿ Display as Default Field…" at bounding box center [1142, 261] width 180 height 479
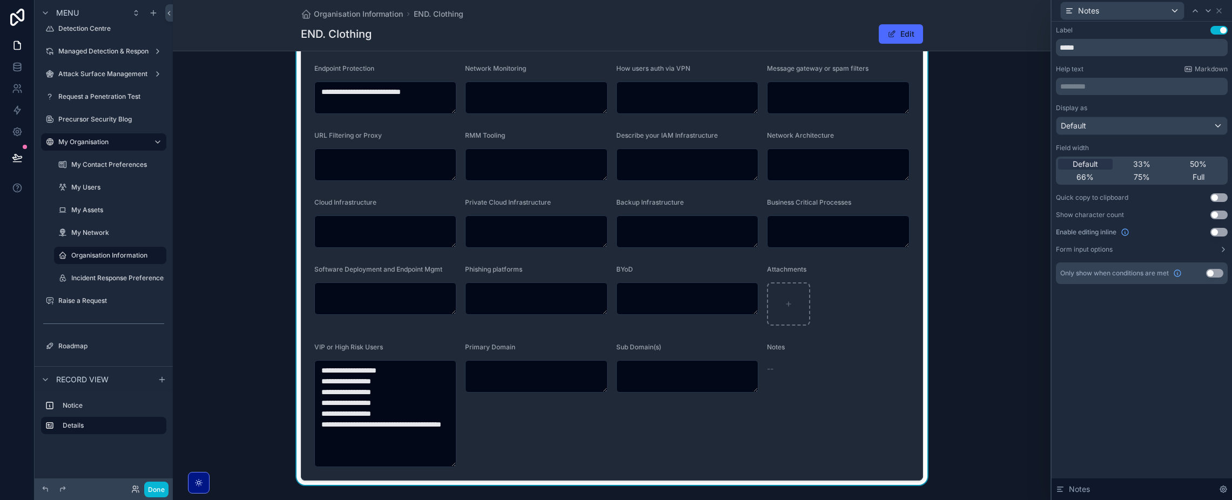
click at [799, 388] on div "Notes --" at bounding box center [838, 405] width 143 height 124
click at [779, 368] on div "--" at bounding box center [838, 369] width 143 height 11
click at [968, 372] on div "**********" at bounding box center [612, 102] width 878 height 765
click at [823, 394] on div "Notes --" at bounding box center [838, 405] width 143 height 124
click at [753, 393] on div "Sub Domain(s)" at bounding box center [687, 405] width 143 height 124
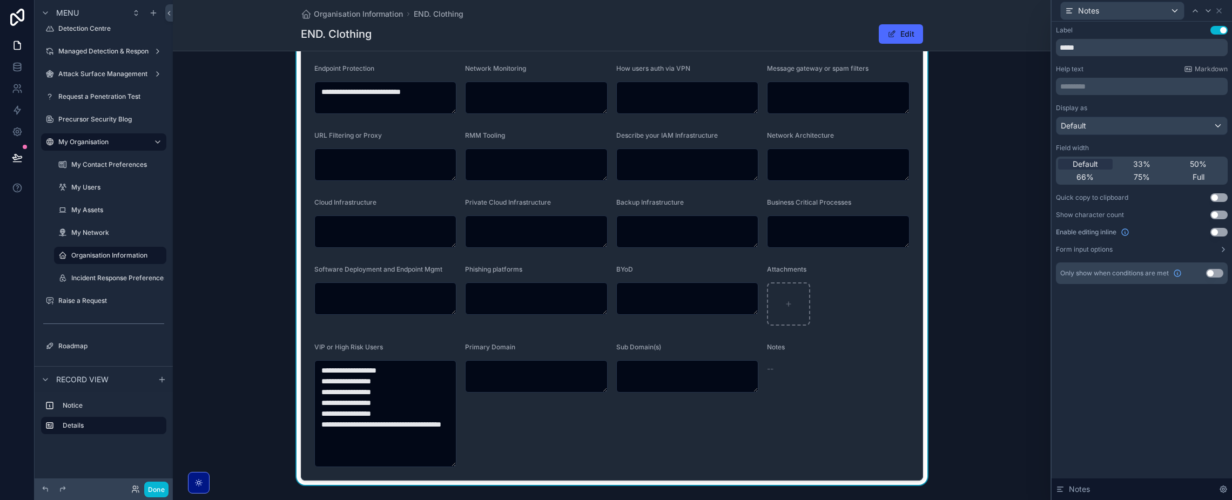
click at [1214, 234] on button "Use setting" at bounding box center [1219, 232] width 17 height 9
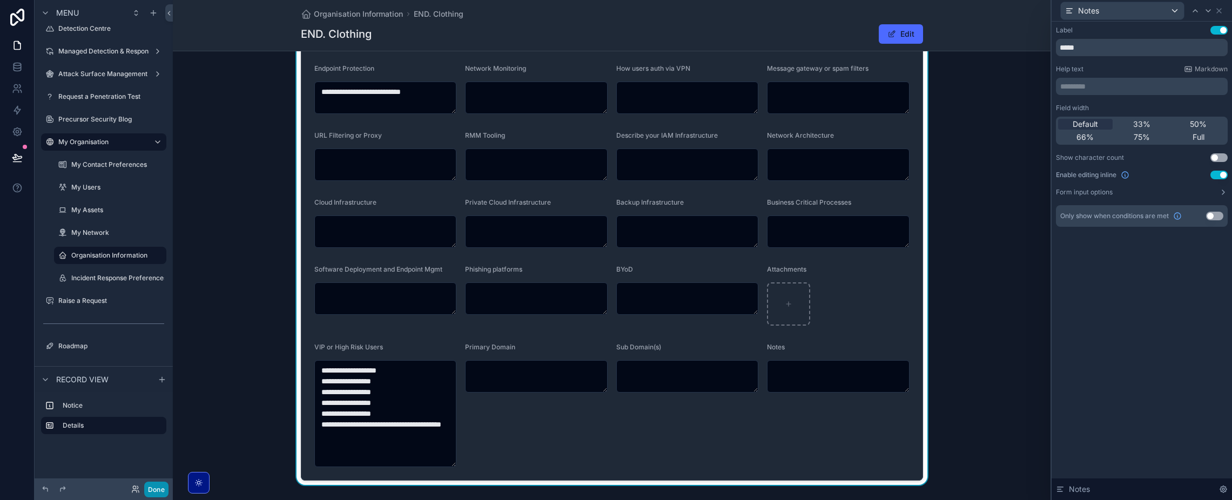
click at [162, 490] on button "Done" at bounding box center [156, 490] width 24 height 16
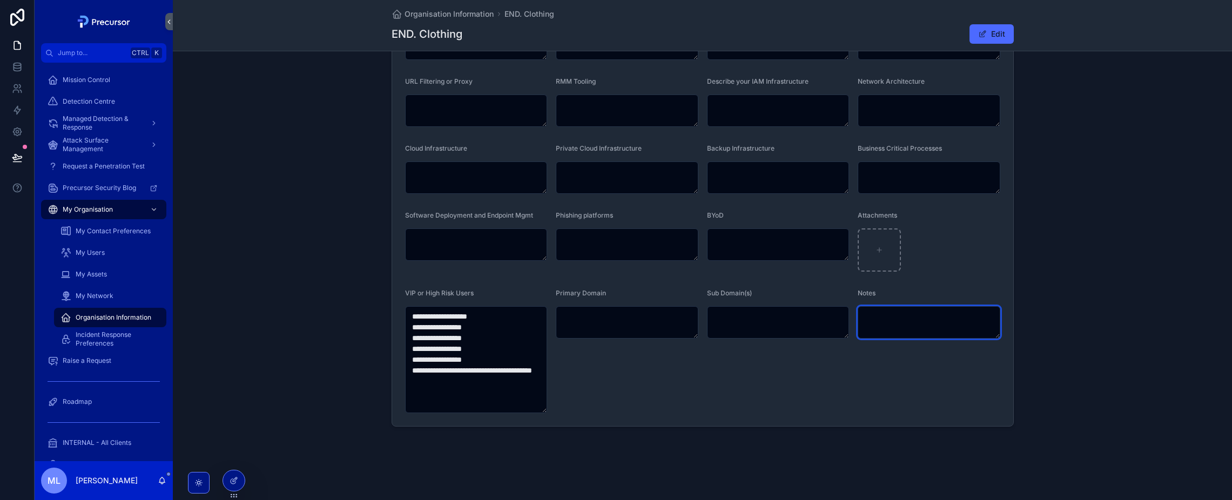
click at [972, 317] on textarea "scrollable content" at bounding box center [929, 322] width 143 height 32
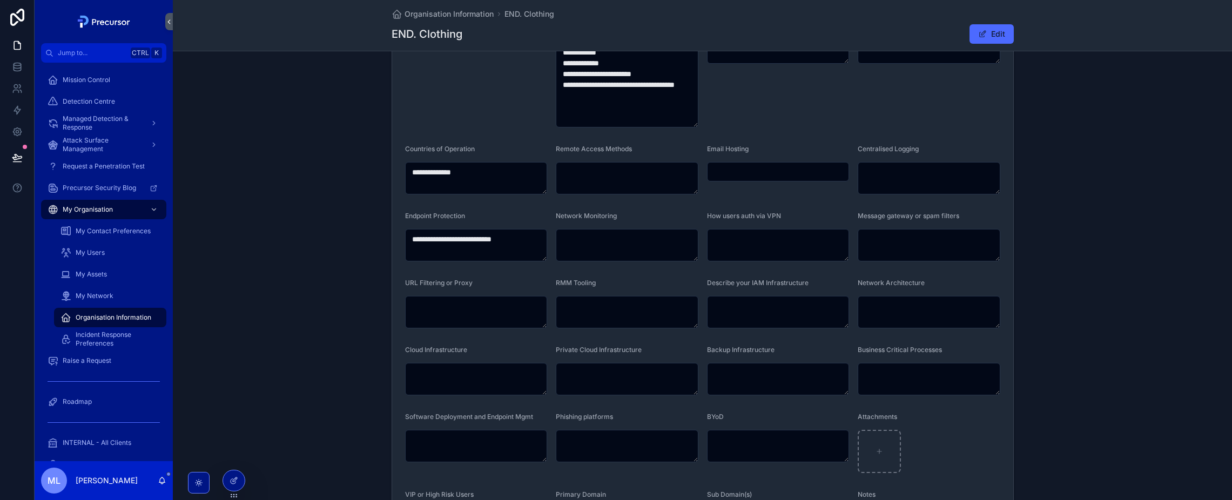
scroll to position [128, 0]
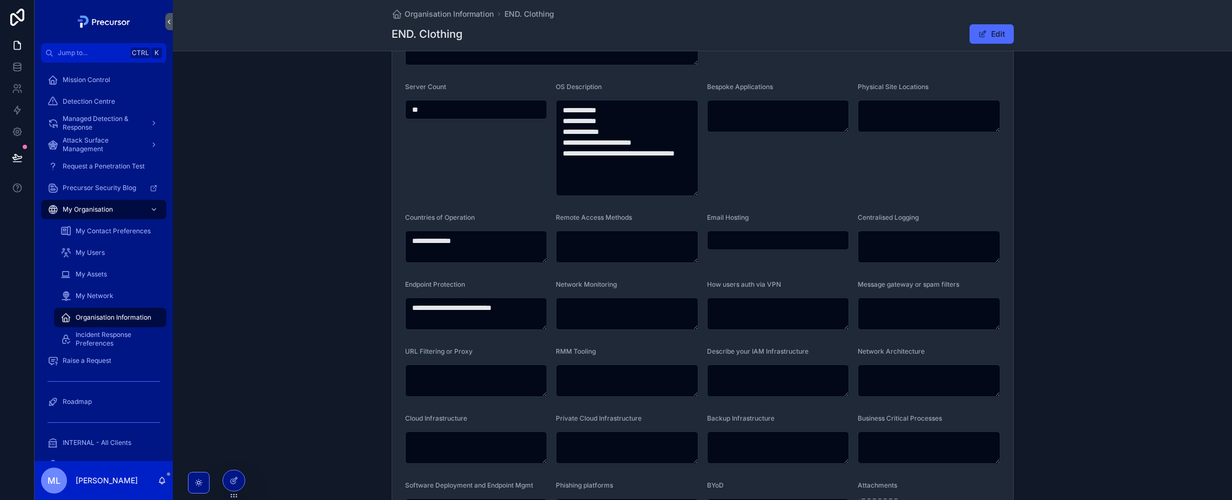
click at [753, 206] on form "**********" at bounding box center [702, 318] width 621 height 755
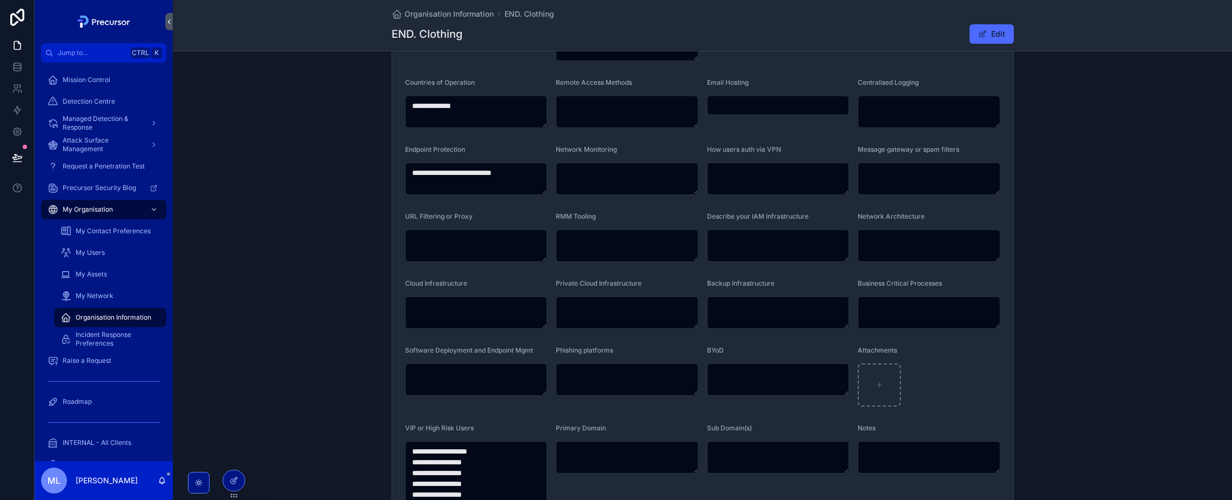
scroll to position [398, 0]
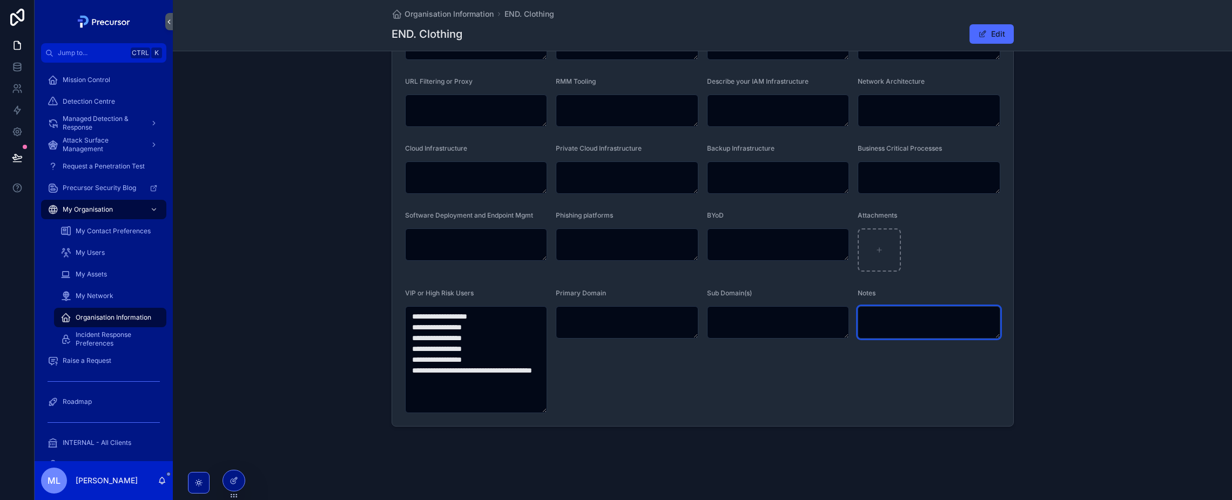
click at [902, 323] on textarea "scrollable content" at bounding box center [929, 322] width 143 height 32
click at [927, 281] on form "**********" at bounding box center [702, 48] width 621 height 755
click at [958, 214] on div "Attachments" at bounding box center [929, 217] width 143 height 13
click at [941, 241] on div "scrollable content" at bounding box center [929, 250] width 143 height 43
drag, startPoint x: 920, startPoint y: 323, endPoint x: 879, endPoint y: 318, distance: 40.9
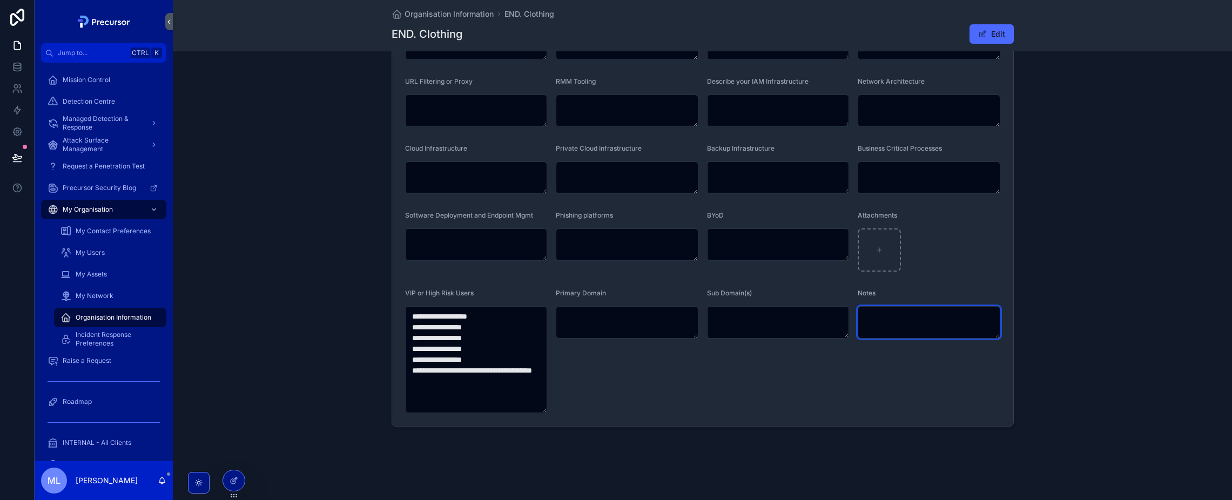
click at [920, 312] on textarea "scrollable content" at bounding box center [929, 322] width 143 height 32
drag, startPoint x: 944, startPoint y: 331, endPoint x: 932, endPoint y: 333, distance: 12.6
click at [944, 331] on textarea "scrollable content" at bounding box center [929, 322] width 143 height 32
click at [948, 344] on textarea "**********" at bounding box center [929, 332] width 143 height 53
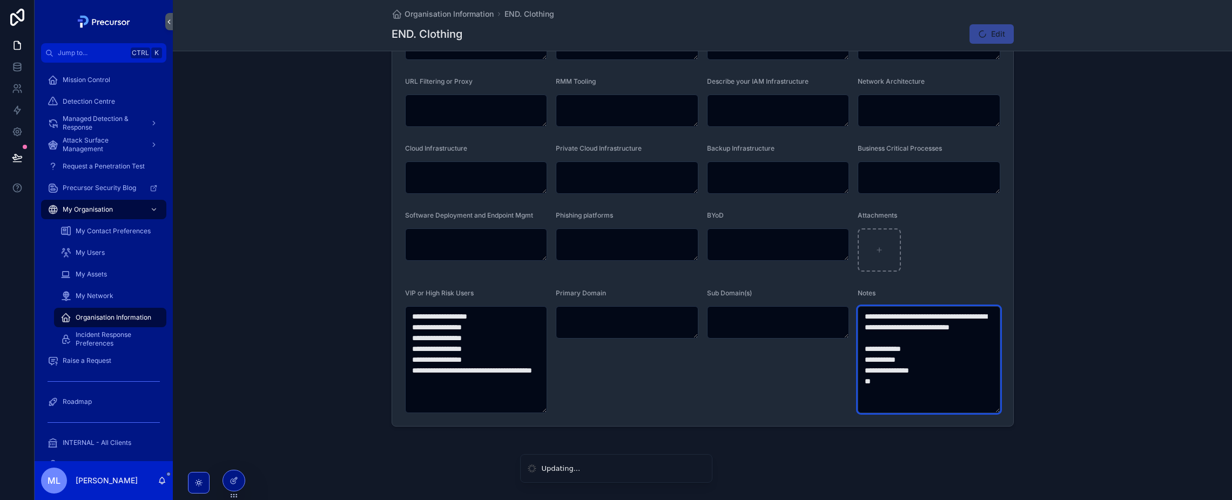
click at [900, 380] on textarea "**********" at bounding box center [929, 359] width 143 height 107
click at [898, 391] on textarea "**********" at bounding box center [929, 359] width 143 height 107
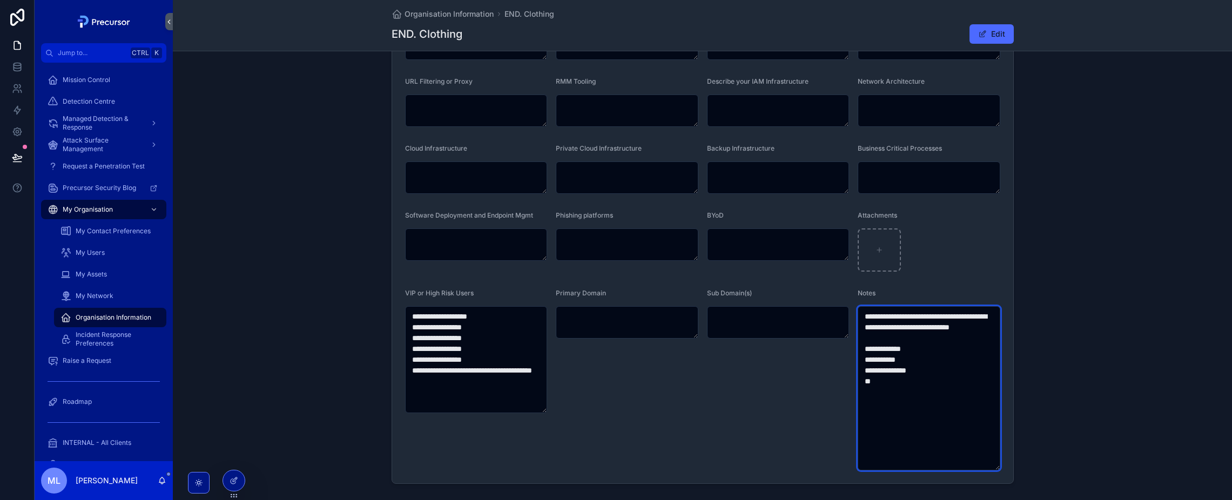
drag, startPoint x: 994, startPoint y: 410, endPoint x: 944, endPoint y: 426, distance: 52.8
click at [1001, 468] on form "**********" at bounding box center [702, 77] width 621 height 813
click at [937, 421] on textarea "**********" at bounding box center [929, 389] width 143 height 166
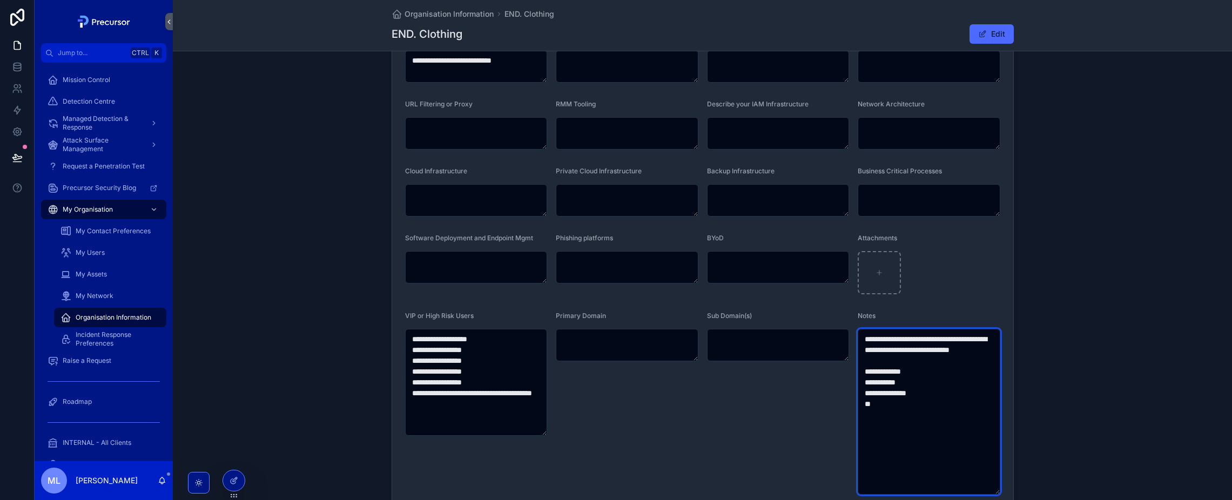
scroll to position [457, 0]
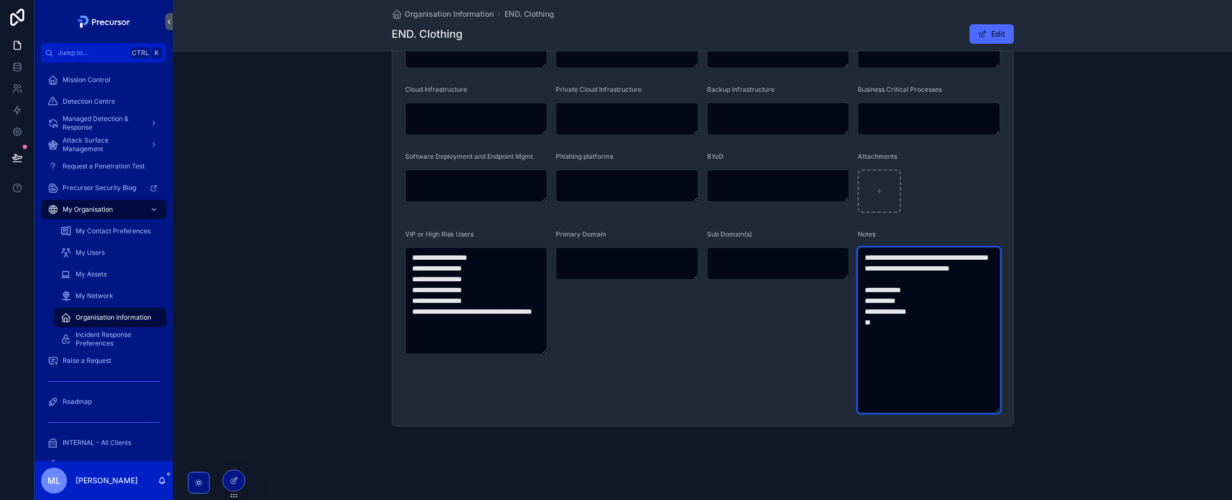
click at [910, 360] on textarea "**********" at bounding box center [929, 330] width 143 height 166
type textarea "**********"
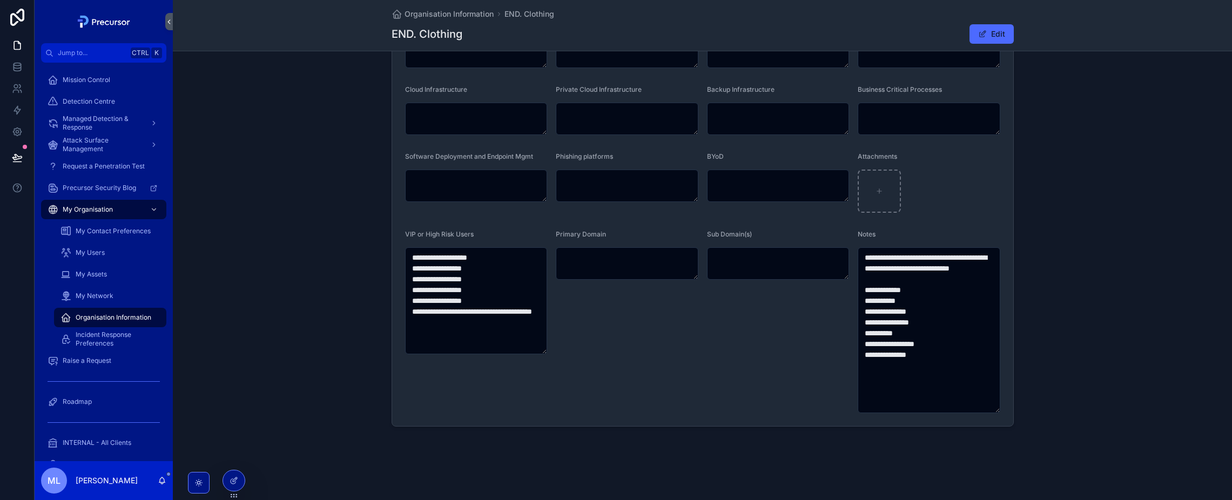
drag, startPoint x: 1056, startPoint y: 292, endPoint x: 1036, endPoint y: 310, distance: 26.4
click at [1056, 292] on div "**********" at bounding box center [702, 19] width 1059 height 824
click at [289, 313] on div "**********" at bounding box center [702, 19] width 1059 height 824
click at [152, 314] on div "Organisation Information" at bounding box center [110, 317] width 99 height 17
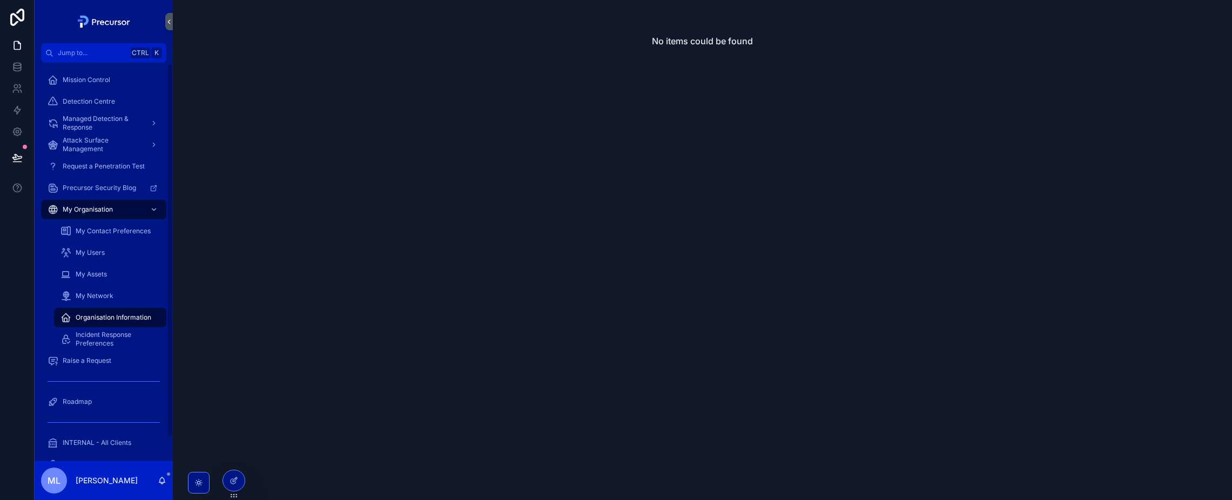
scroll to position [27, 0]
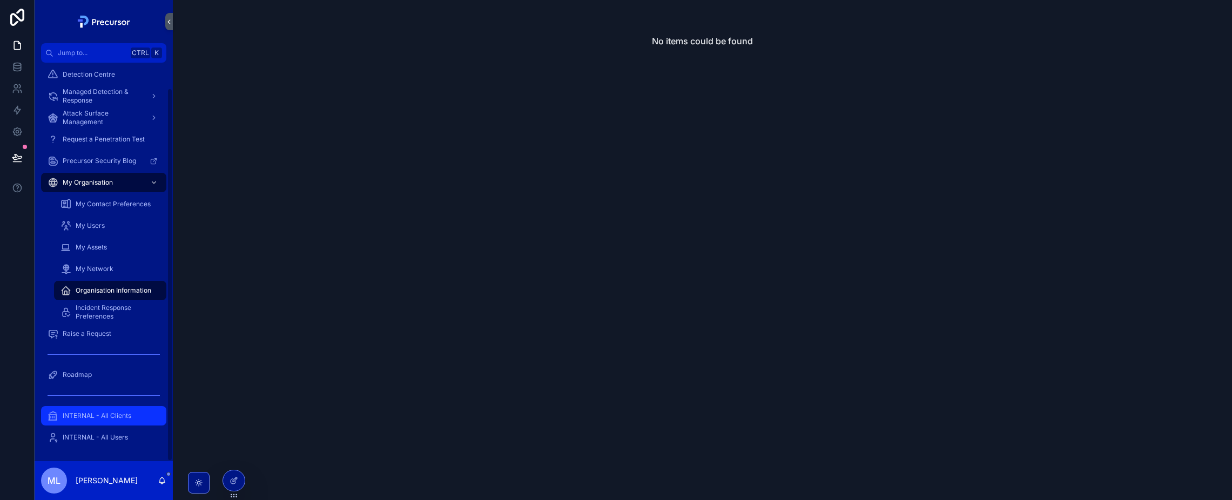
click at [106, 424] on div "INTERNAL - All Clients" at bounding box center [104, 415] width 112 height 17
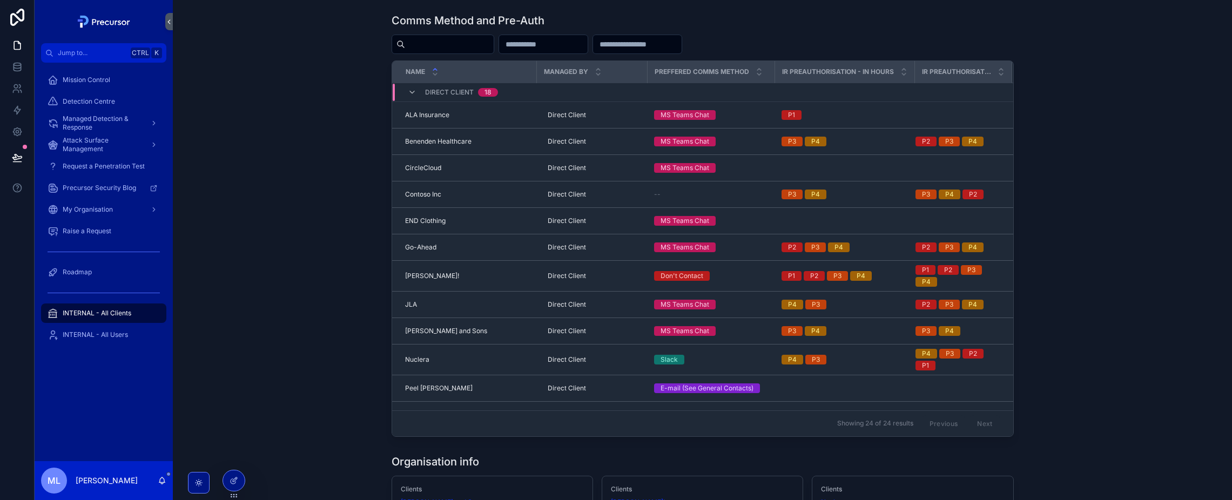
click at [315, 232] on div "Comms Method and Pre-Auth Name Managed By Preffered comms method IR Preauthoris…" at bounding box center [703, 225] width 1042 height 433
click at [229, 475] on div at bounding box center [234, 481] width 22 height 21
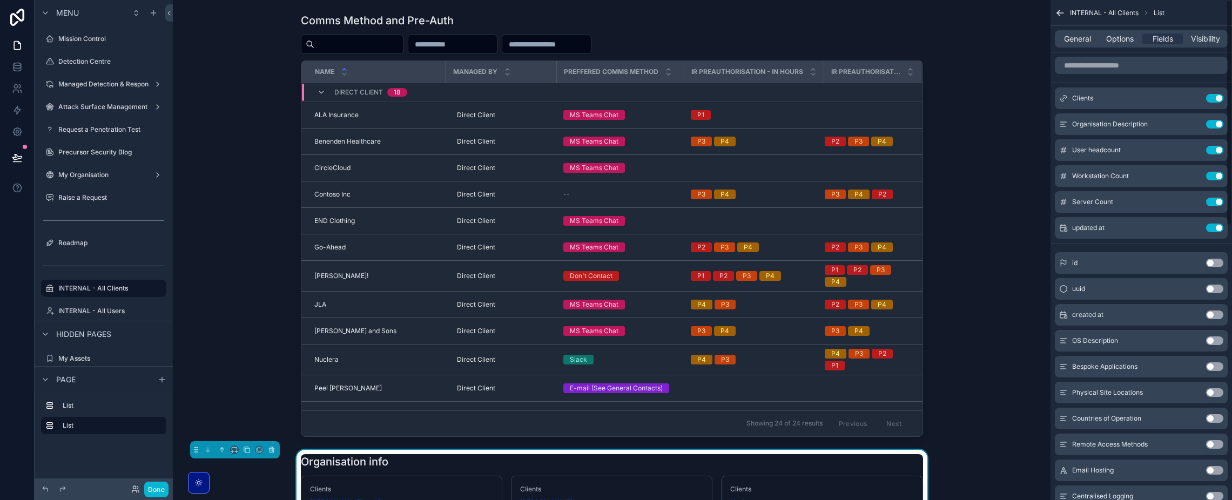
scroll to position [33, 0]
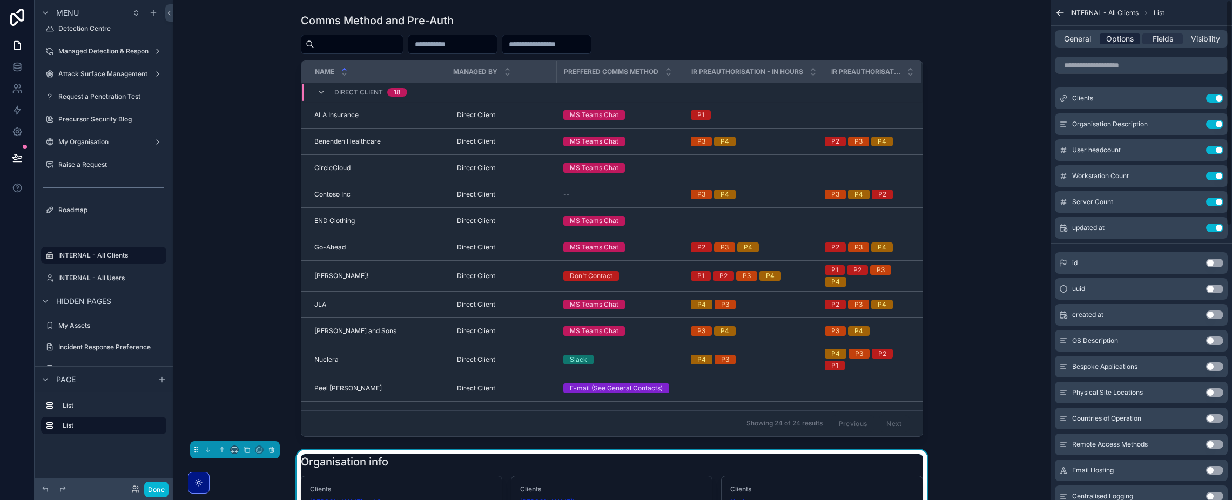
click at [1108, 44] on span "Options" at bounding box center [1120, 38] width 28 height 11
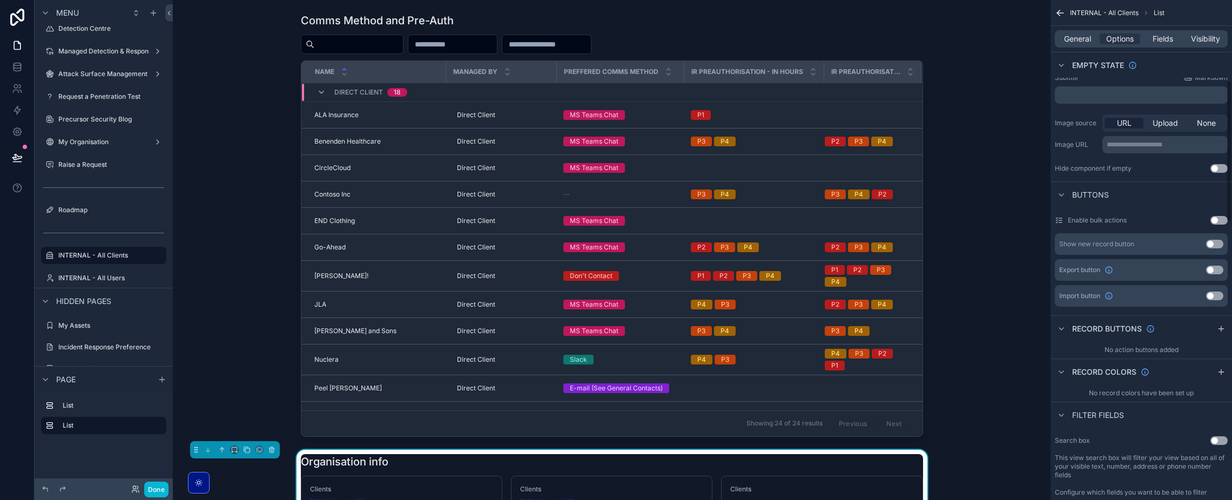
scroll to position [290, 0]
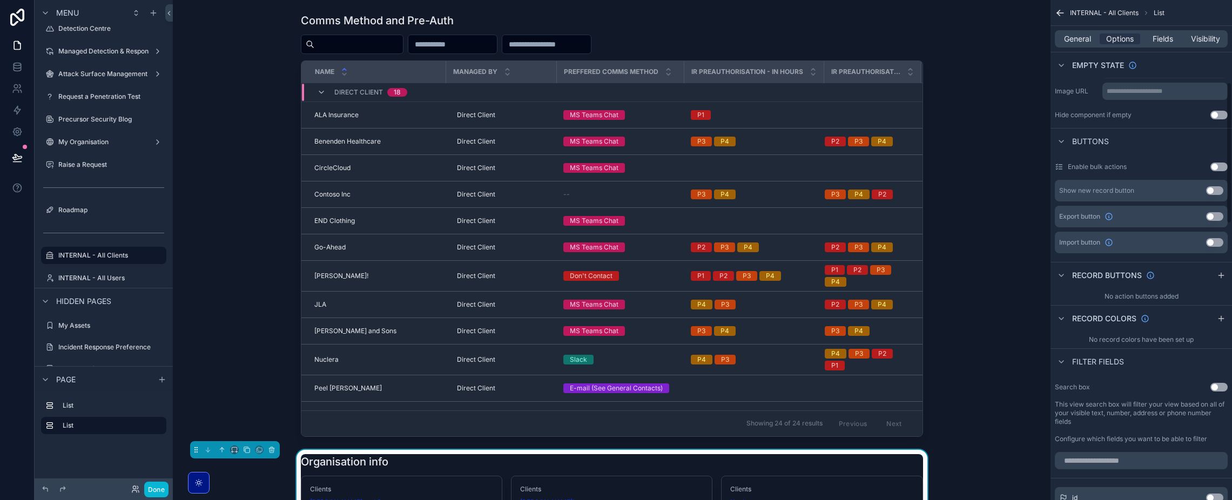
click at [1217, 385] on button "Use setting" at bounding box center [1219, 387] width 17 height 9
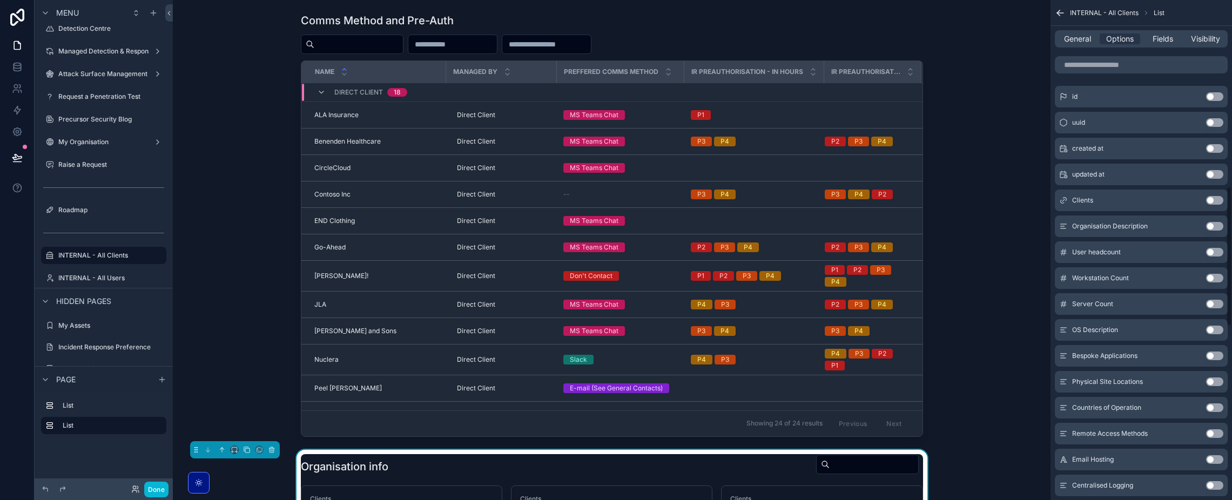
scroll to position [668, 0]
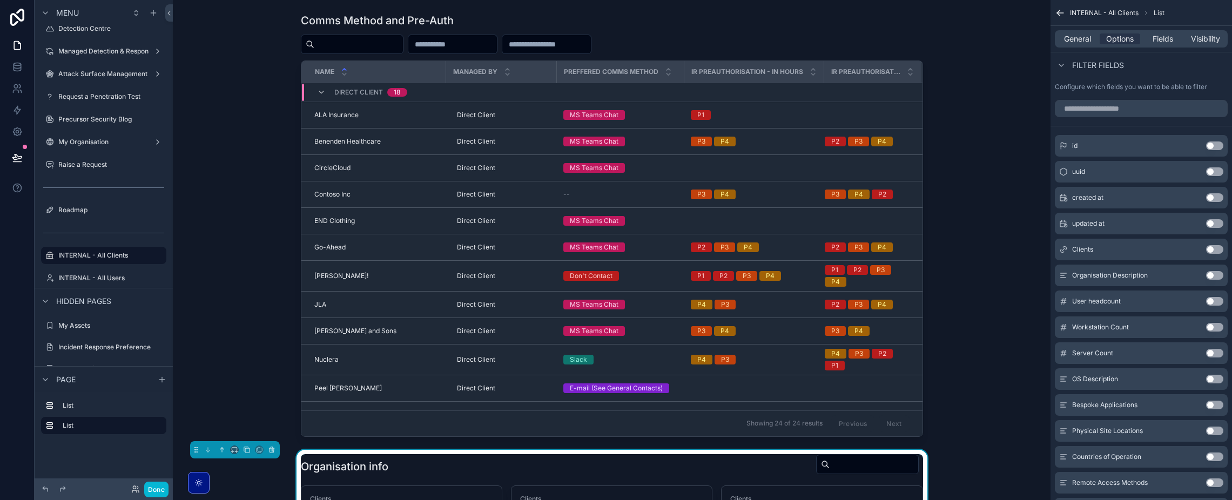
click at [1212, 251] on button "Use setting" at bounding box center [1214, 249] width 17 height 9
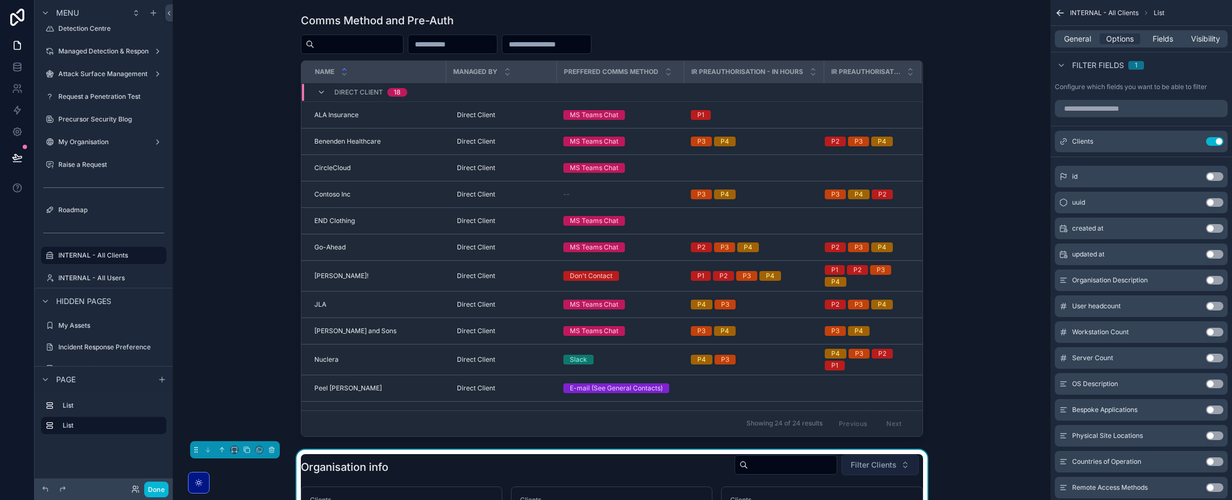
click at [891, 465] on span "Filter Clients" at bounding box center [874, 465] width 46 height 11
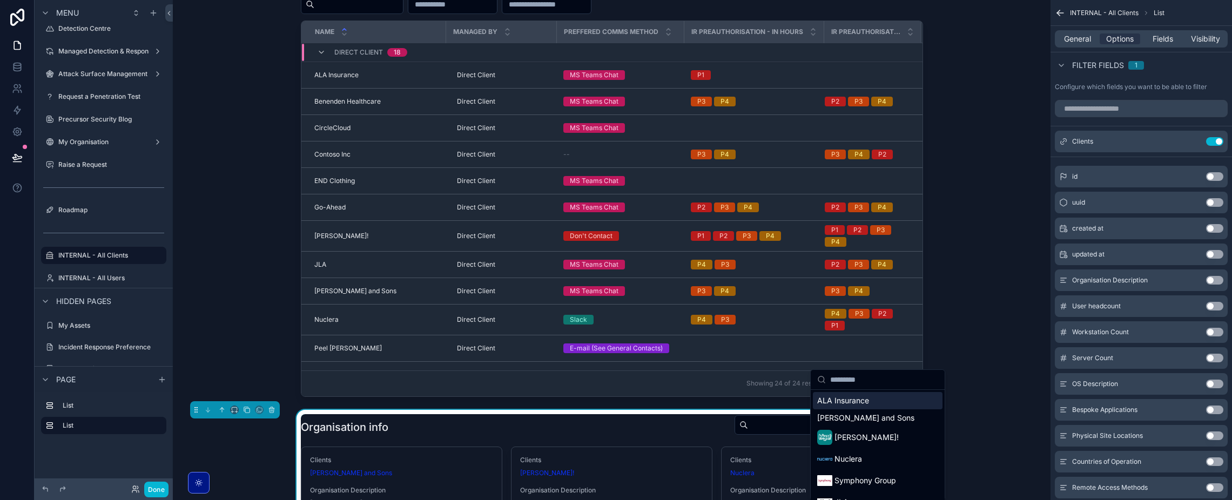
scroll to position [108, 0]
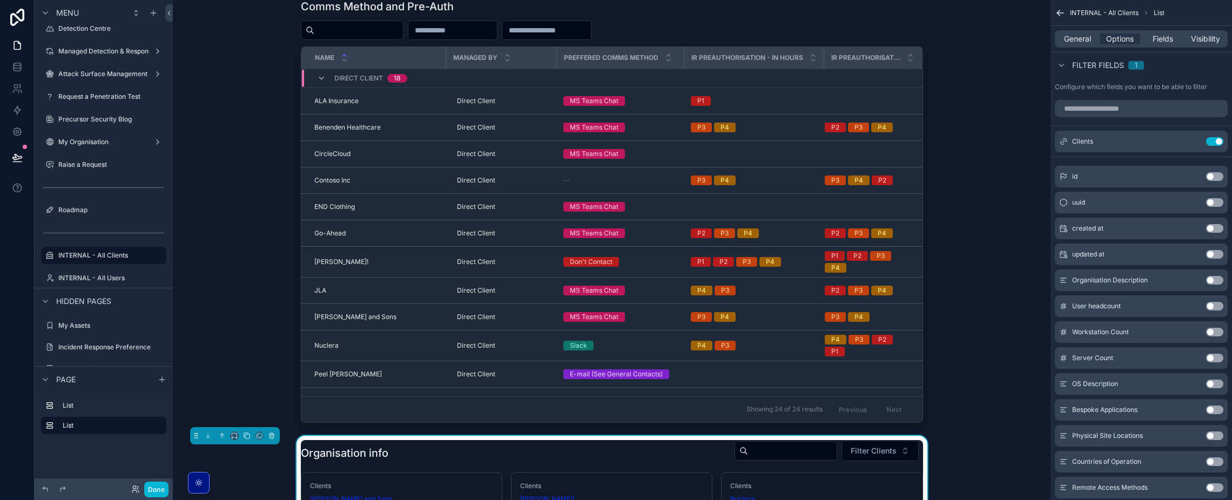
scroll to position [0, 0]
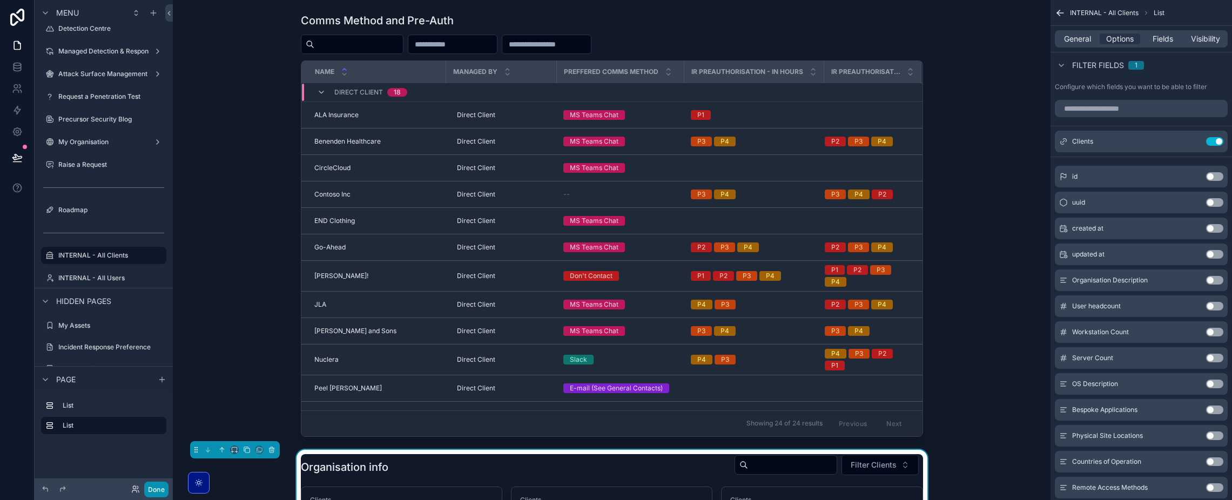
click at [161, 492] on button "Done" at bounding box center [156, 490] width 24 height 16
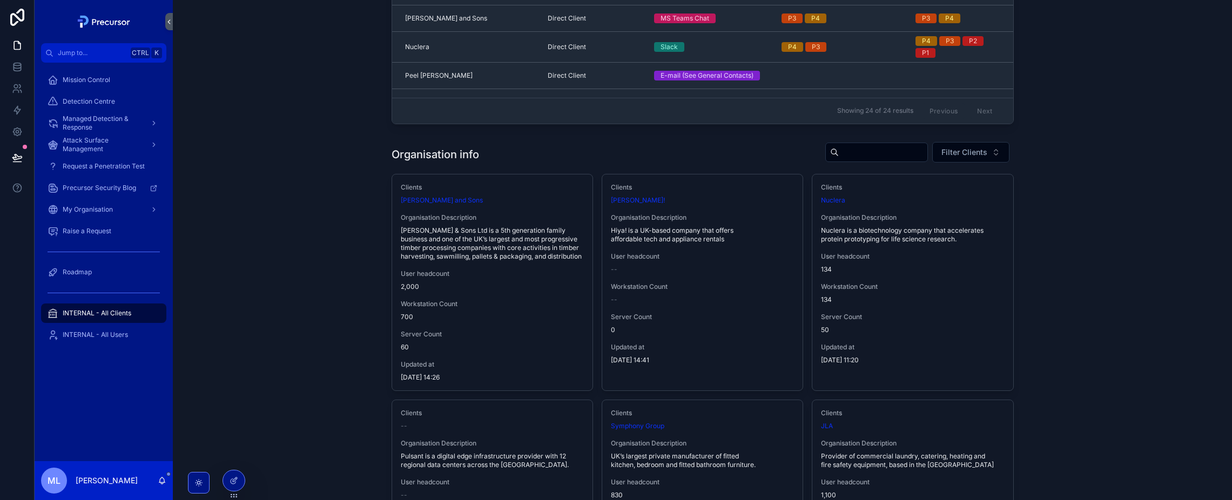
scroll to position [162, 0]
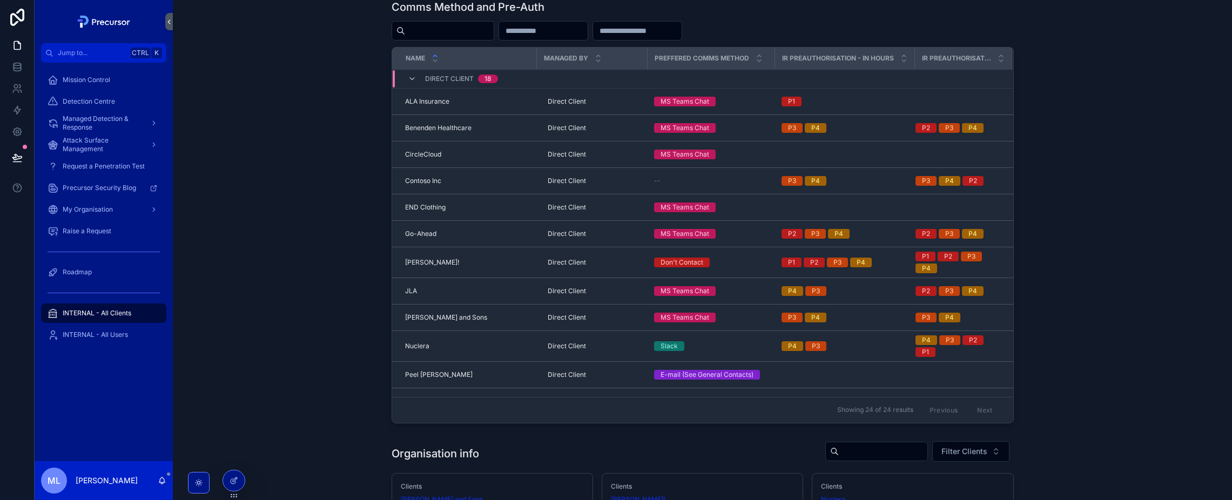
scroll to position [0, 0]
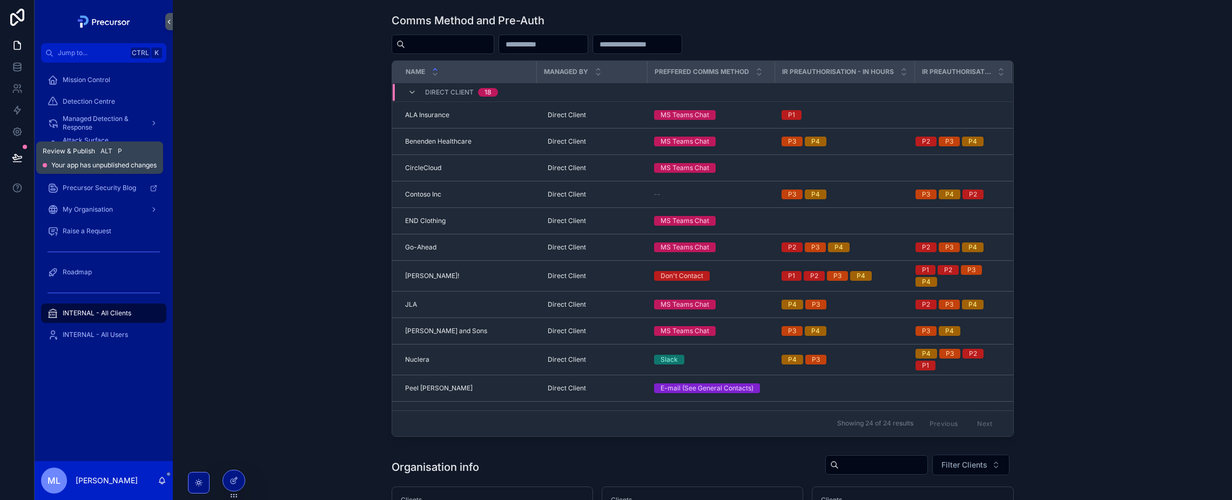
drag, startPoint x: 19, startPoint y: 150, endPoint x: 199, endPoint y: 241, distance: 202.0
click at [19, 150] on button at bounding box center [17, 158] width 24 height 30
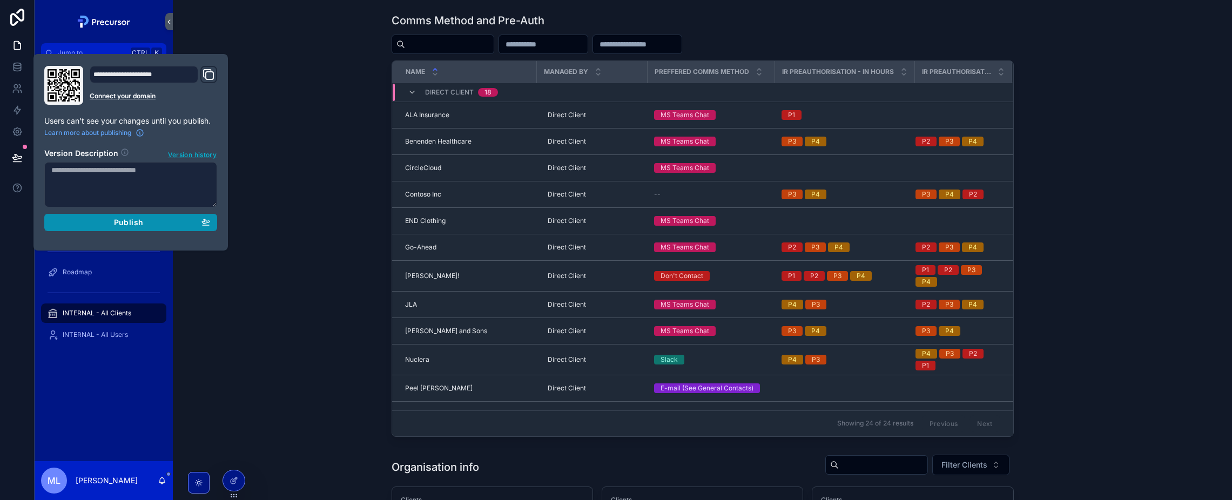
click at [159, 223] on div "Publish" at bounding box center [130, 223] width 159 height 10
